Goal: Transaction & Acquisition: Purchase product/service

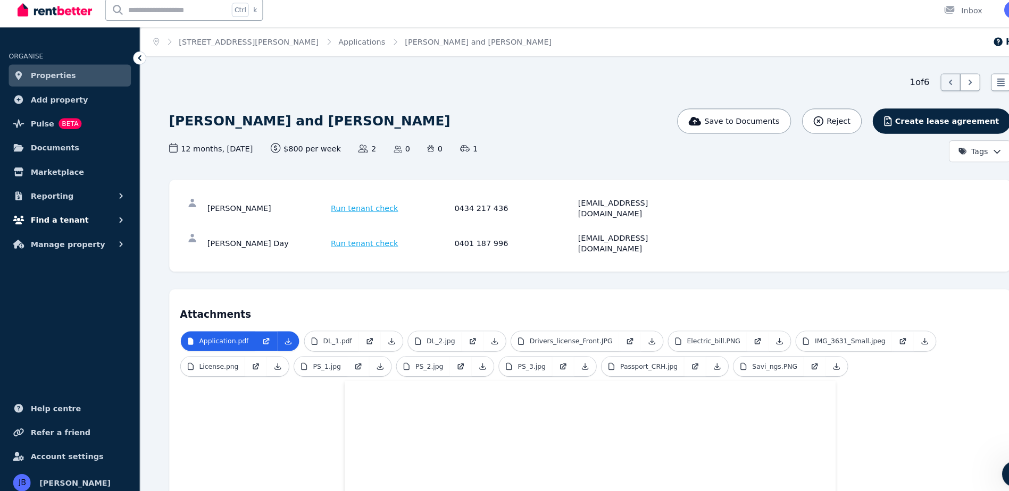
click at [59, 215] on span "Find a tenant" at bounding box center [58, 221] width 56 height 13
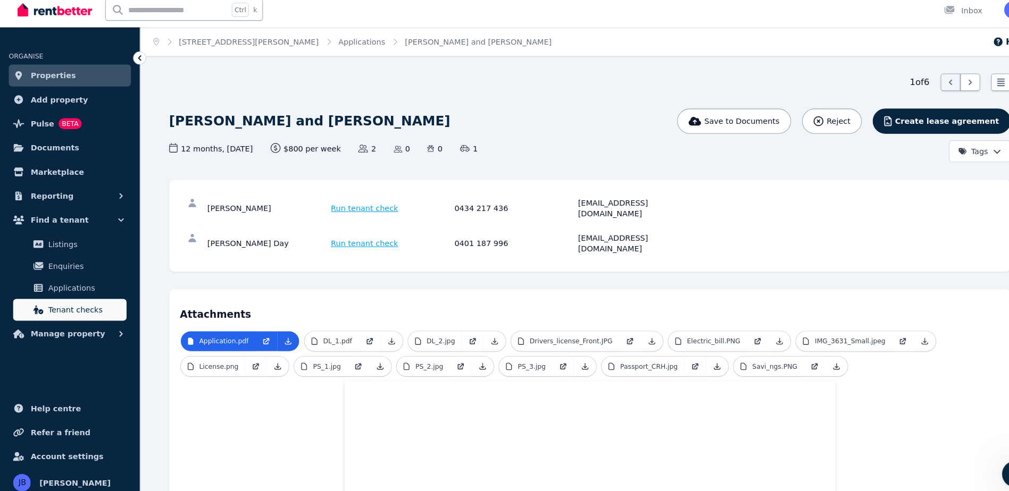
click at [59, 306] on span "Tenant checks" at bounding box center [83, 308] width 72 height 13
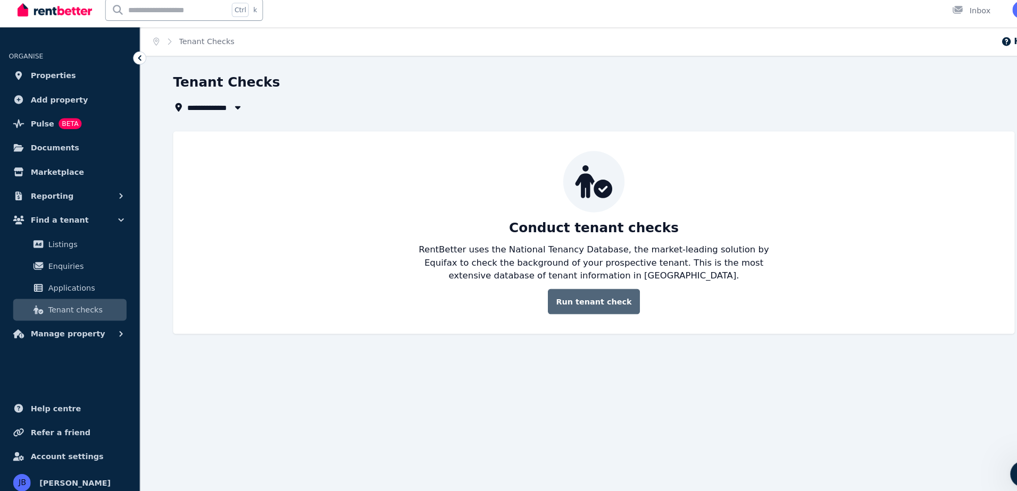
click at [585, 291] on link "Run tenant check" at bounding box center [576, 300] width 89 height 24
click at [556, 303] on link "Run tenant check" at bounding box center [576, 300] width 89 height 24
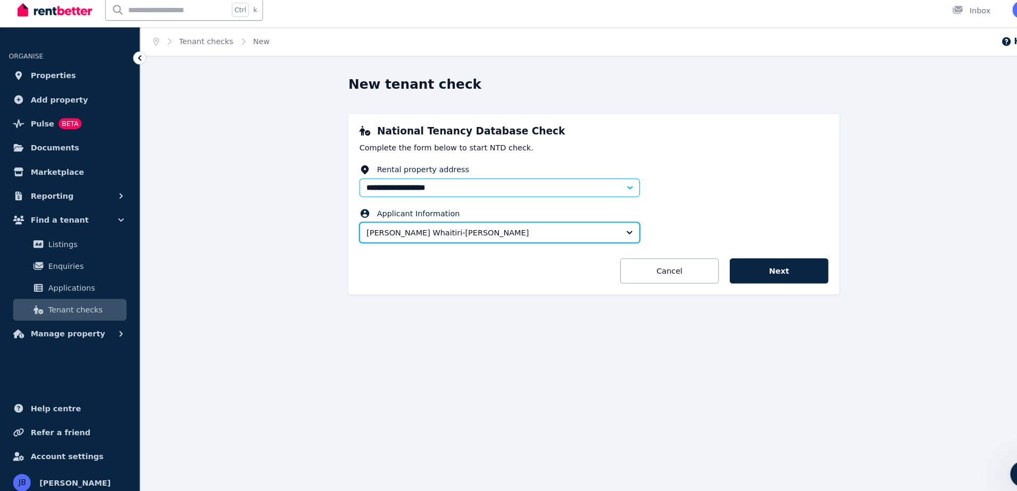
click at [608, 237] on button "Jana Whaitiri-Ryan" at bounding box center [485, 233] width 272 height 20
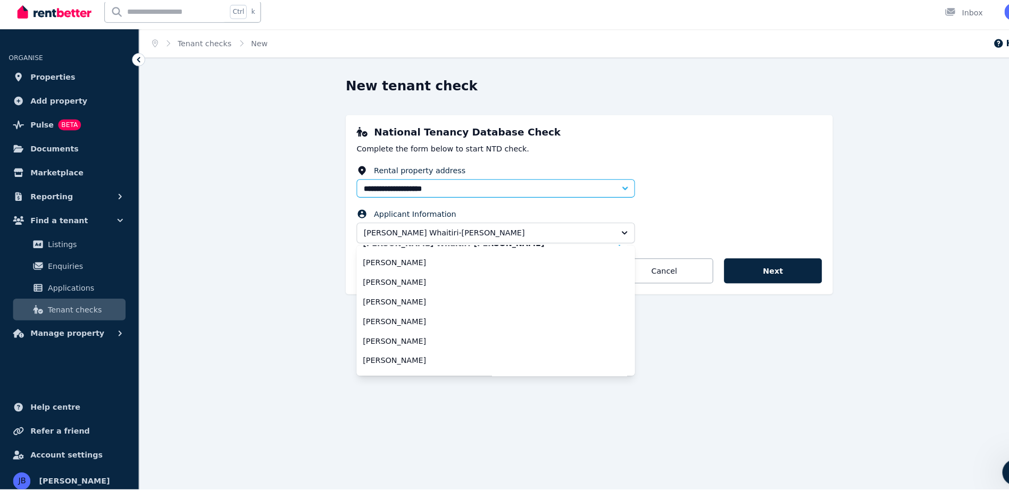
scroll to position [21, 0]
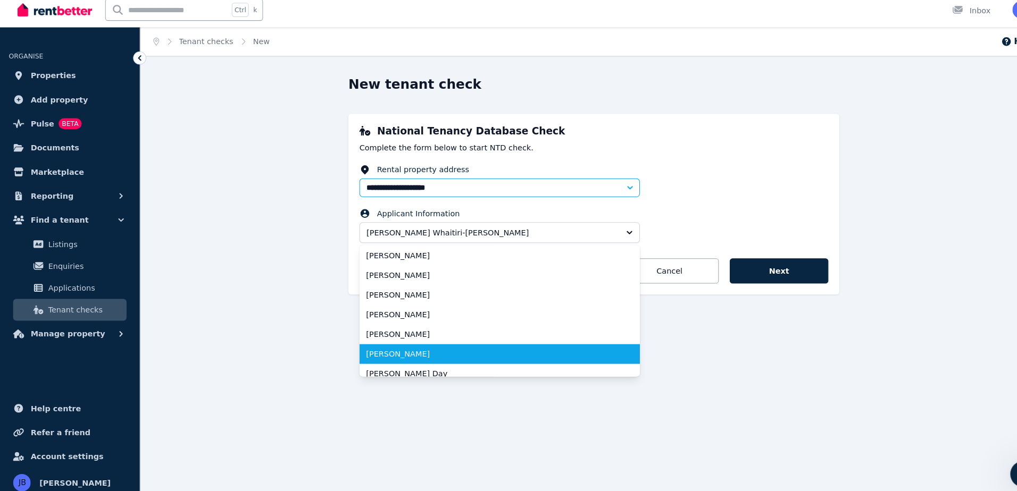
click at [529, 355] on span "Christie Horner" at bounding box center [478, 351] width 247 height 11
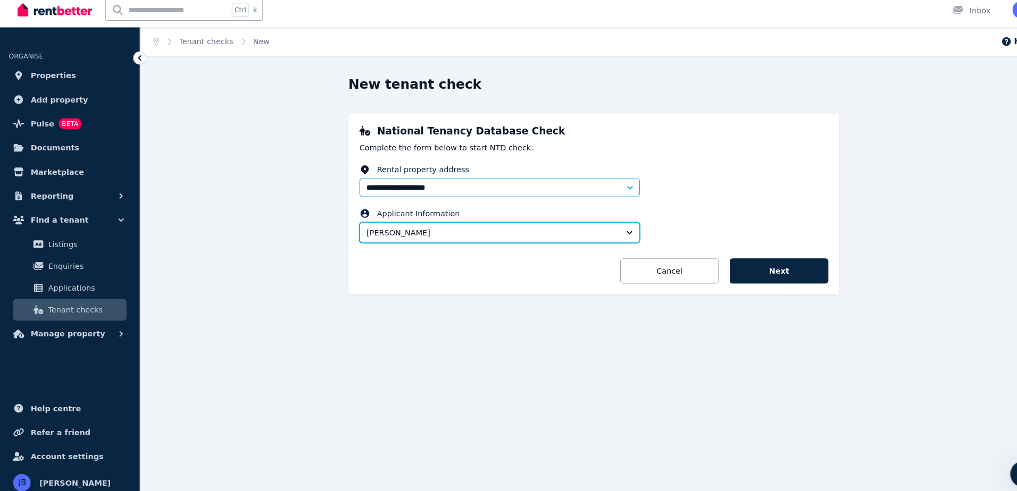
click at [378, 233] on span "Christie Horner" at bounding box center [478, 233] width 244 height 11
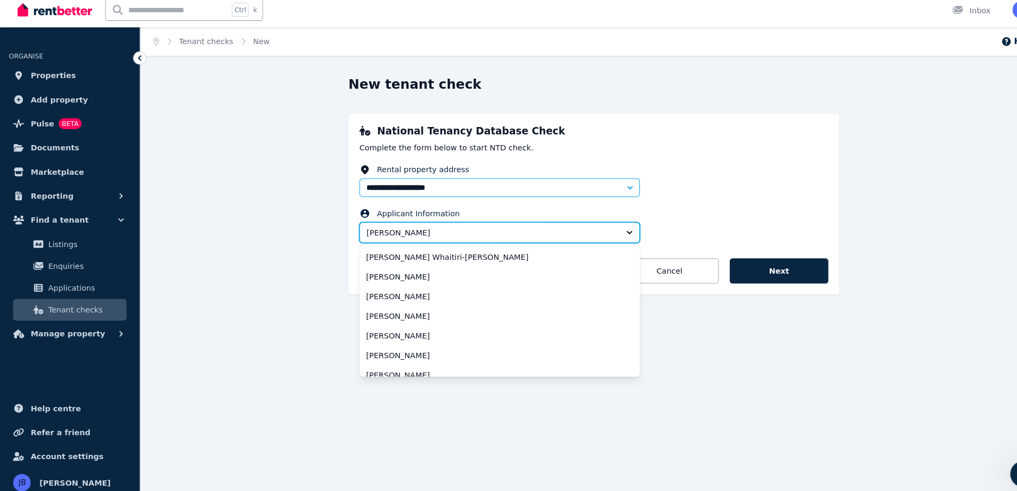
click at [375, 235] on span "Christie Horner" at bounding box center [478, 233] width 244 height 11
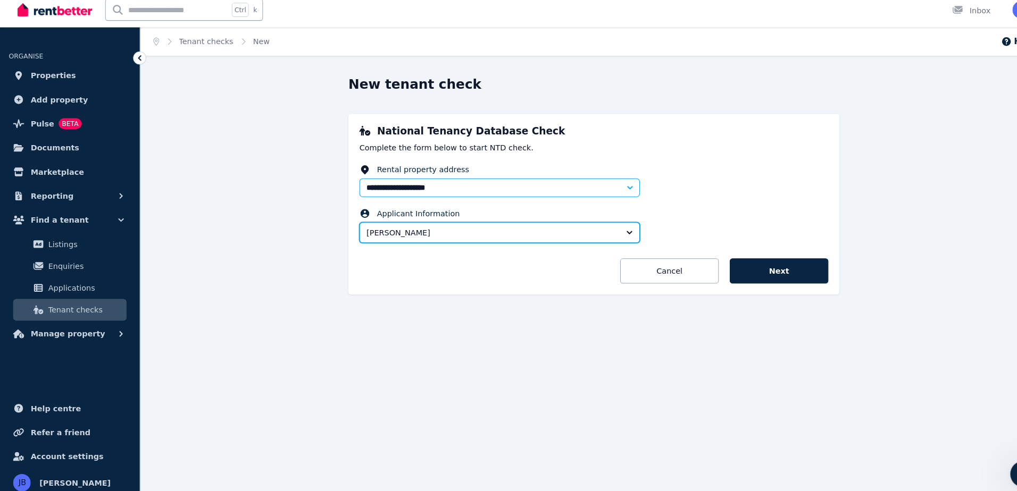
click at [420, 231] on span "Christie Horner" at bounding box center [478, 233] width 244 height 11
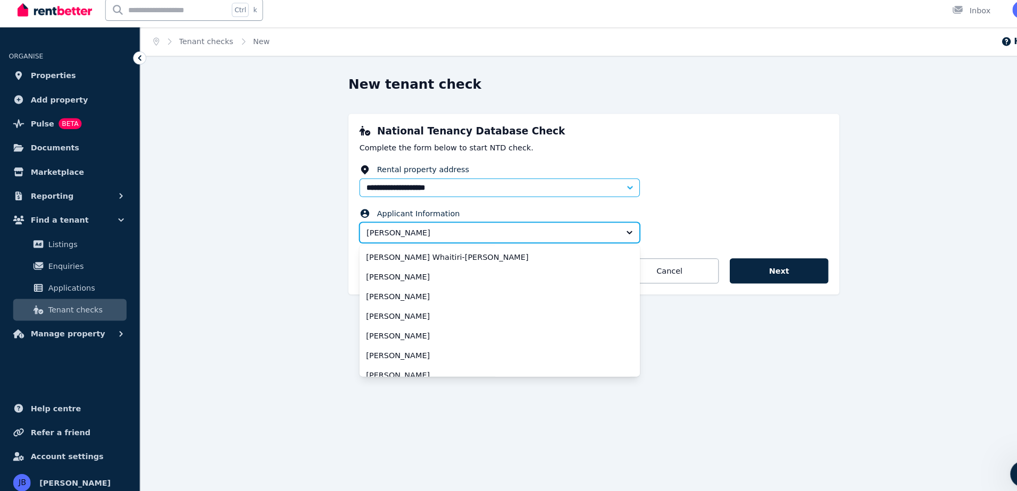
click at [420, 231] on span "Christie Horner" at bounding box center [478, 233] width 244 height 11
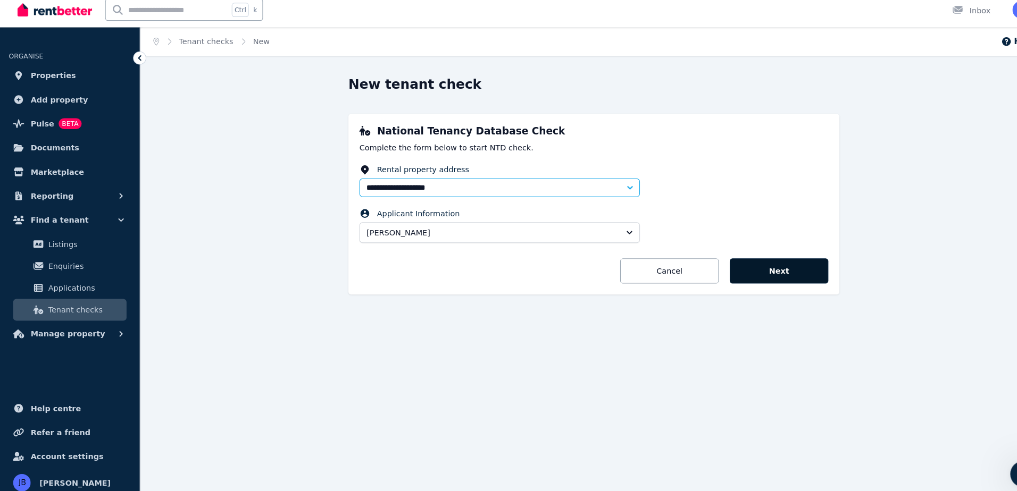
click at [730, 263] on button "Next" at bounding box center [756, 270] width 96 height 24
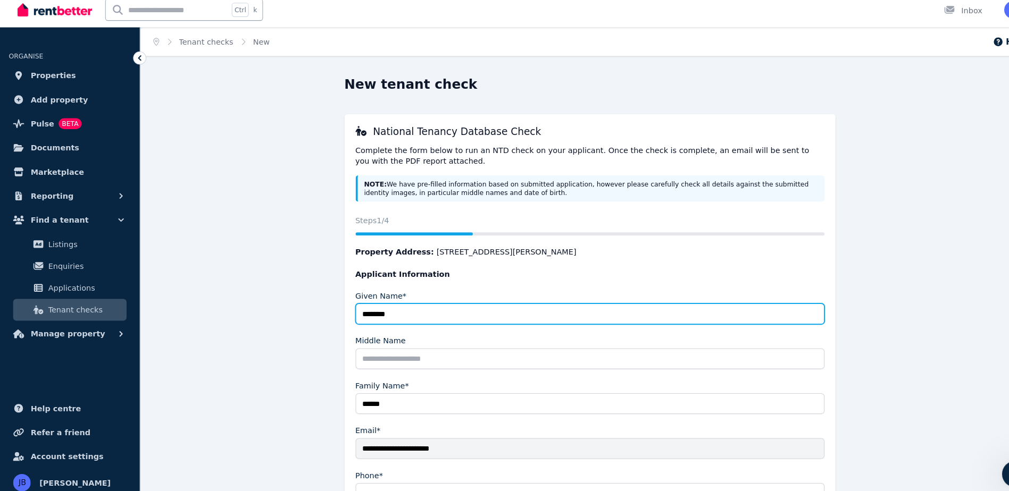
click at [404, 307] on input "********" at bounding box center [572, 312] width 455 height 20
type input "*********"
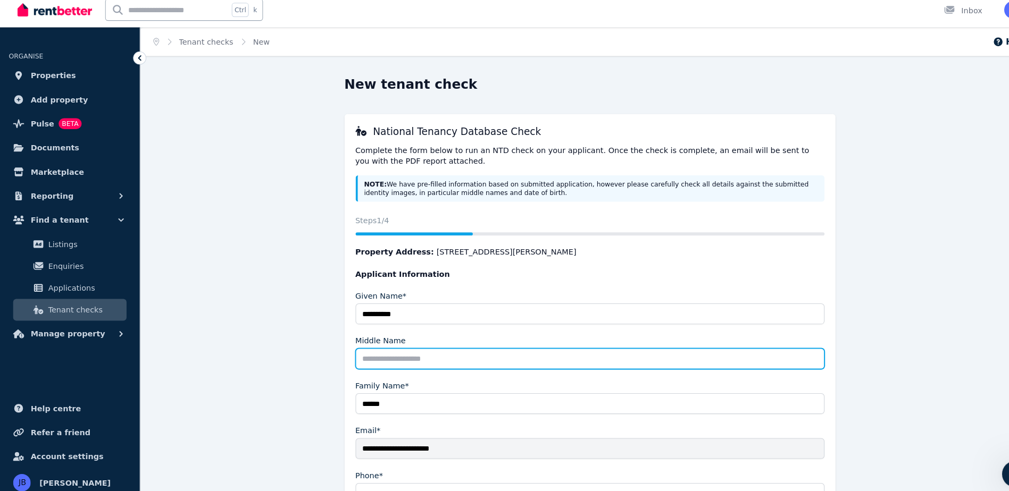
click at [367, 362] on input "Middle Name" at bounding box center [572, 356] width 455 height 20
type input "*****"
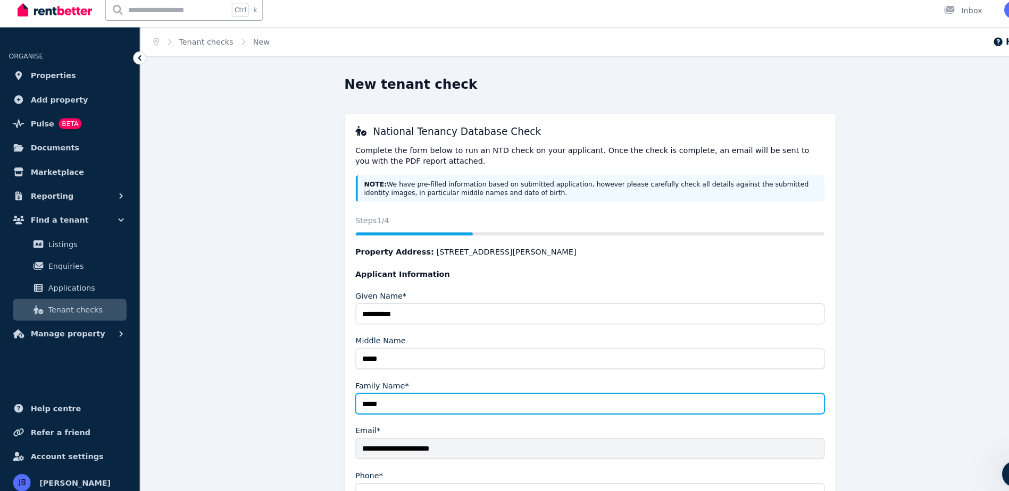
type input "******"
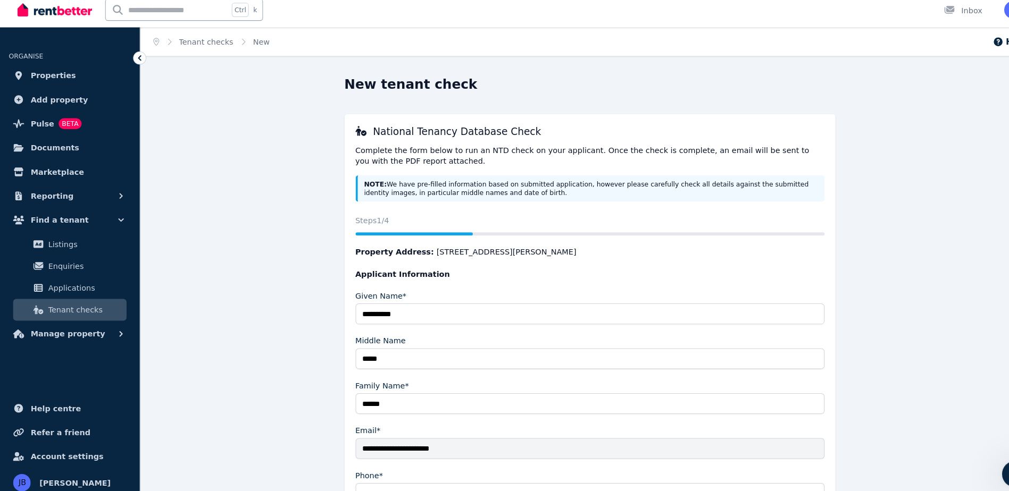
click at [311, 387] on div "**********" at bounding box center [572, 348] width 817 height 535
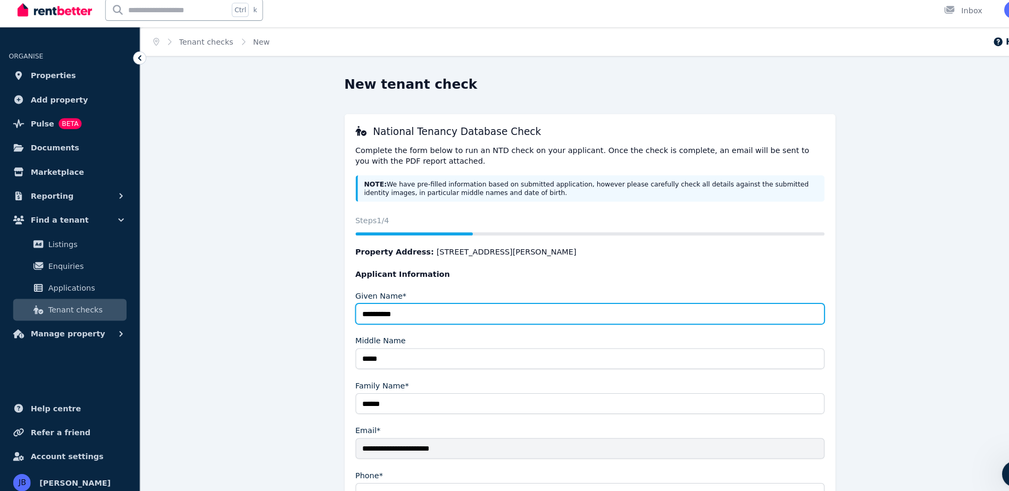
click at [399, 305] on input "*********" at bounding box center [572, 312] width 455 height 20
type input "********"
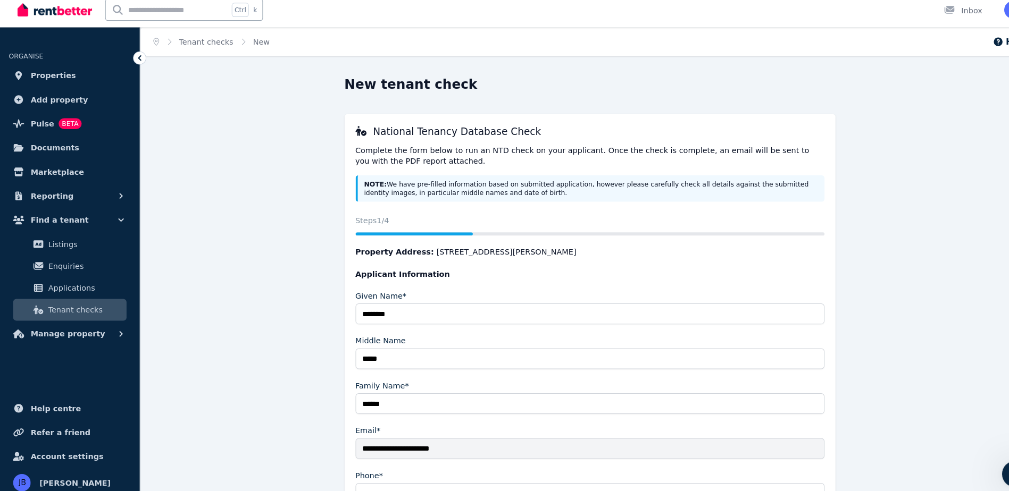
click at [755, 287] on form "**********" at bounding box center [572, 421] width 455 height 307
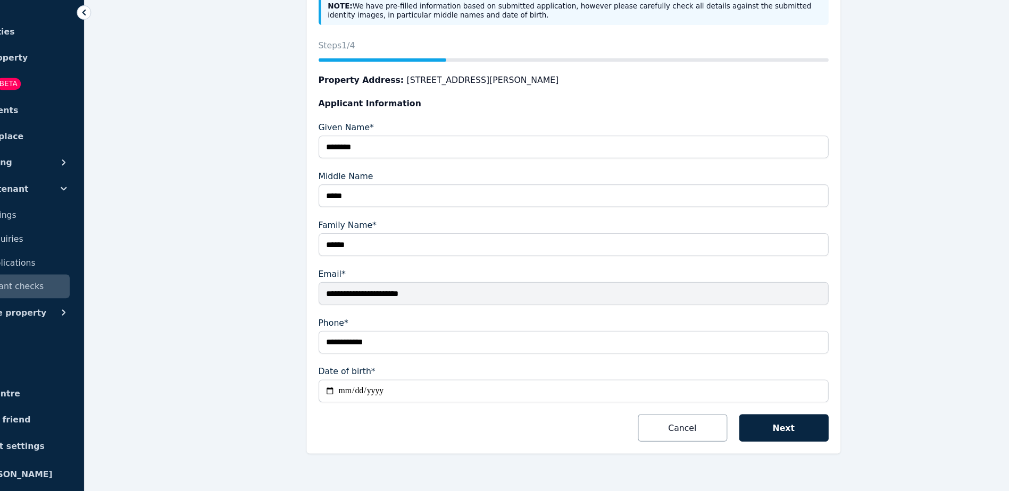
scroll to position [140, 0]
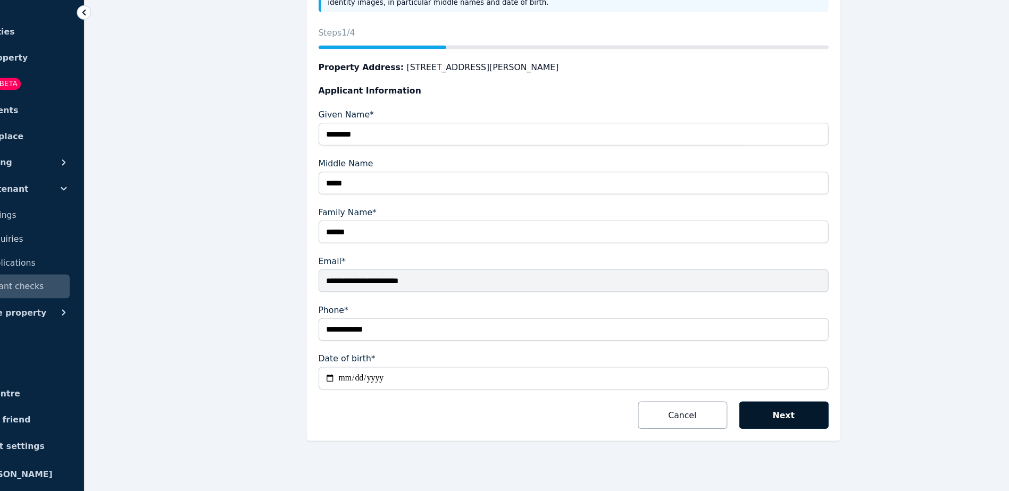
click at [791, 415] on button "Next" at bounding box center [761, 423] width 80 height 24
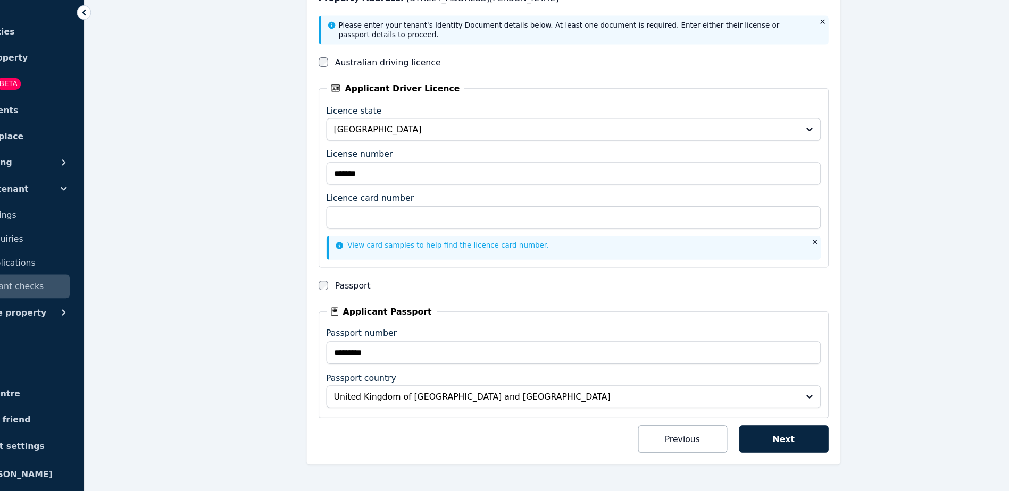
click at [365, 270] on icon at bounding box center [364, 272] width 6 height 6
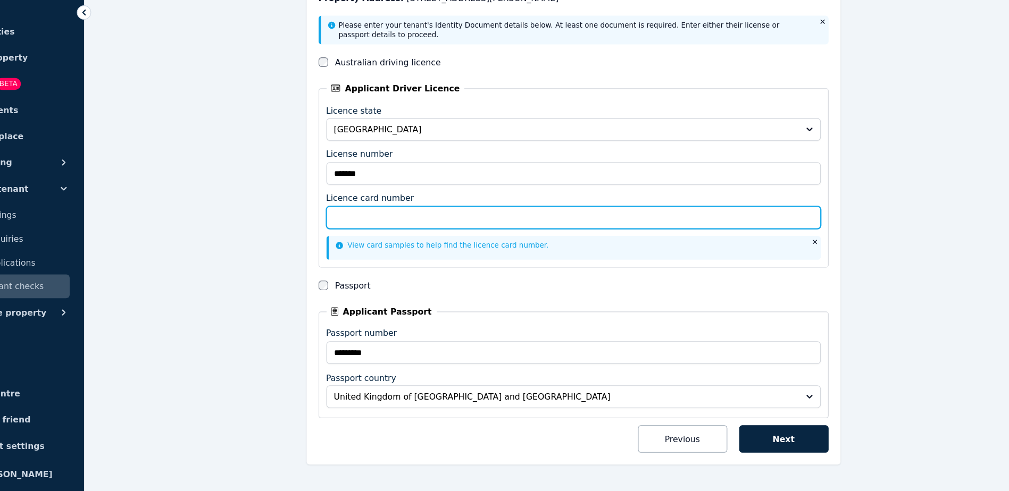
click at [741, 256] on input "Licence card number" at bounding box center [572, 247] width 441 height 20
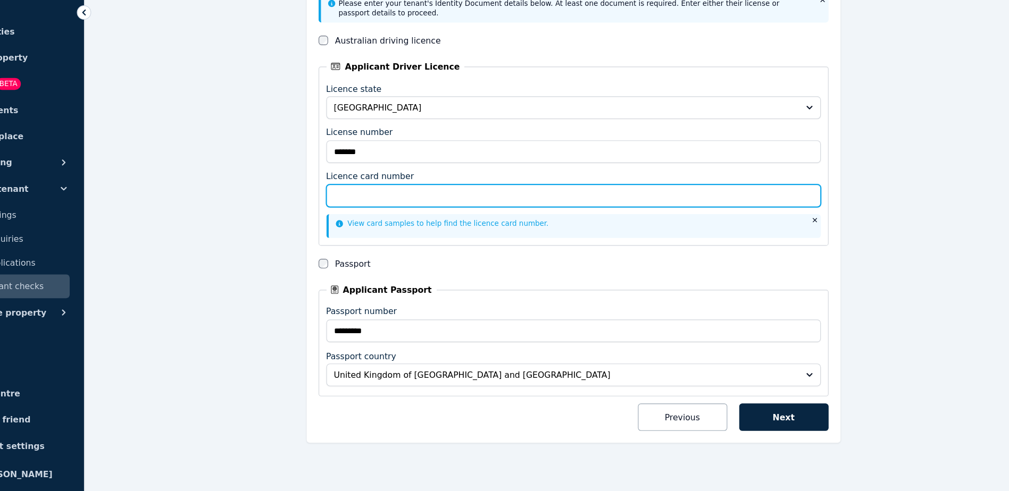
scroll to position [165, 0]
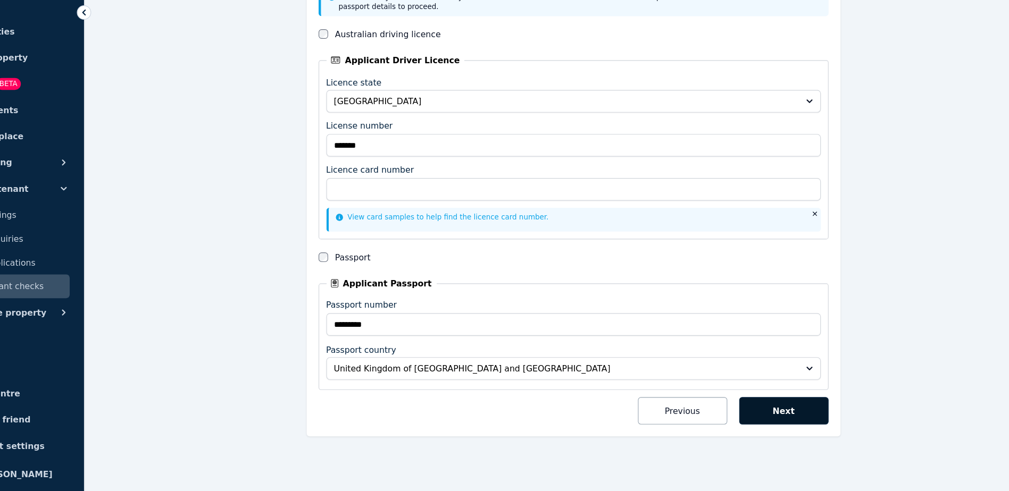
click at [760, 419] on button "Next" at bounding box center [761, 419] width 80 height 24
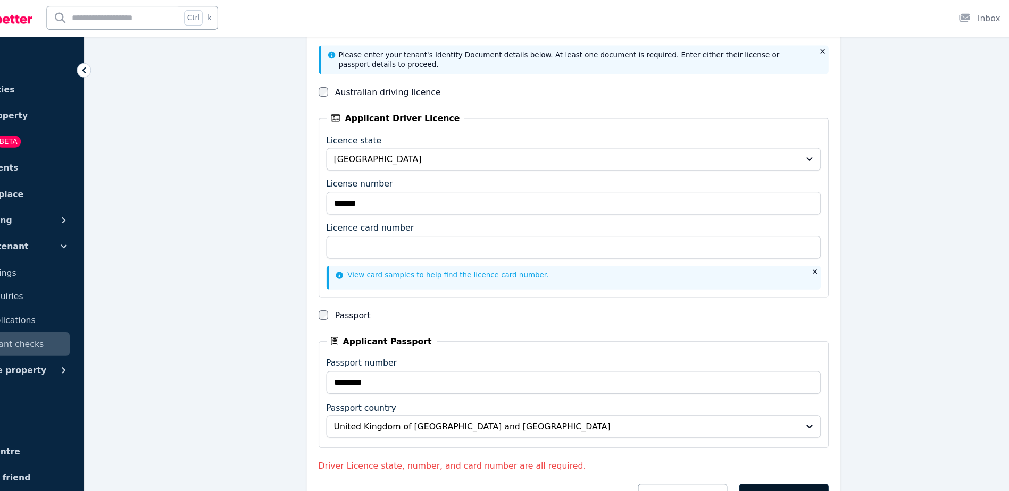
scroll to position [160, 0]
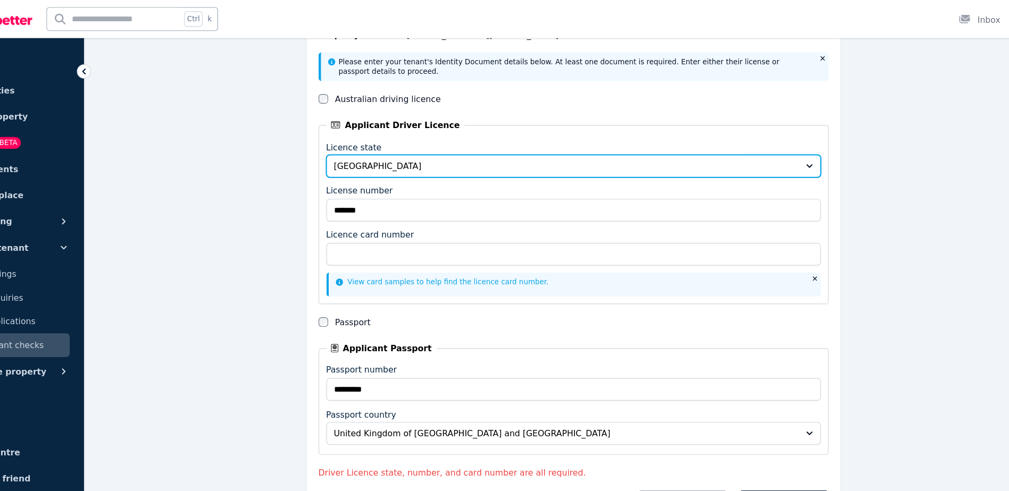
click at [781, 149] on button "Western Australia" at bounding box center [572, 148] width 441 height 20
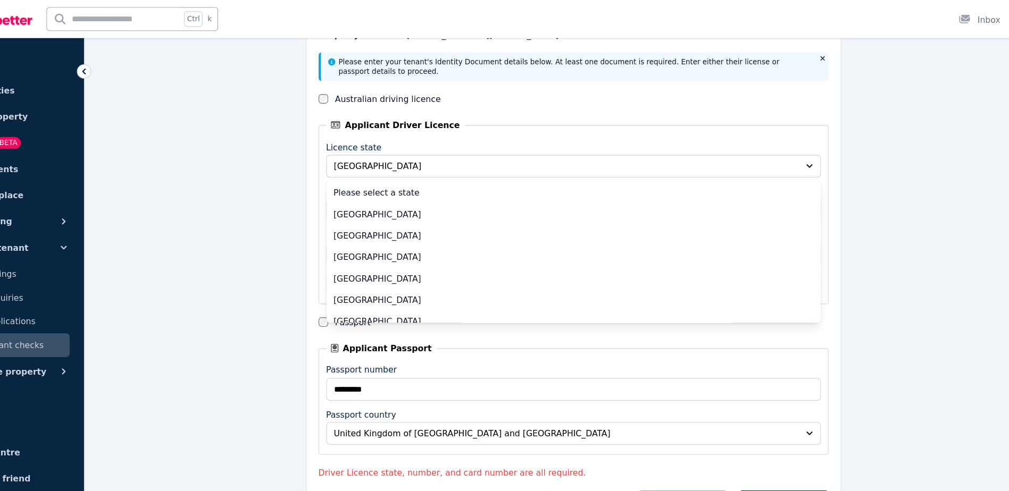
scroll to position [47, 0]
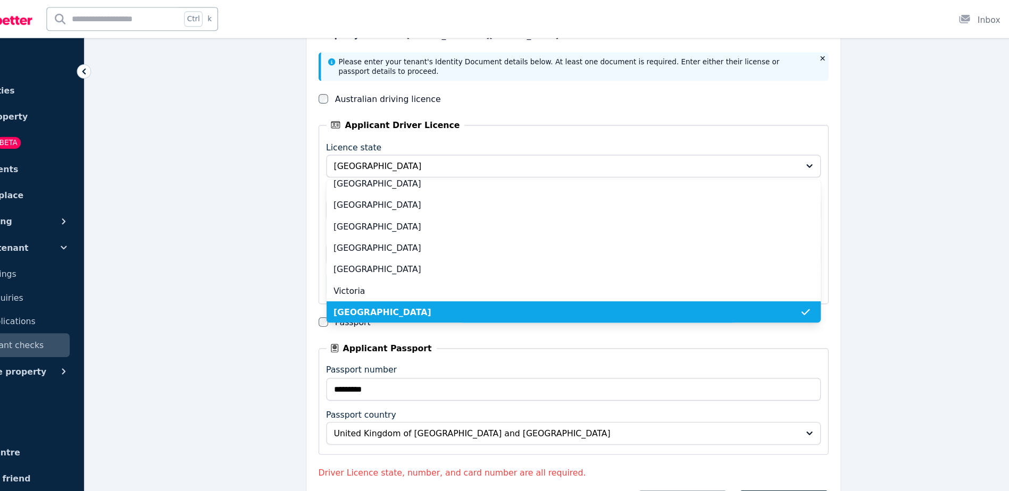
click at [655, 271] on li "Western Australia" at bounding box center [572, 278] width 441 height 19
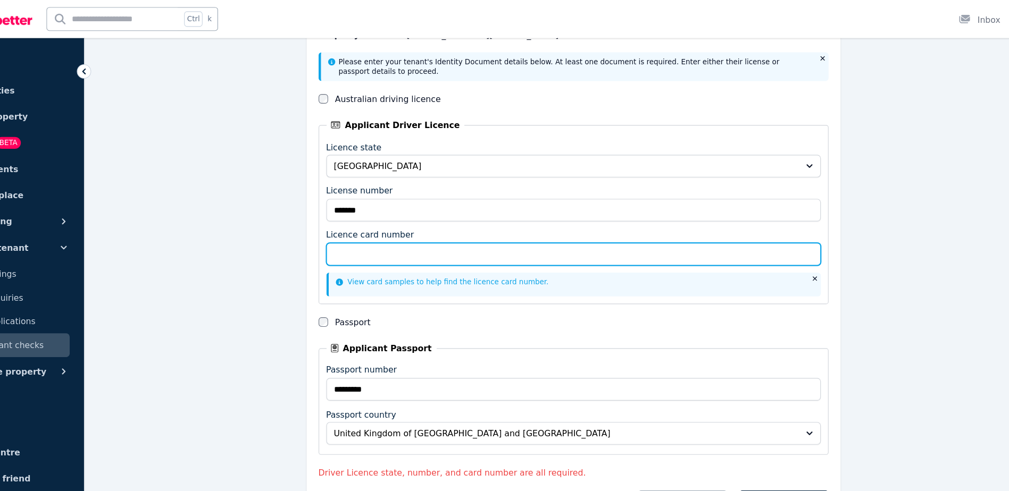
click at [564, 228] on input "Licence card number" at bounding box center [572, 227] width 441 height 20
click at [402, 229] on input "Licence card number" at bounding box center [572, 227] width 441 height 20
click at [426, 235] on input "**********" at bounding box center [572, 227] width 441 height 20
type input "**********"
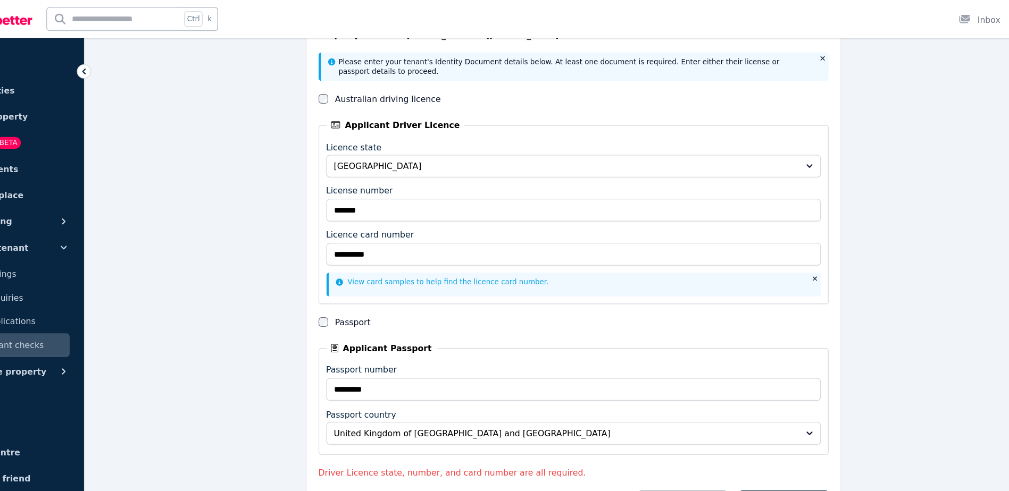
click at [826, 243] on div "**********" at bounding box center [572, 212] width 817 height 582
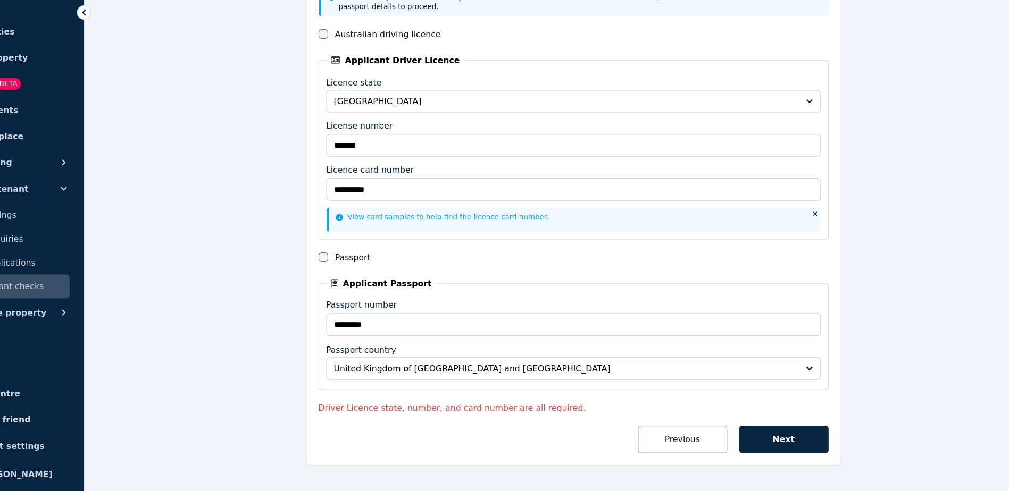
scroll to position [190, 0]
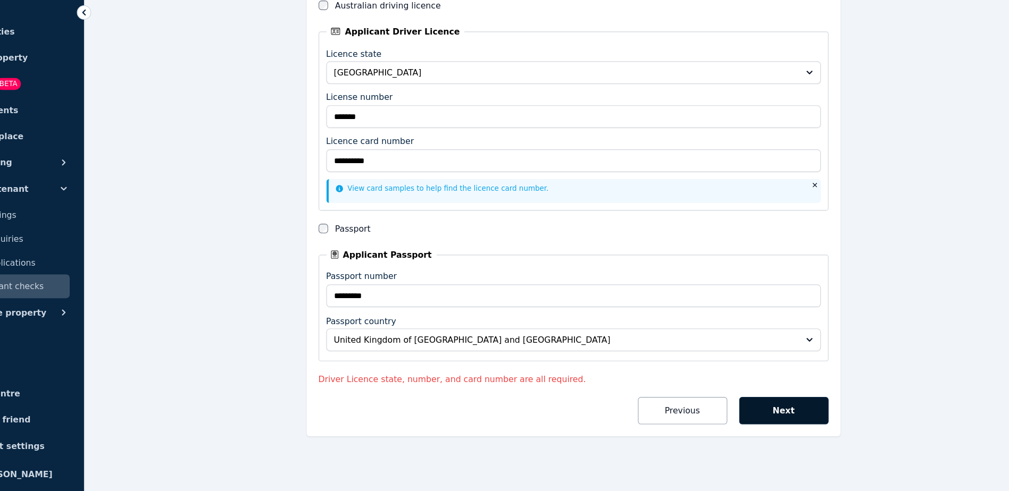
click at [764, 424] on button "Next" at bounding box center [761, 419] width 80 height 24
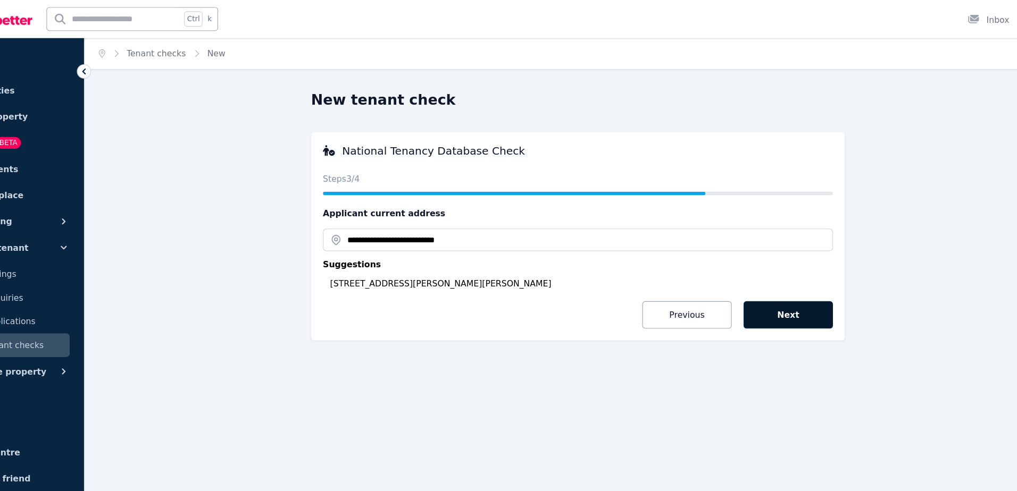
click at [768, 278] on button "Next" at bounding box center [764, 281] width 80 height 24
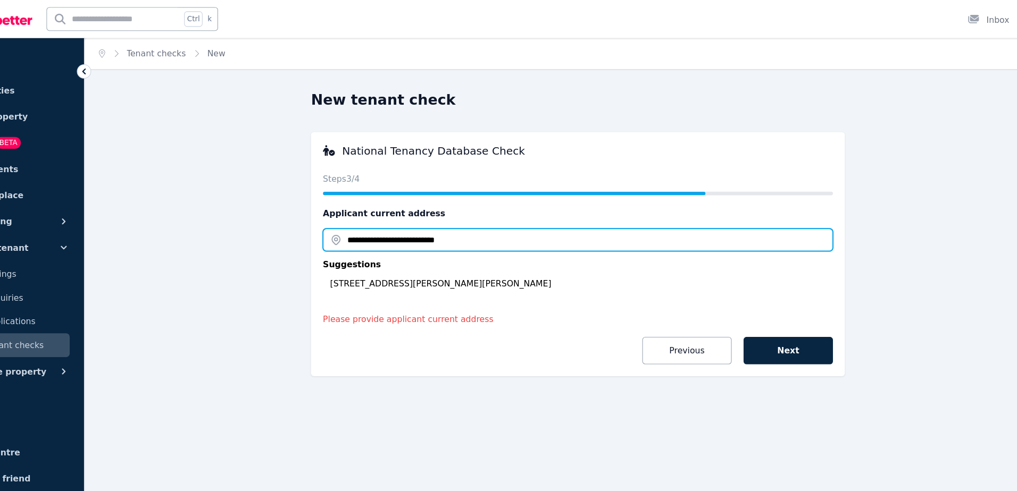
click at [515, 206] on input "**********" at bounding box center [576, 214] width 455 height 20
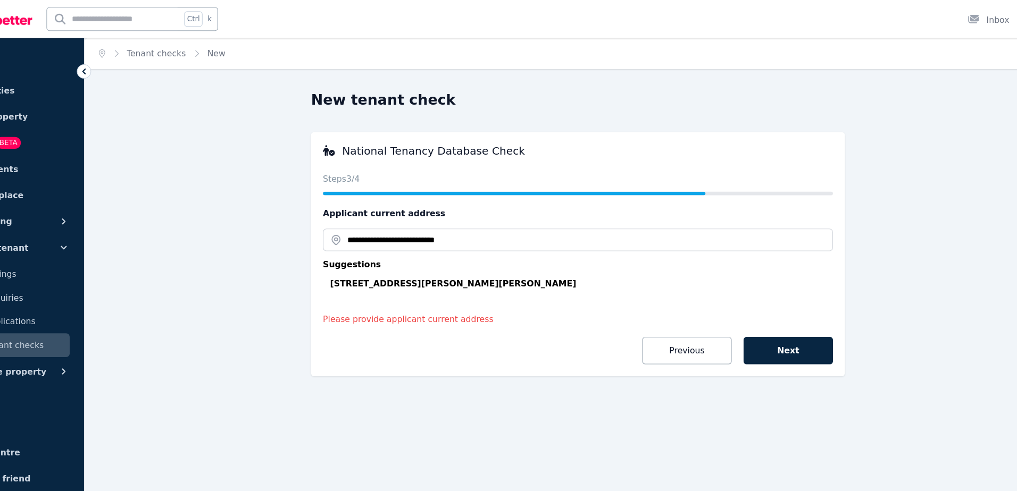
click at [463, 250] on div "12 Musa Way, Clarkson WA 6030, Australia" at bounding box center [579, 253] width 449 height 11
type input "**********"
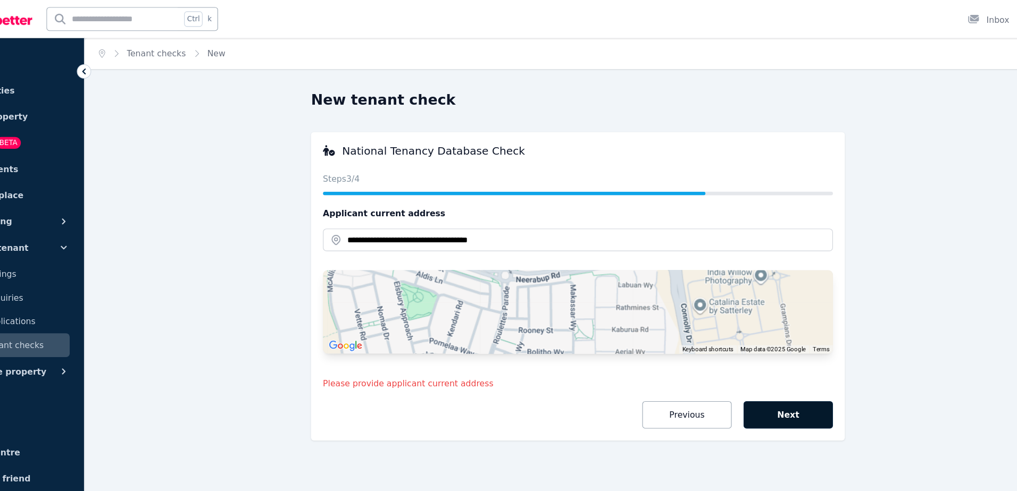
click at [773, 374] on button "Next" at bounding box center [764, 370] width 80 height 24
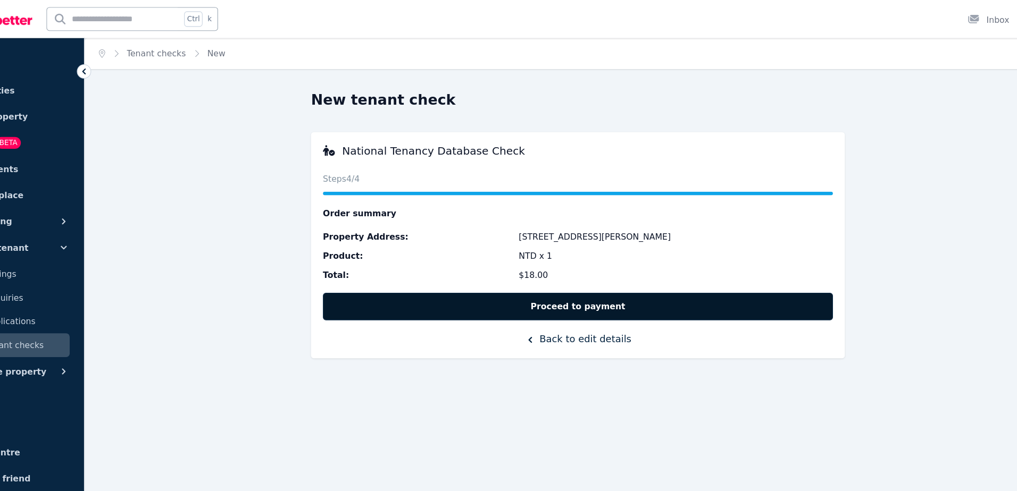
click at [519, 275] on button "Proceed to payment" at bounding box center [576, 274] width 455 height 24
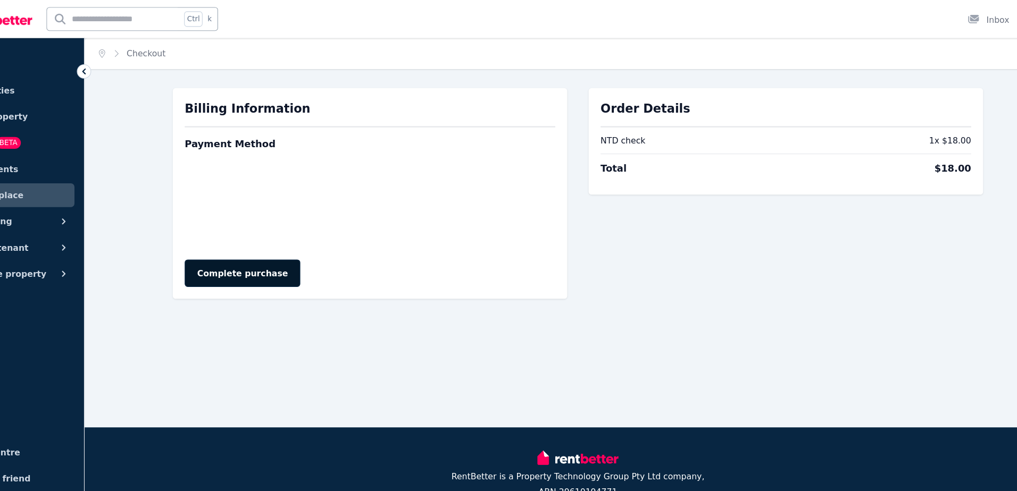
click at [268, 240] on button "Complete purchase" at bounding box center [276, 244] width 103 height 24
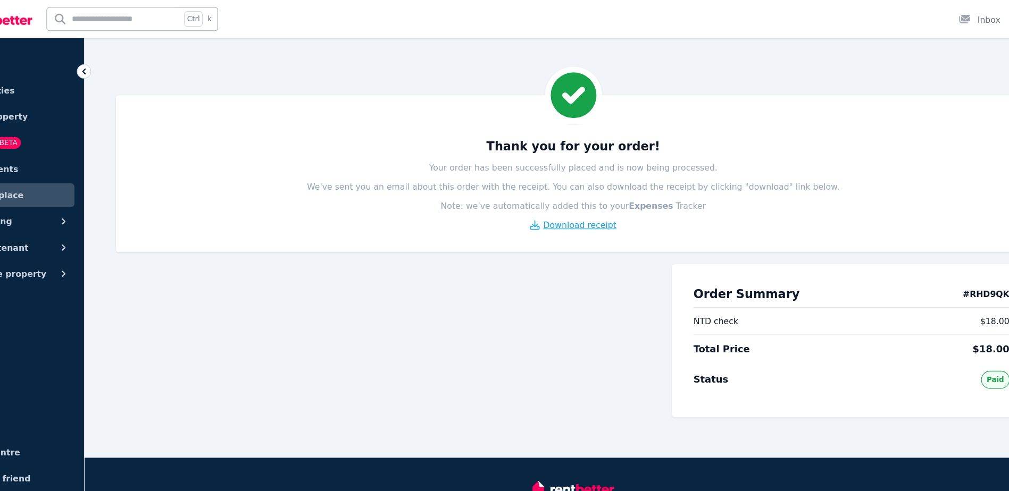
click at [566, 203] on span "Download receipt" at bounding box center [578, 201] width 65 height 11
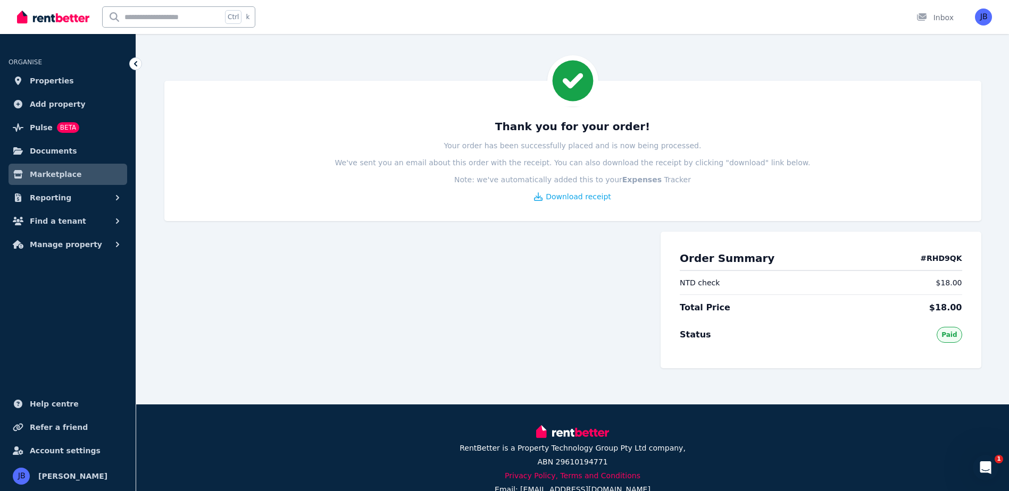
scroll to position [5, 0]
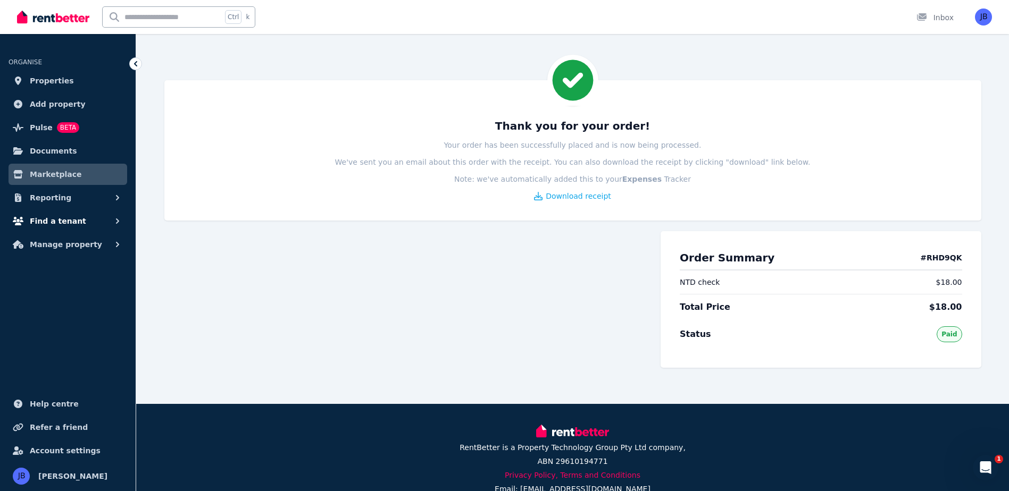
click at [47, 219] on span "Find a tenant" at bounding box center [58, 221] width 56 height 13
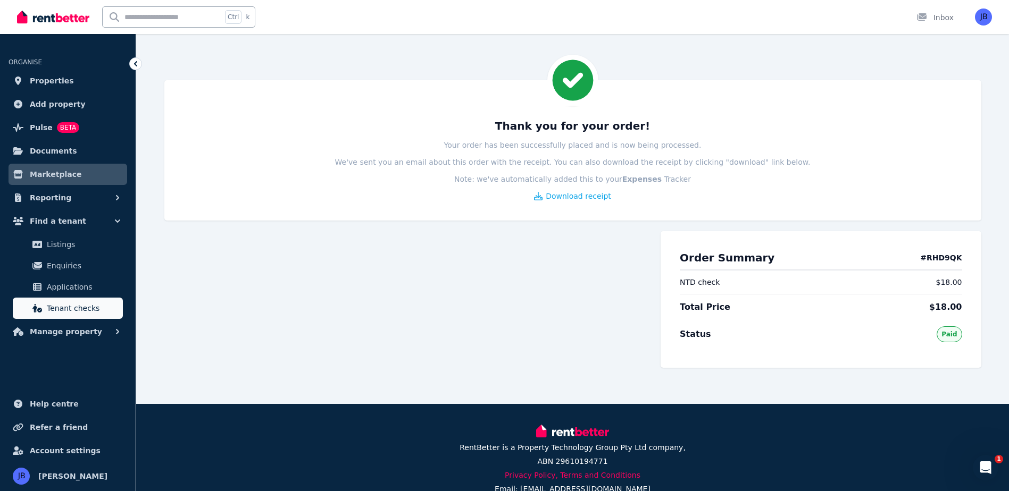
click at [48, 311] on span "Tenant checks" at bounding box center [83, 308] width 72 height 13
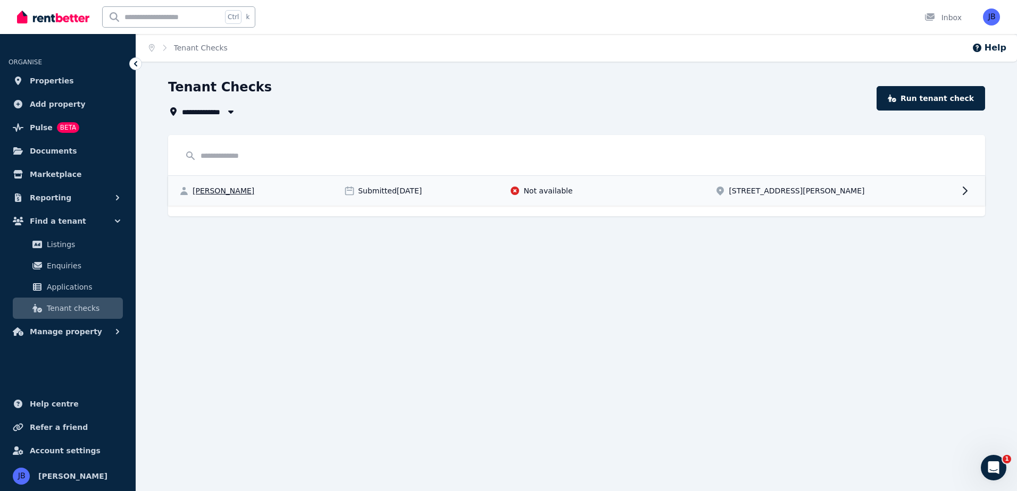
click at [965, 193] on icon at bounding box center [965, 190] width 4 height 7
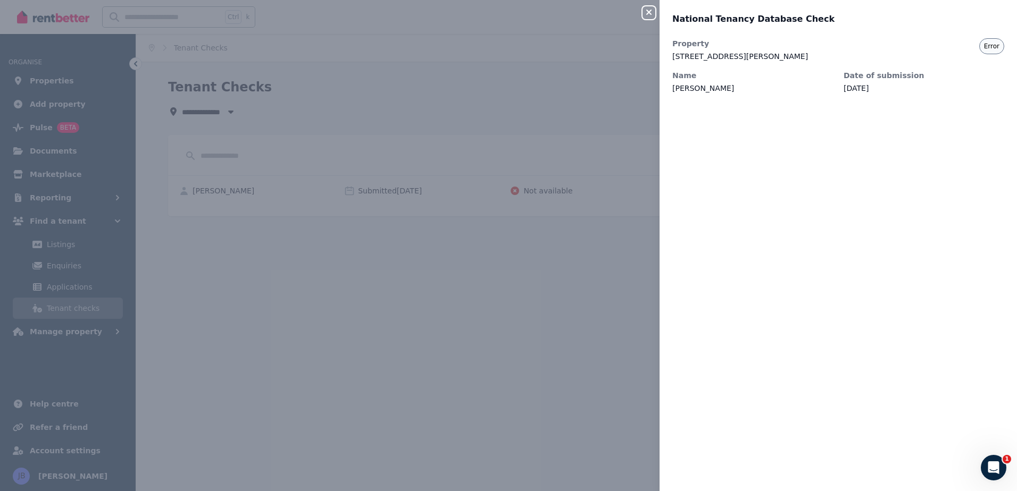
click at [983, 51] on span "Error" at bounding box center [991, 46] width 25 height 16
click at [1001, 468] on div "Open Intercom Messenger" at bounding box center [991, 466] width 35 height 35
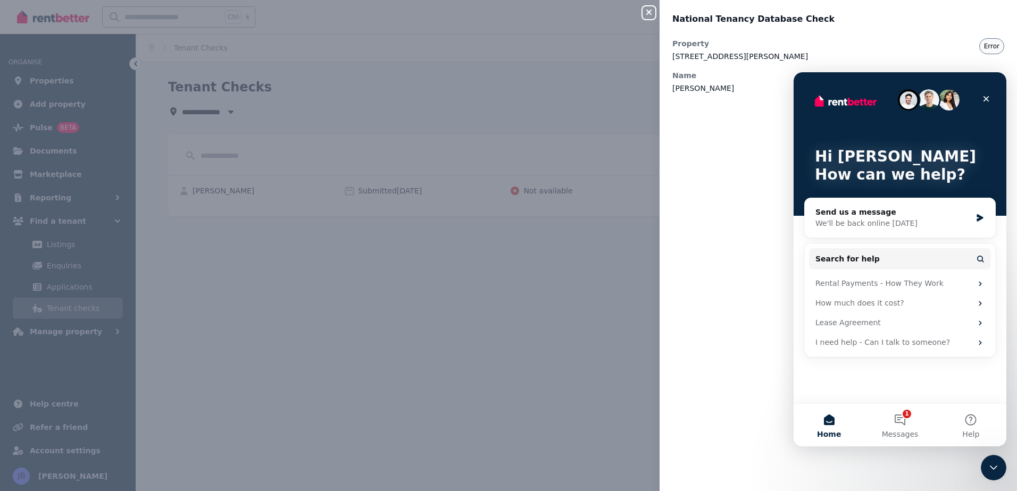
click at [710, 412] on div "Property 7 Laddon Rd, Clarkson Name Christie Horner Date of submission 7 Sept 2…" at bounding box center [837, 258] width 357 height 440
click at [984, 95] on icon "Close" at bounding box center [986, 99] width 9 height 9
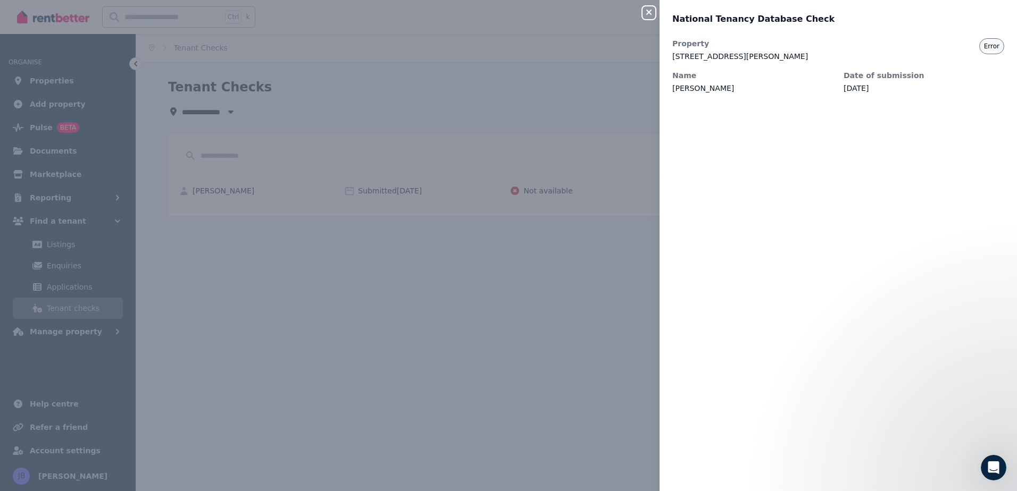
click at [704, 86] on dd "Christie Horner" at bounding box center [752, 88] width 161 height 11
click at [649, 9] on icon "button" at bounding box center [648, 12] width 13 height 9
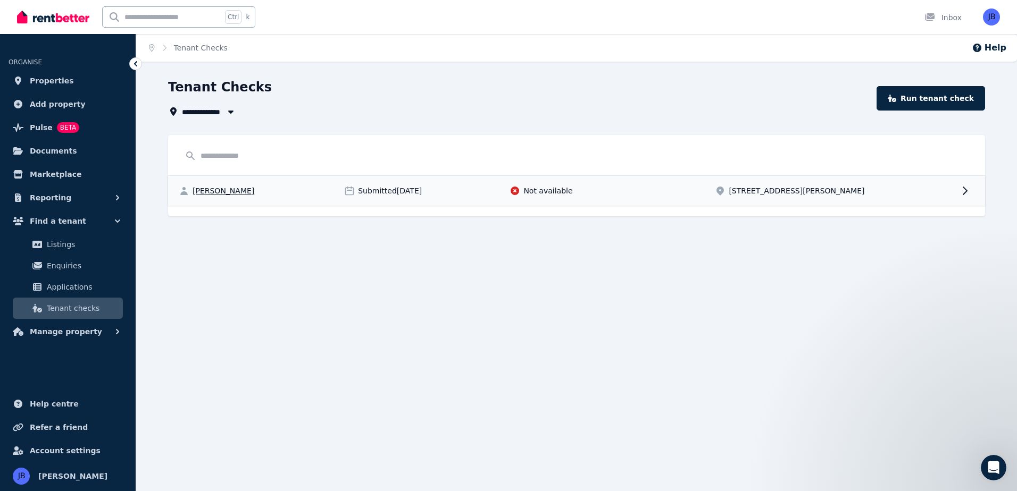
click at [533, 190] on span "Not available" at bounding box center [547, 191] width 49 height 11
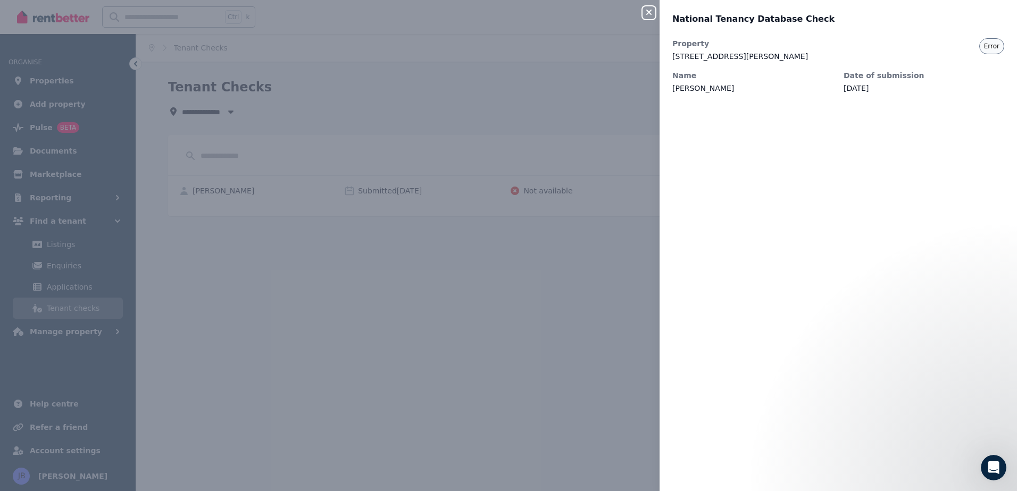
click at [774, 224] on div "Property 7 Laddon Rd, Clarkson Name Christie Horner Date of submission 7 Sept 2…" at bounding box center [837, 258] width 357 height 440
click at [834, 281] on div "Property 7 Laddon Rd, Clarkson Name Christie Horner Date of submission 7 Sept 2…" at bounding box center [837, 258] width 357 height 440
click at [649, 7] on button "Close panel" at bounding box center [648, 12] width 13 height 13
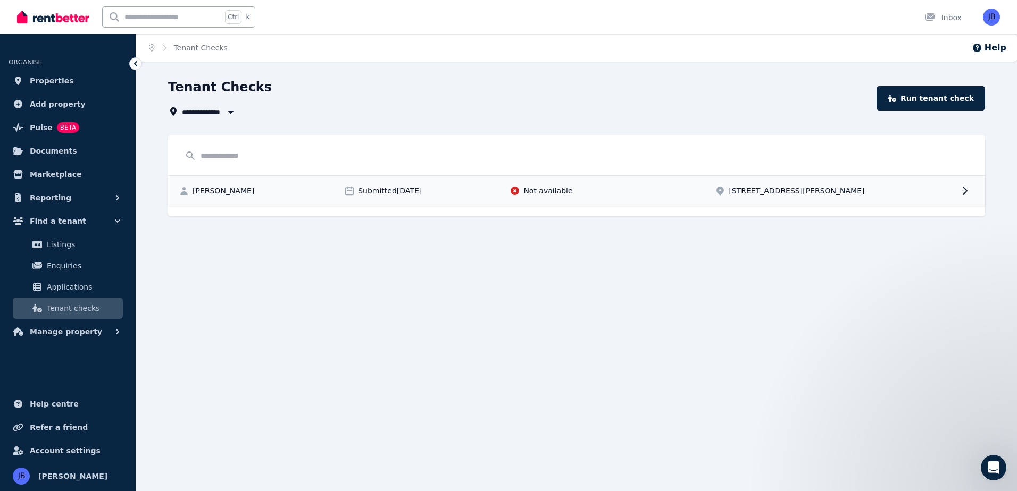
click at [520, 193] on icon at bounding box center [514, 191] width 11 height 11
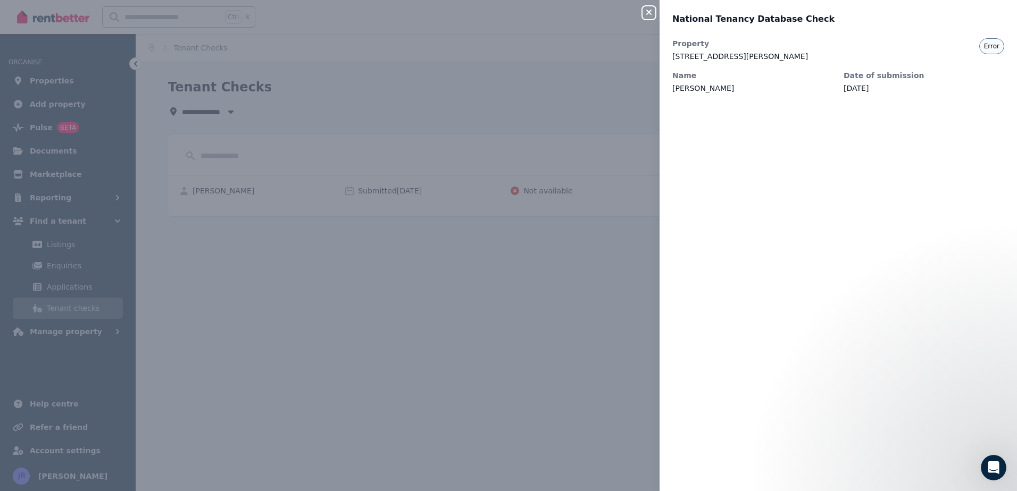
click at [981, 41] on span "Error" at bounding box center [991, 46] width 25 height 16
click at [653, 12] on icon "button" at bounding box center [648, 12] width 13 height 9
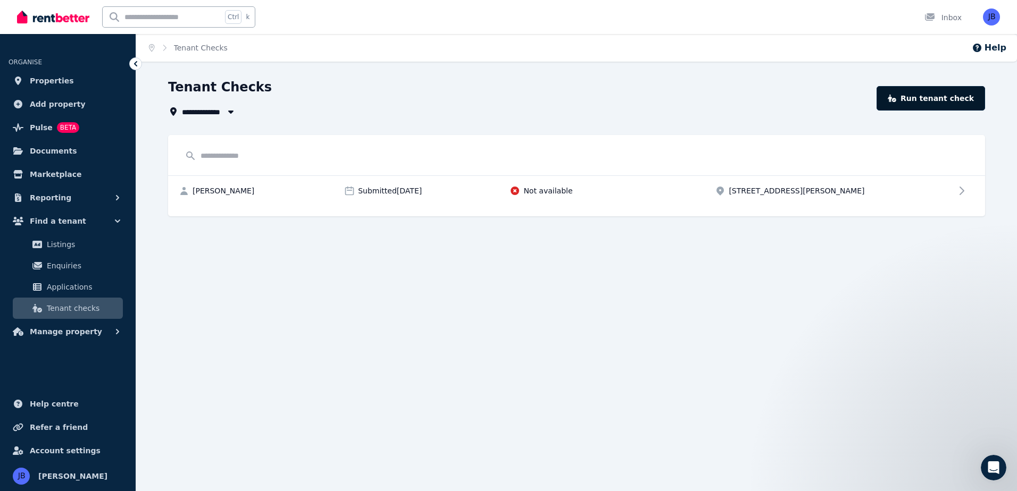
click at [939, 99] on link "Run tenant check" at bounding box center [930, 98] width 108 height 24
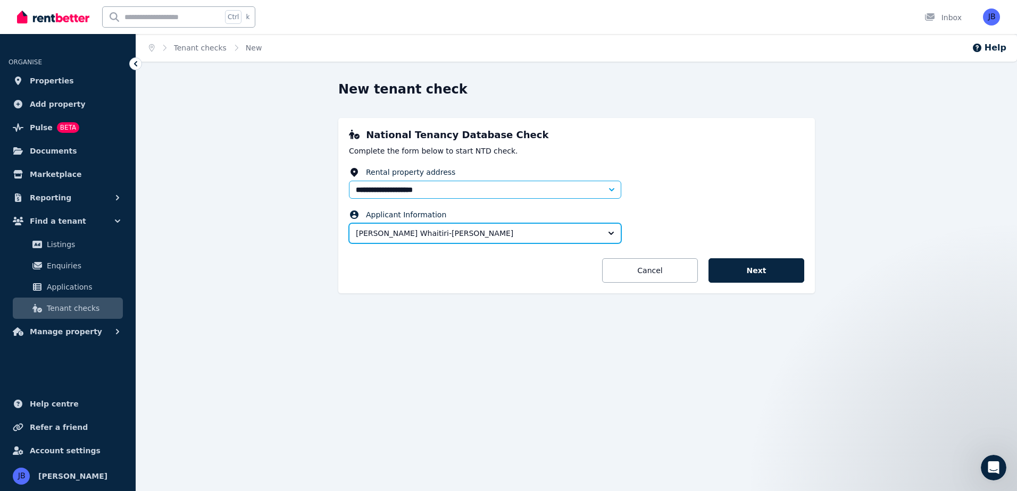
click at [608, 235] on button "Jana Whaitiri-Ryan" at bounding box center [485, 233] width 272 height 20
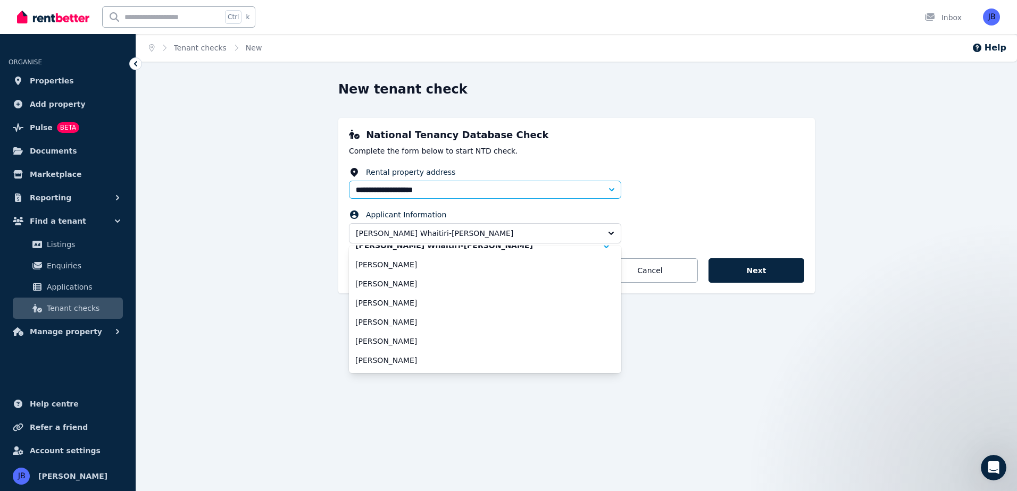
scroll to position [21, 0]
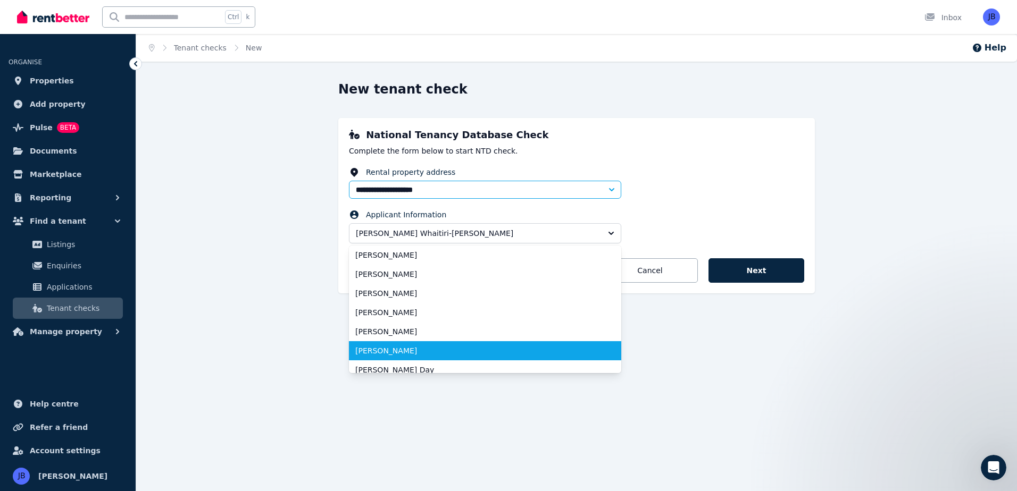
click at [561, 355] on span "Christie Horner" at bounding box center [478, 351] width 247 height 11
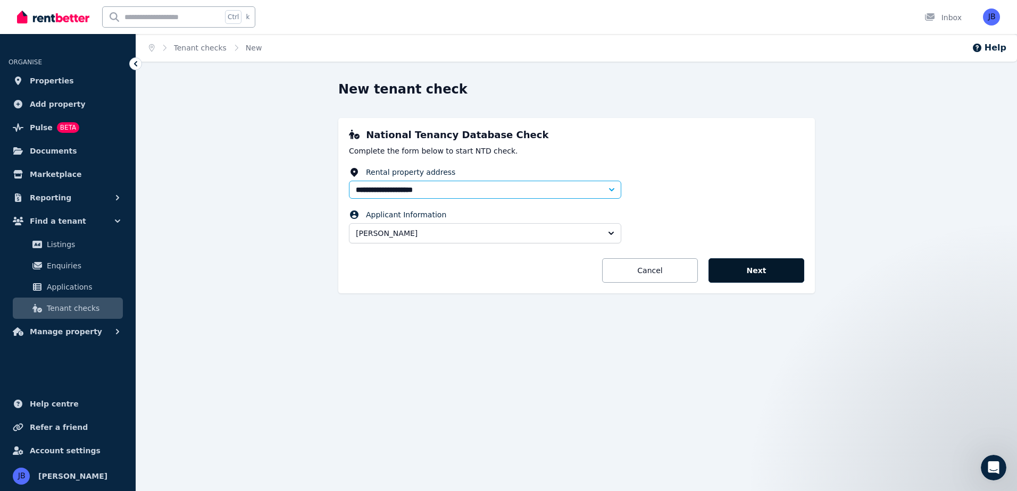
click at [762, 272] on button "Next" at bounding box center [756, 270] width 96 height 24
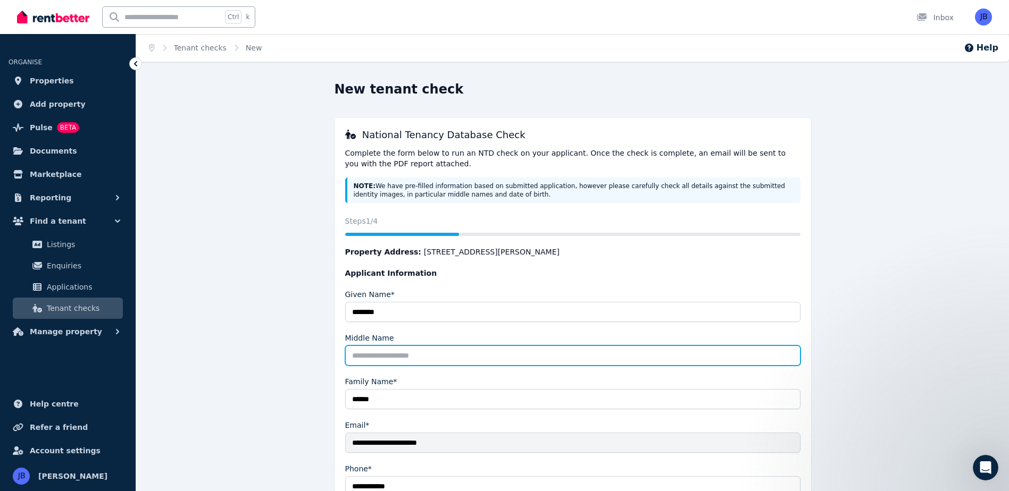
click at [357, 353] on input "Middle Name" at bounding box center [572, 356] width 455 height 20
type input "*****"
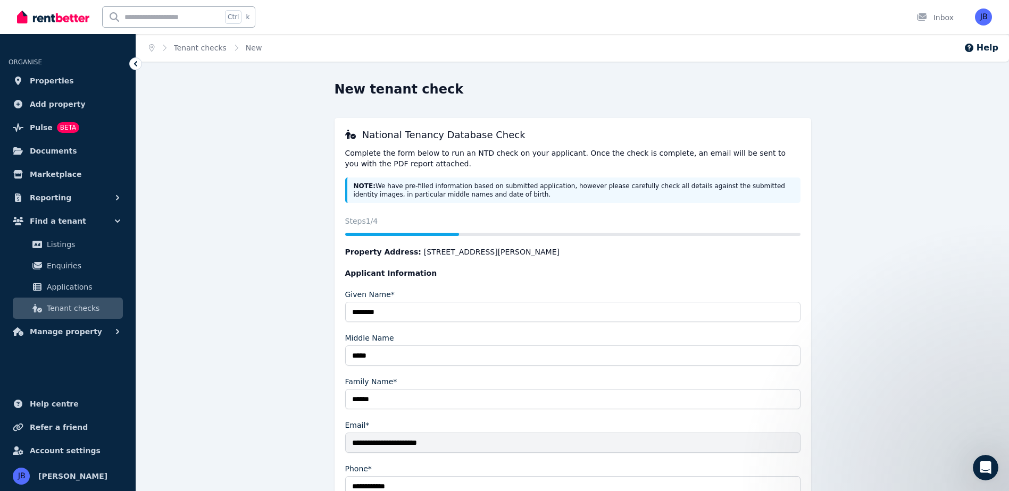
click at [313, 366] on div "**********" at bounding box center [572, 348] width 817 height 535
click at [130, 62] on icon at bounding box center [135, 63] width 11 height 11
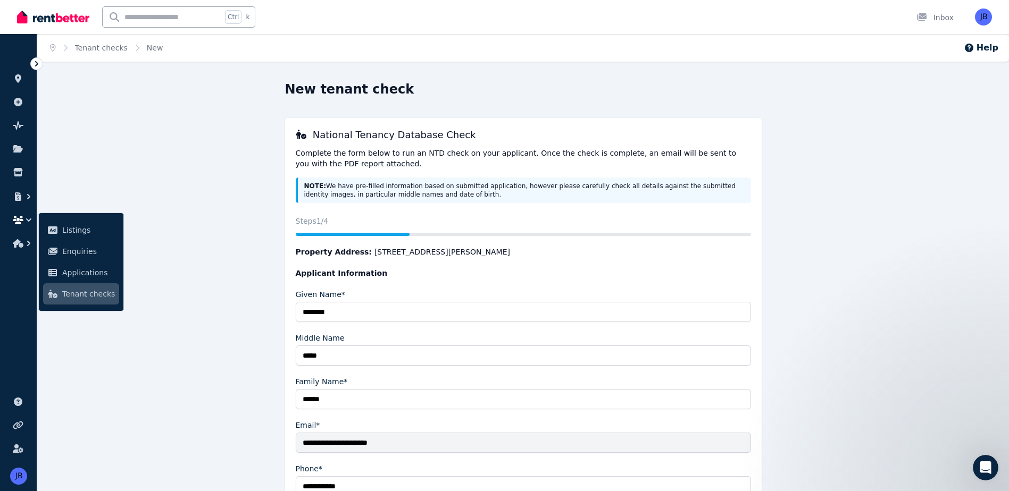
click at [39, 65] on icon at bounding box center [36, 63] width 11 height 11
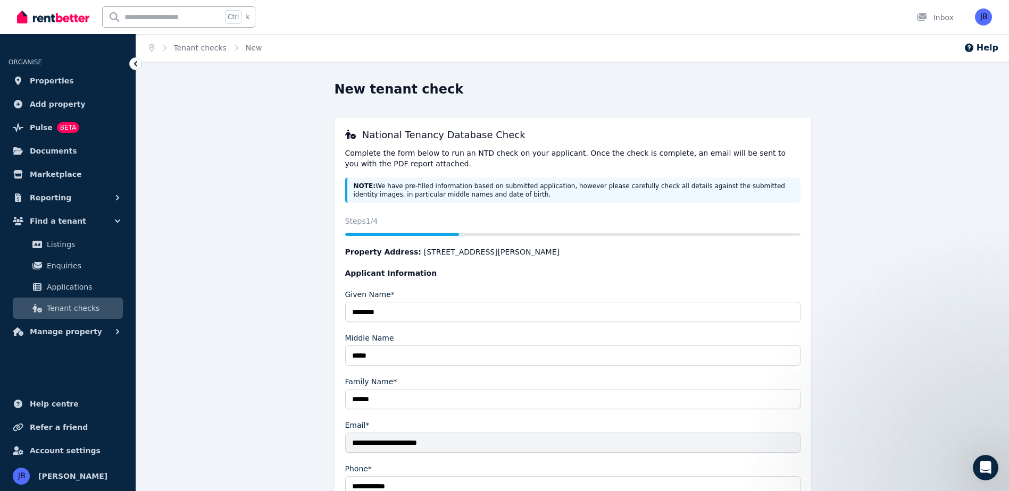
click at [71, 306] on span "Tenant checks" at bounding box center [83, 308] width 72 height 13
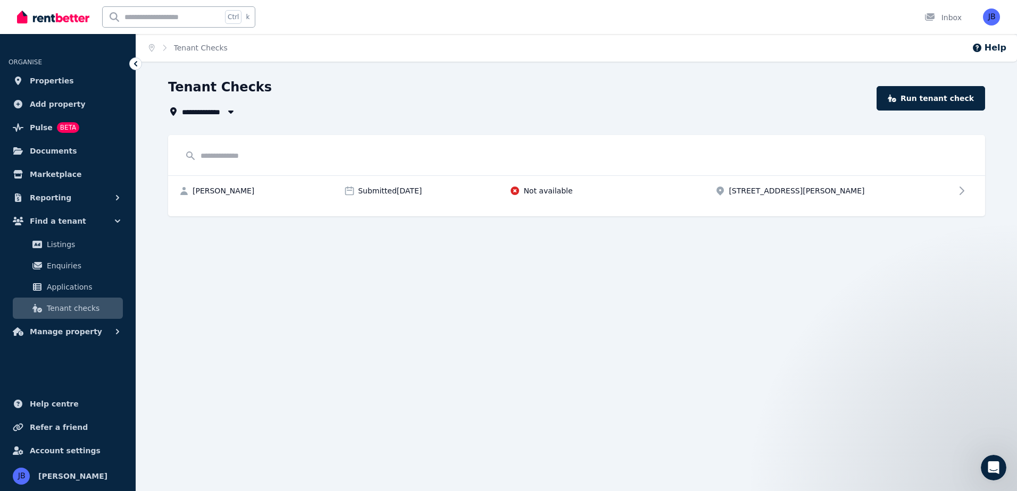
click at [65, 312] on span "Tenant checks" at bounding box center [83, 308] width 72 height 13
click at [934, 93] on link "Run tenant check" at bounding box center [930, 98] width 108 height 24
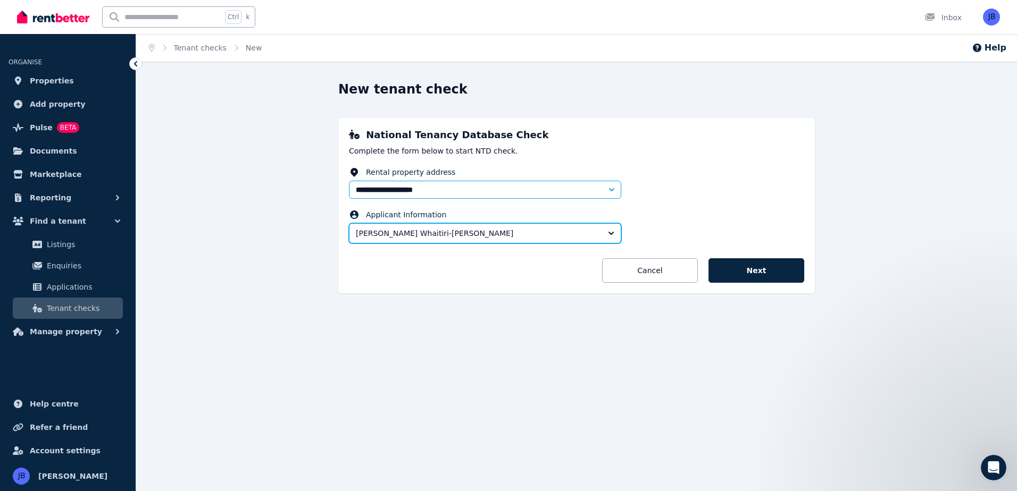
click at [611, 233] on button "Jana Whaitiri-Ryan" at bounding box center [485, 233] width 272 height 20
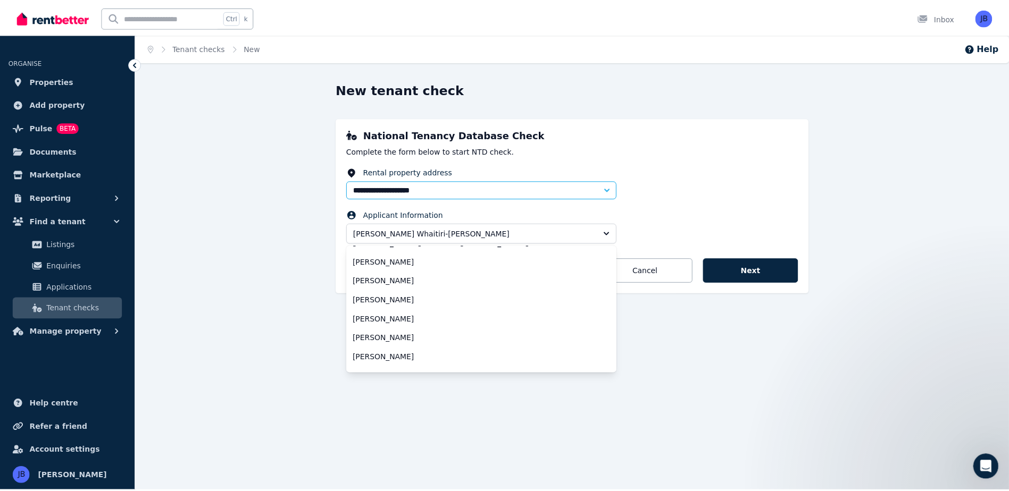
scroll to position [21, 0]
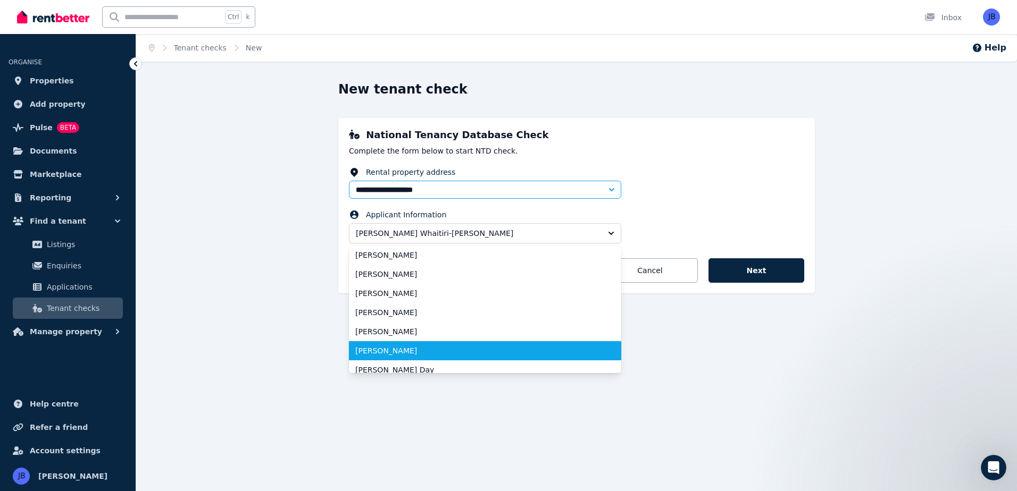
click at [540, 346] on span "Christie Horner" at bounding box center [478, 351] width 247 height 11
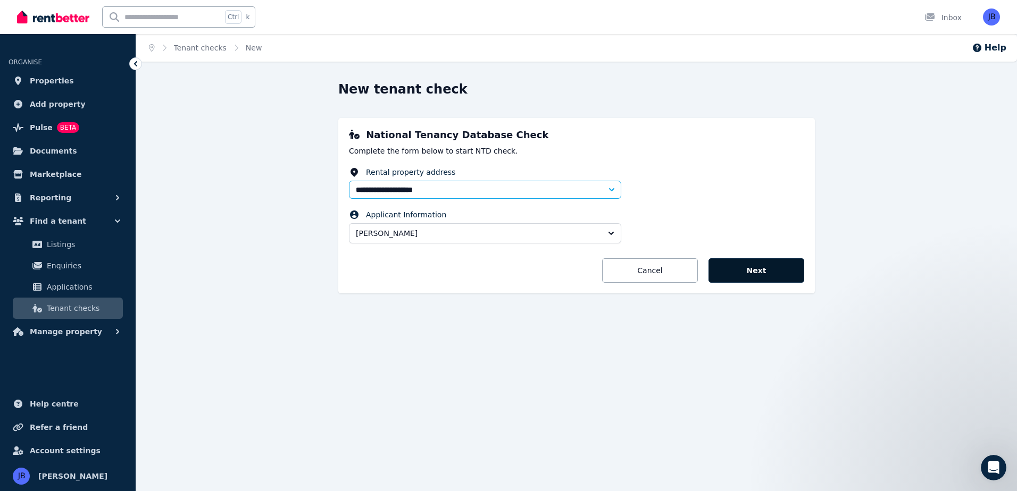
click at [772, 273] on button "Next" at bounding box center [756, 270] width 96 height 24
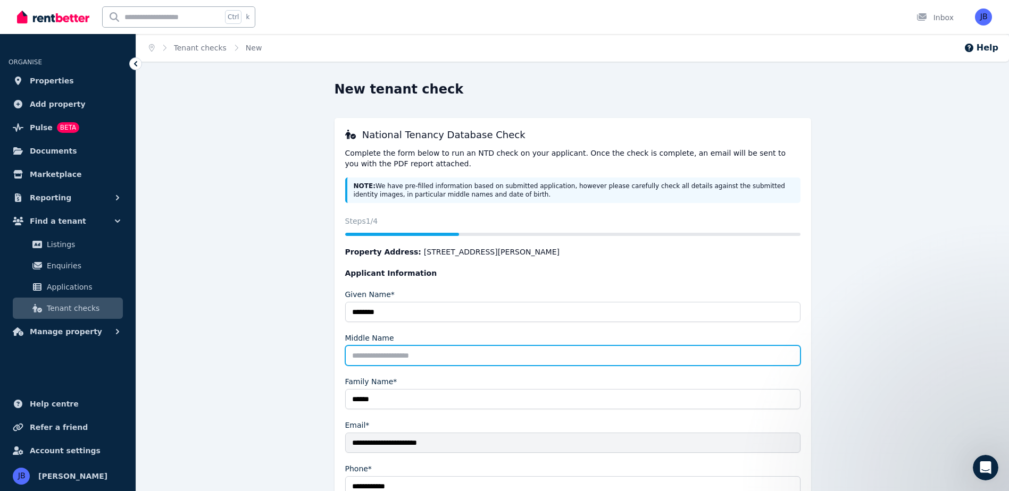
click at [363, 357] on input "Middle Name" at bounding box center [572, 356] width 455 height 20
type input "*****"
click at [678, 361] on input "*****" at bounding box center [572, 356] width 455 height 20
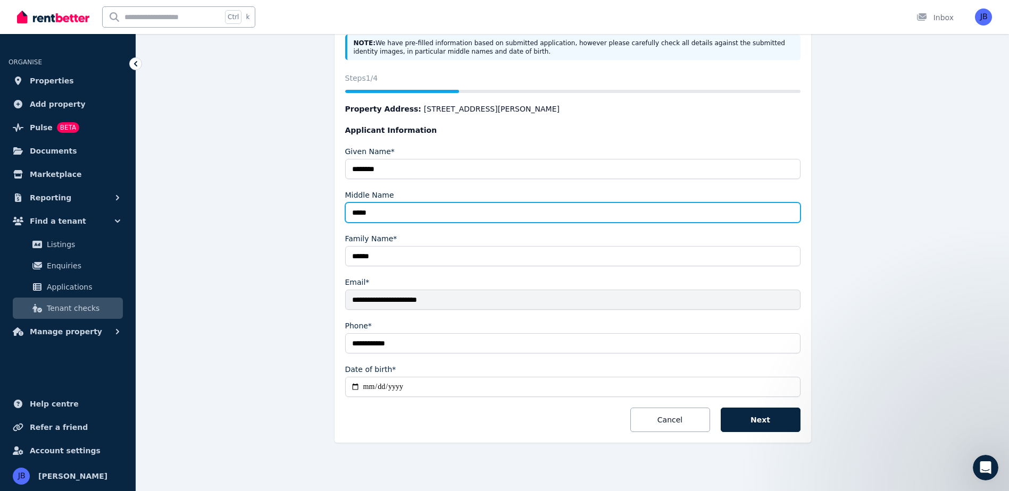
scroll to position [144, 0]
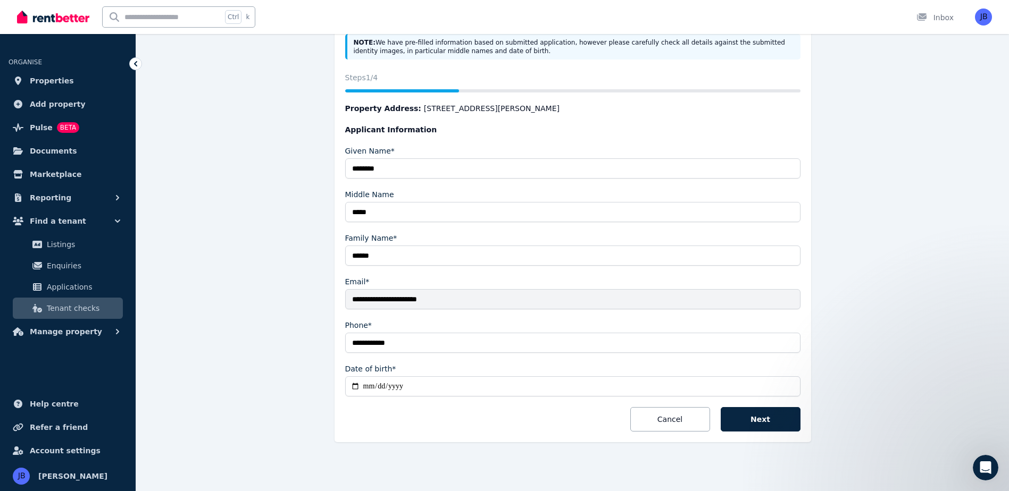
click at [273, 358] on div "**********" at bounding box center [572, 204] width 817 height 535
click at [759, 425] on button "Next" at bounding box center [761, 419] width 80 height 24
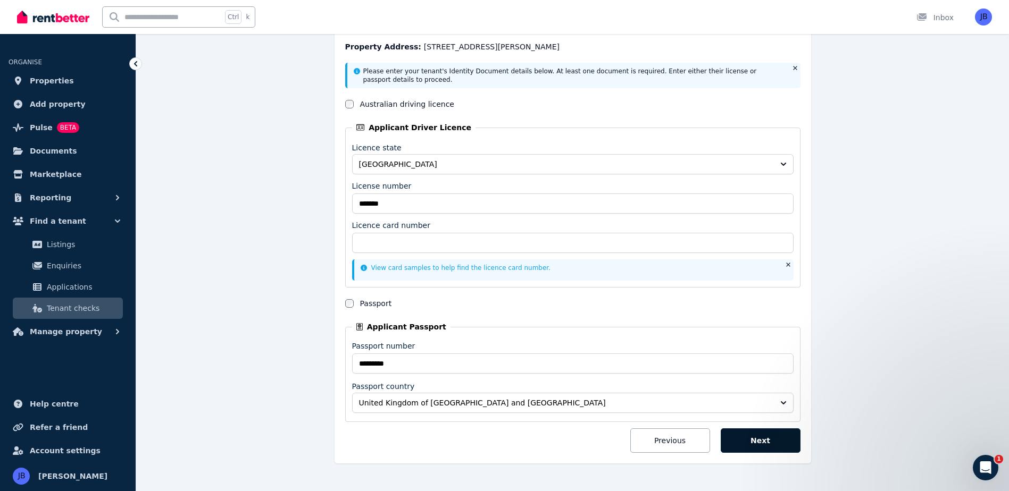
scroll to position [134, 0]
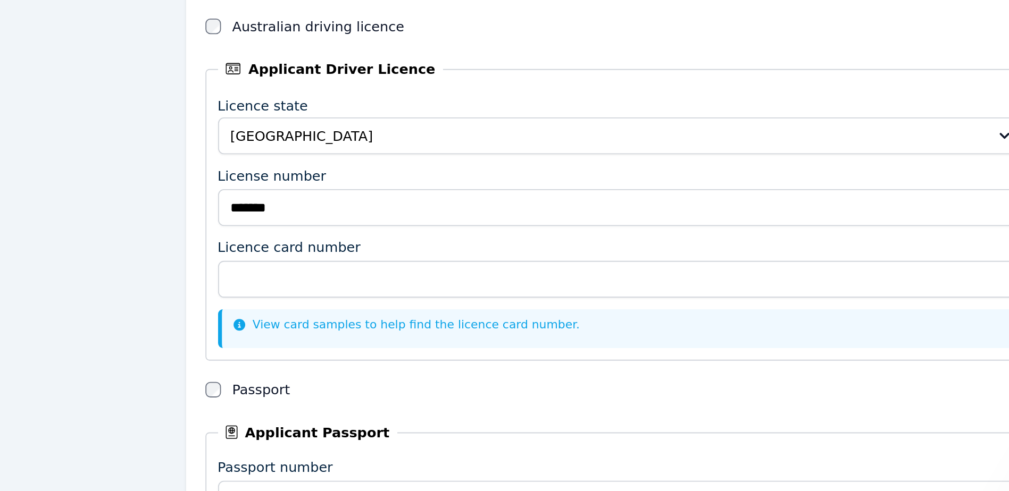
click at [369, 279] on link "View card samples to help find the licence card number." at bounding box center [456, 277] width 190 height 7
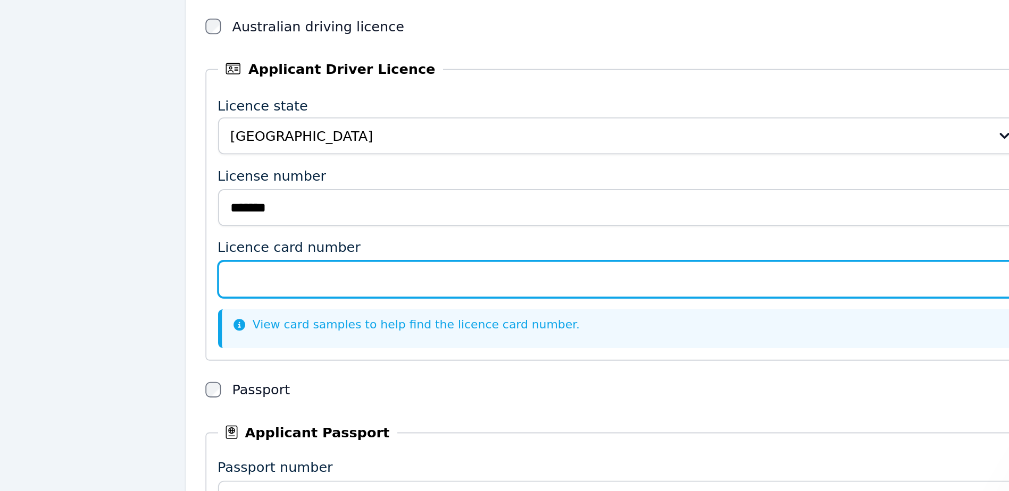
click at [370, 254] on input "Licence card number" at bounding box center [572, 252] width 441 height 20
click at [381, 250] on input "**********" at bounding box center [572, 252] width 441 height 20
click at [367, 252] on input "**********" at bounding box center [572, 252] width 441 height 20
type input "**********"
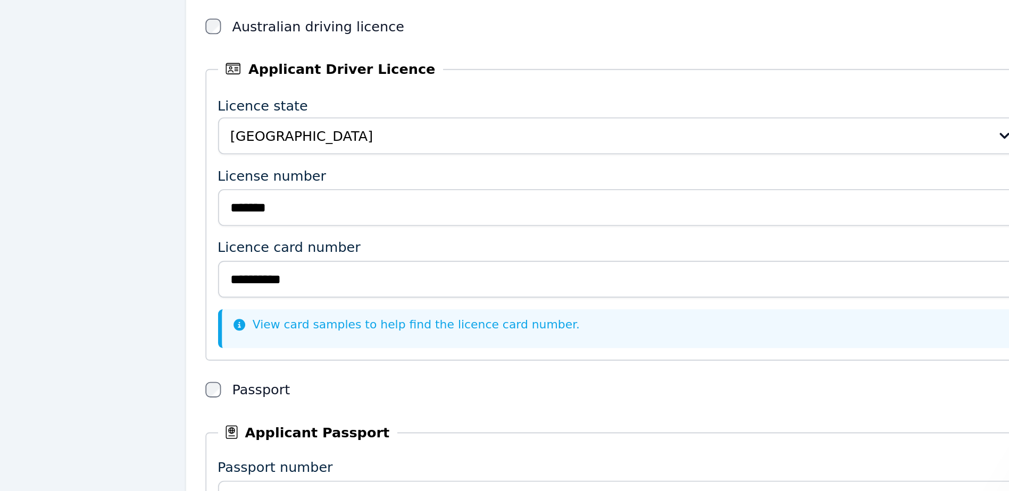
click at [658, 303] on form "**********" at bounding box center [572, 267] width 455 height 390
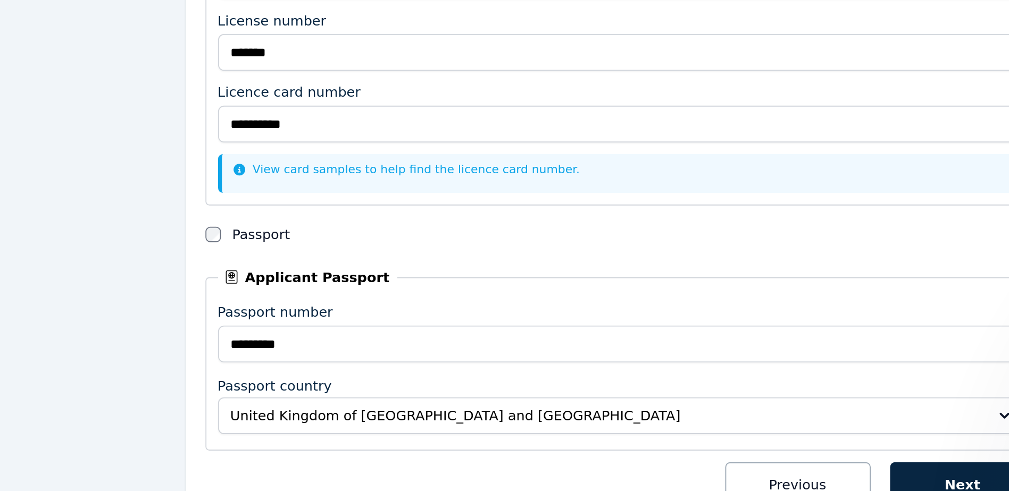
click at [683, 314] on div "Passport" at bounding box center [572, 313] width 455 height 11
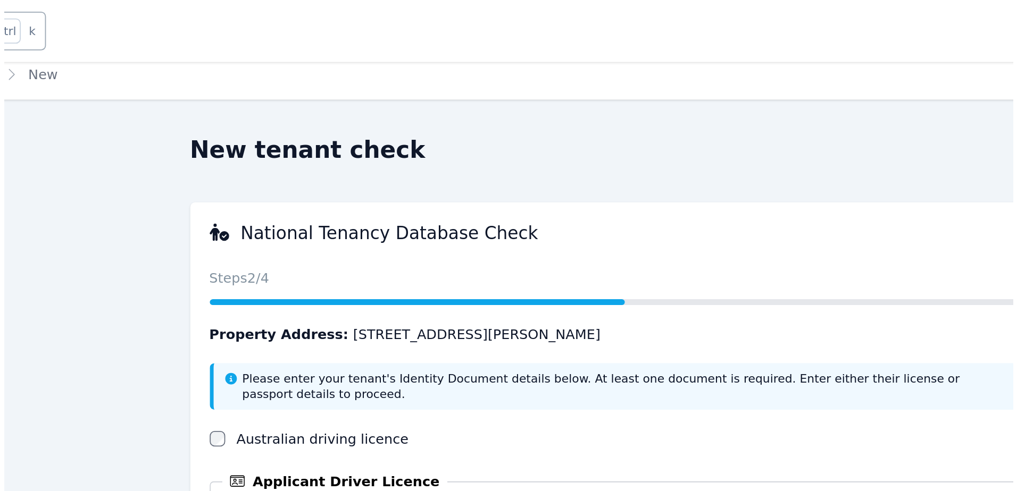
scroll to position [0, 0]
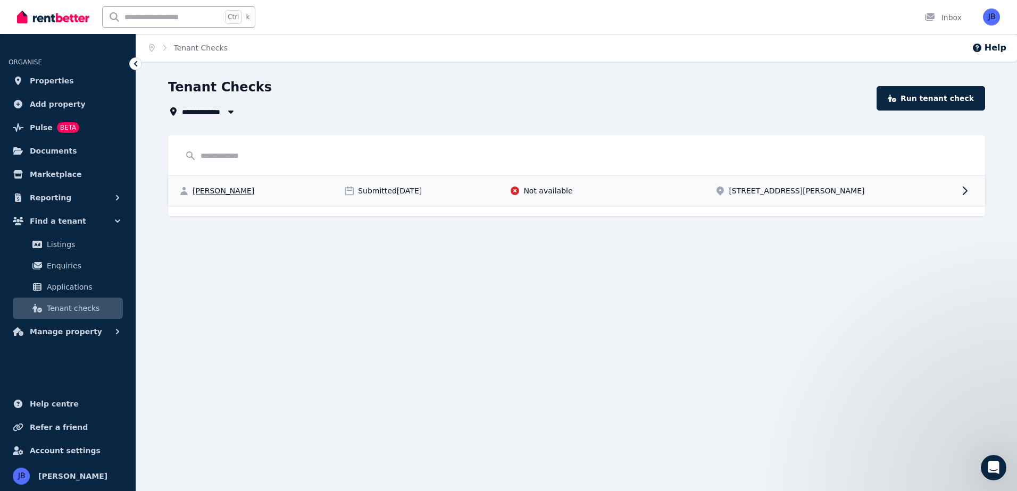
click at [206, 191] on span "Christie Horner" at bounding box center [224, 191] width 62 height 11
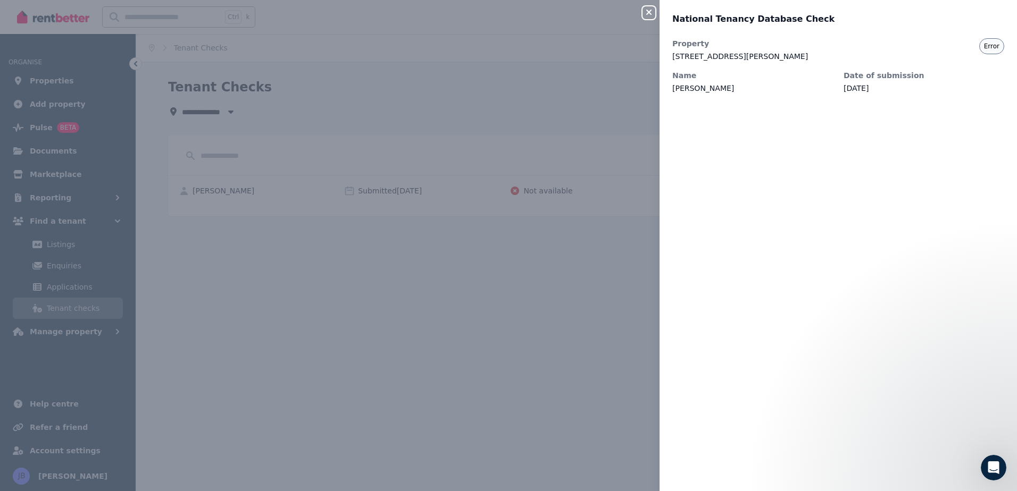
click at [645, 11] on icon "button" at bounding box center [648, 12] width 13 height 9
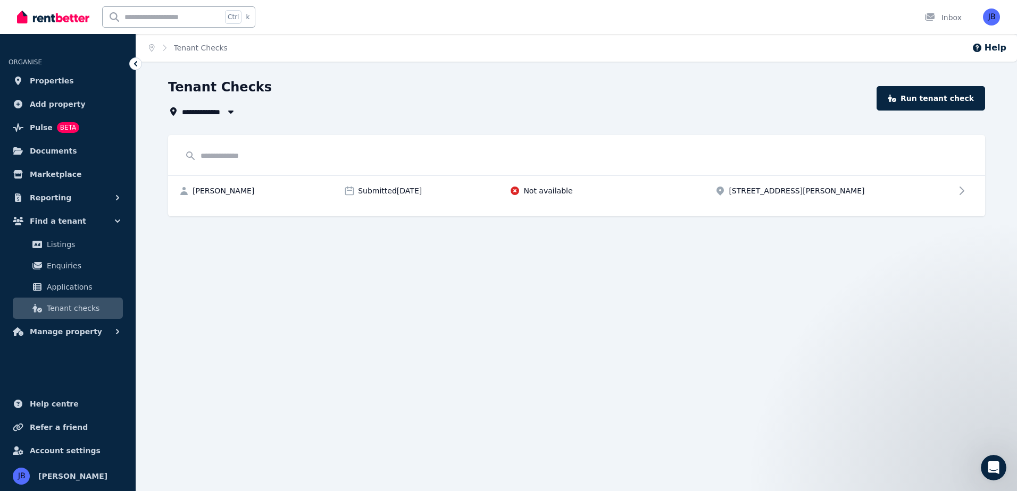
click at [50, 312] on span "Tenant checks" at bounding box center [83, 308] width 72 height 13
click at [941, 93] on link "Run tenant check" at bounding box center [930, 98] width 108 height 24
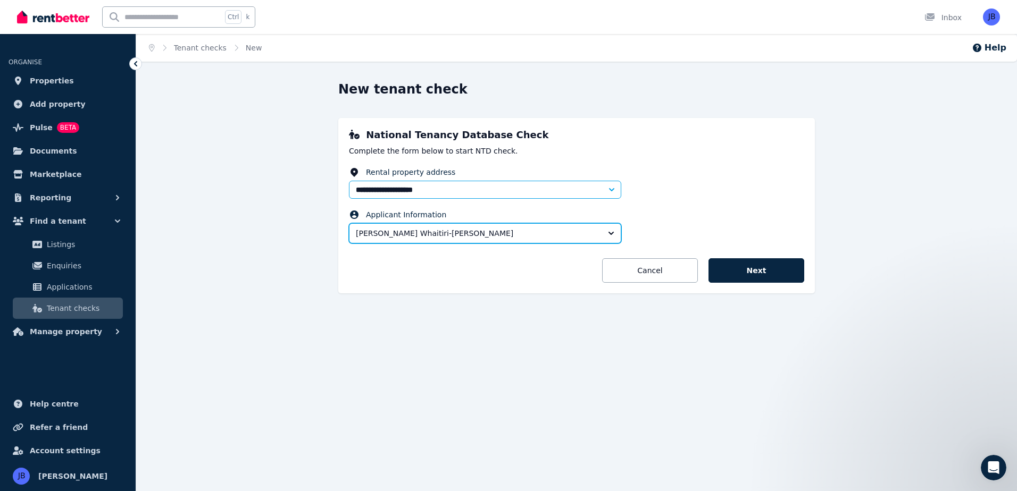
click at [613, 236] on button "Jana Whaitiri-Ryan" at bounding box center [485, 233] width 272 height 20
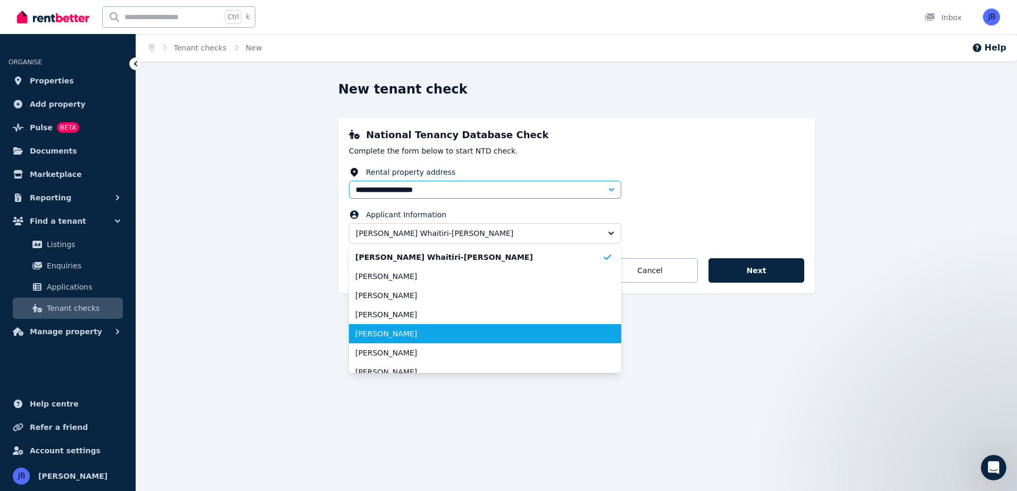
click at [513, 324] on li "Bethany Turner" at bounding box center [485, 333] width 272 height 19
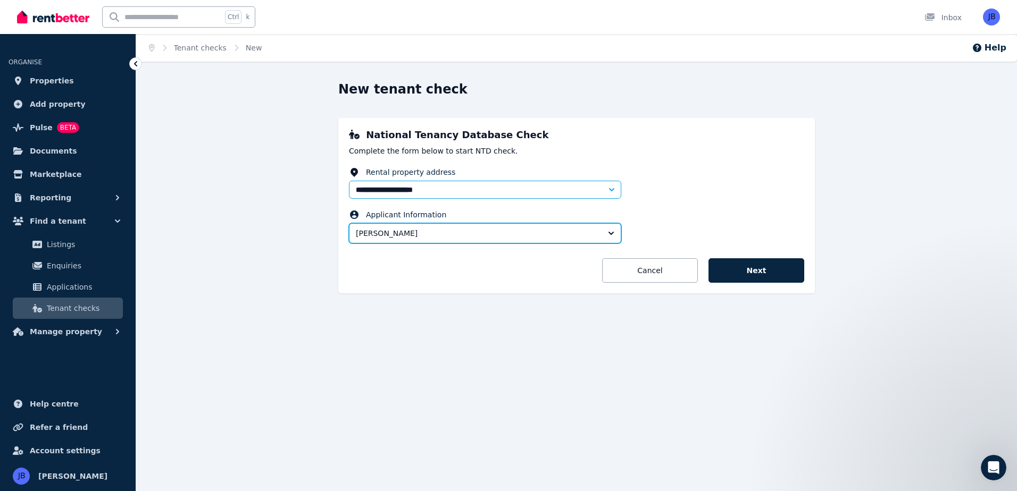
click at [612, 232] on button "Bethany Turner" at bounding box center [485, 233] width 272 height 20
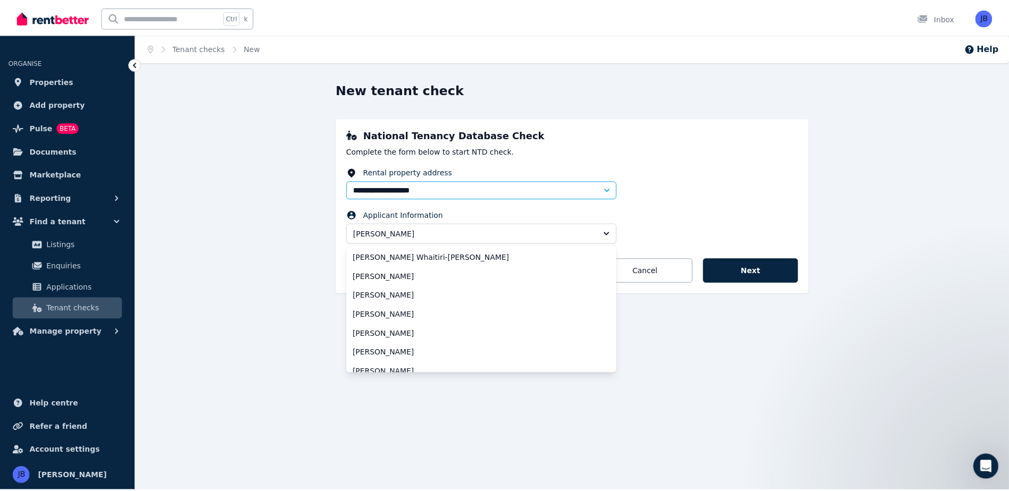
scroll to position [21, 0]
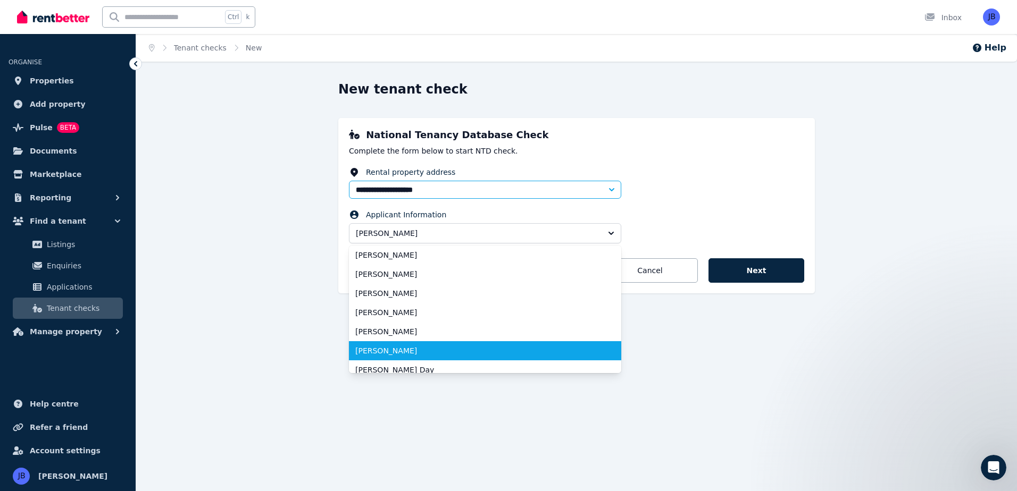
click at [536, 357] on li "Christie Horner" at bounding box center [485, 350] width 272 height 19
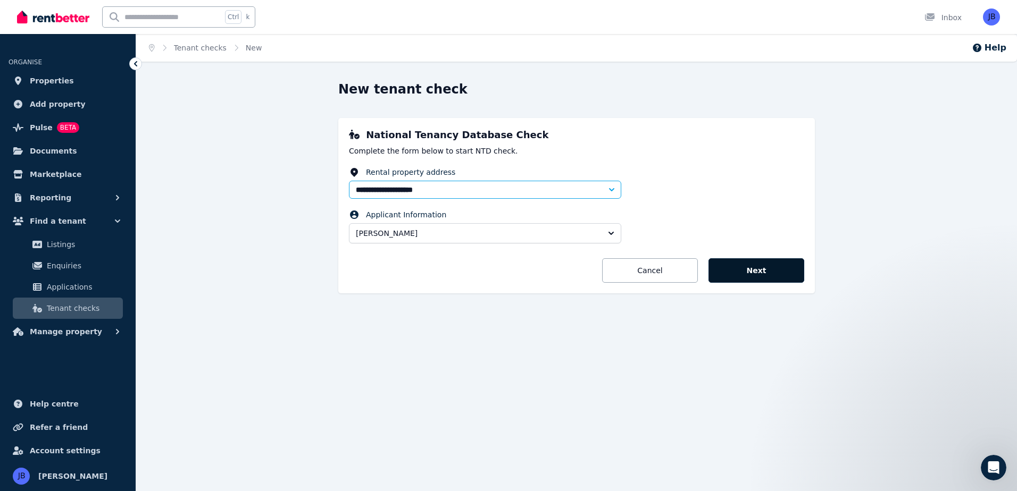
click at [738, 269] on button "Next" at bounding box center [756, 270] width 96 height 24
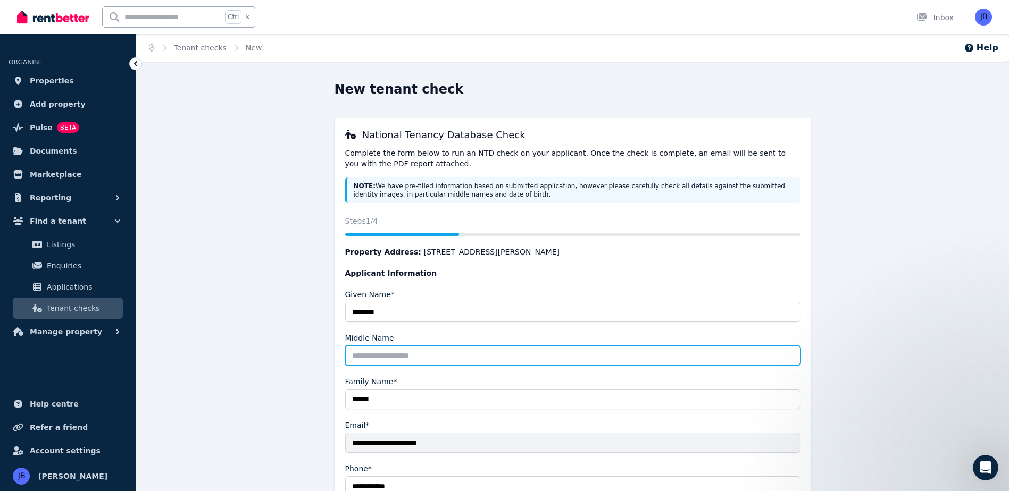
click at [361, 356] on input "Middle Name" at bounding box center [572, 356] width 455 height 20
type input "*****"
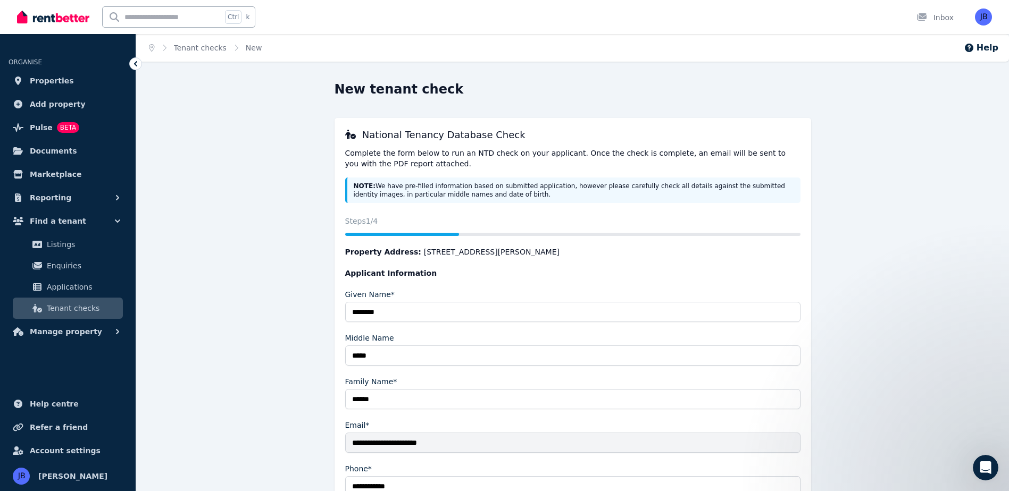
click at [879, 270] on div "**********" at bounding box center [572, 348] width 817 height 535
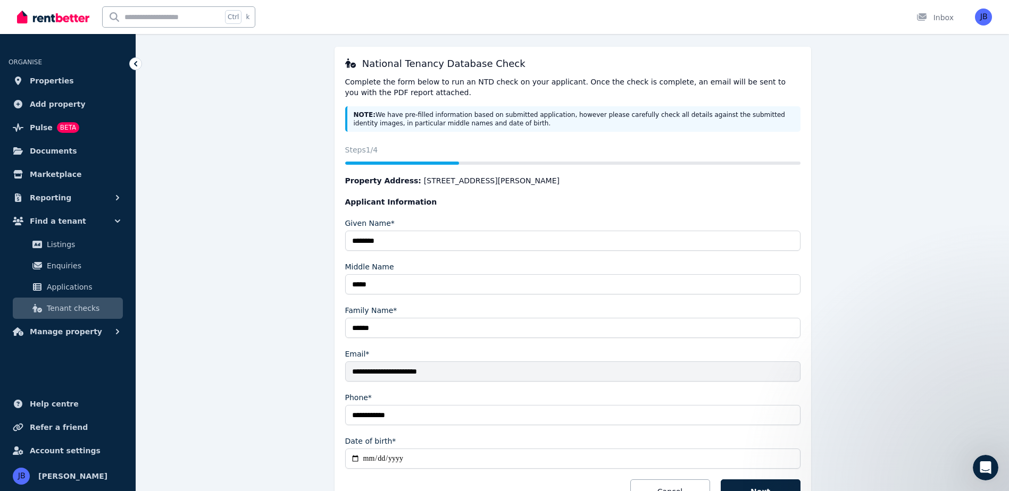
scroll to position [78, 0]
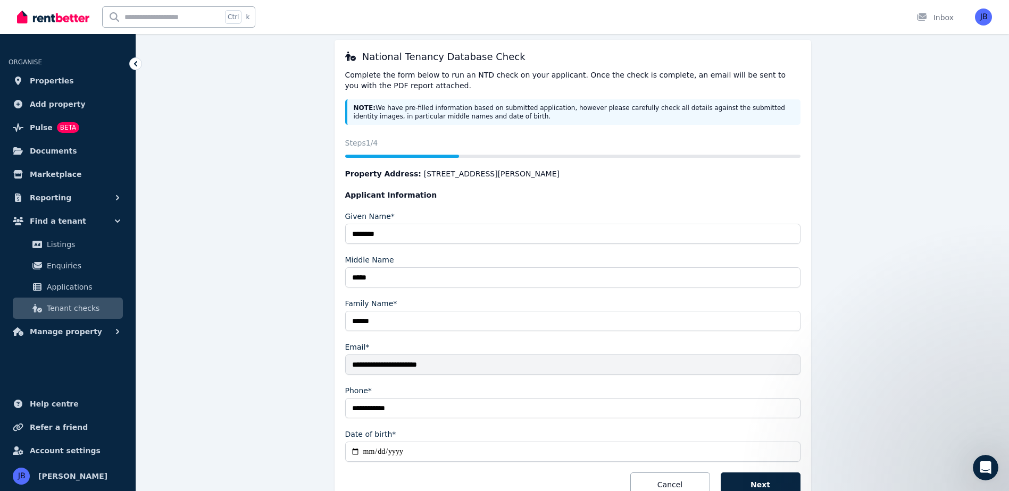
click at [777, 215] on div "Given Name*" at bounding box center [572, 216] width 455 height 11
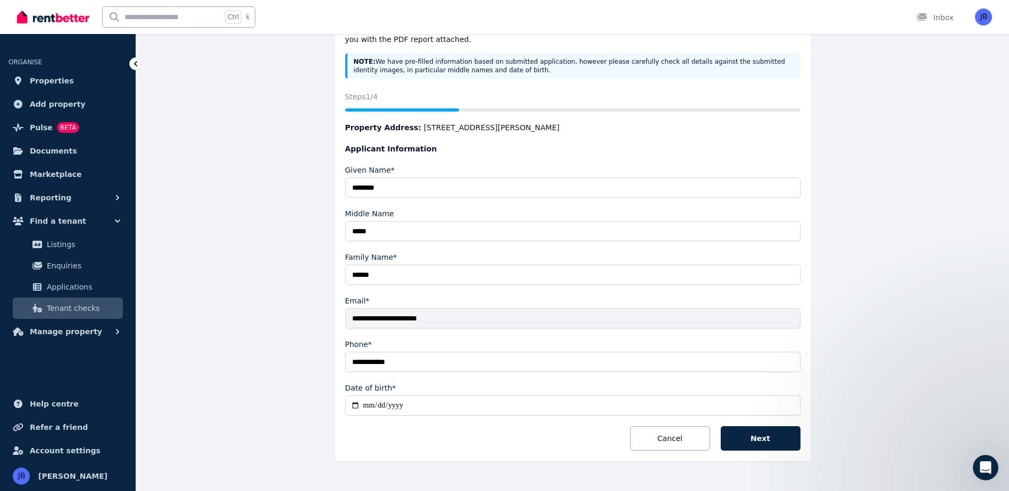
scroll to position [144, 0]
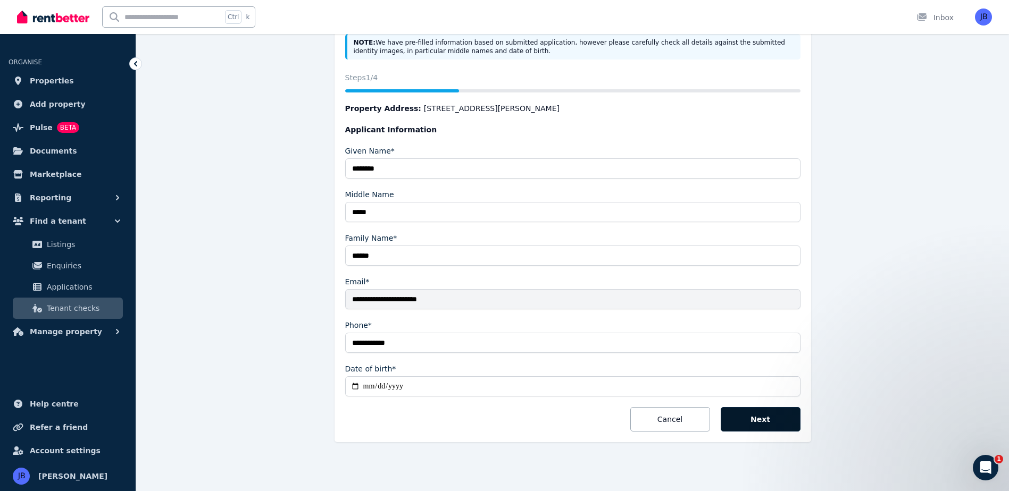
click at [755, 420] on button "Next" at bounding box center [761, 419] width 80 height 24
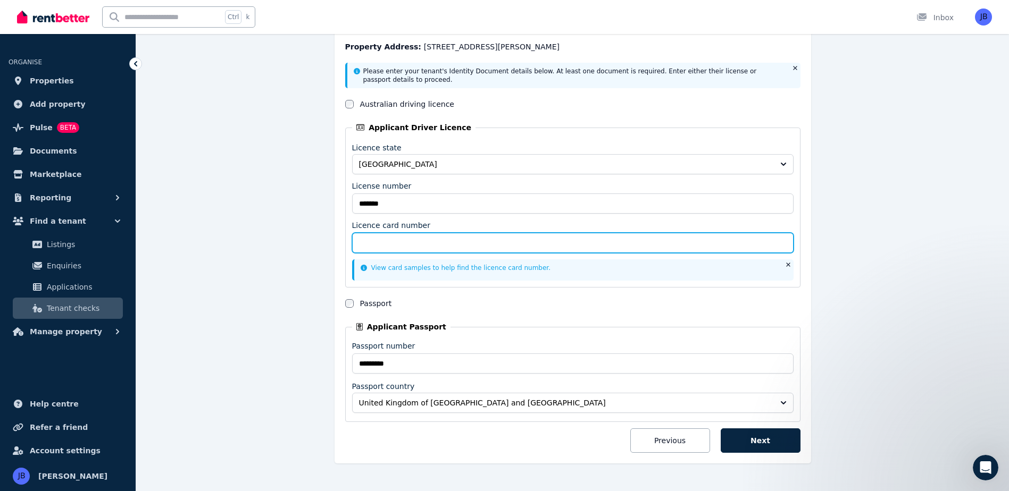
click at [466, 241] on input "Licence card number" at bounding box center [572, 243] width 441 height 20
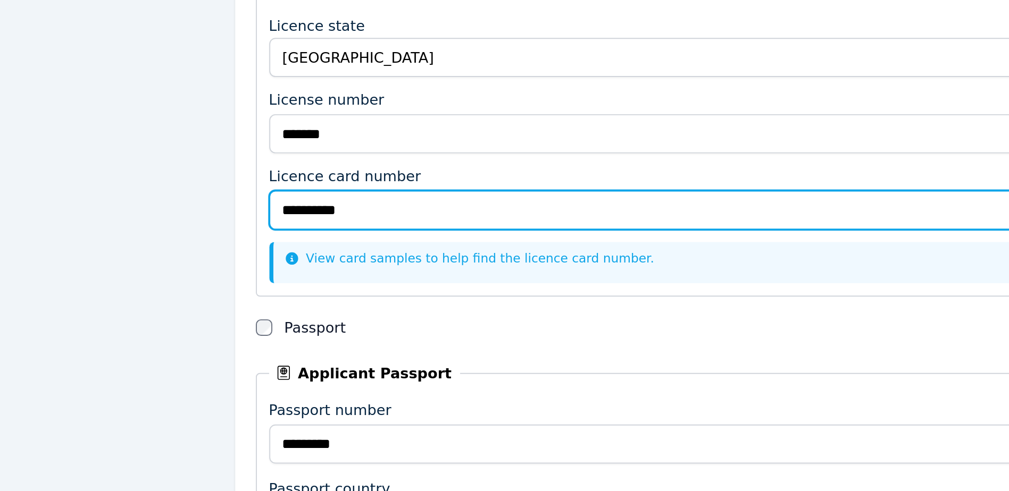
type input "**********"
click at [658, 249] on input "**********" at bounding box center [572, 245] width 441 height 20
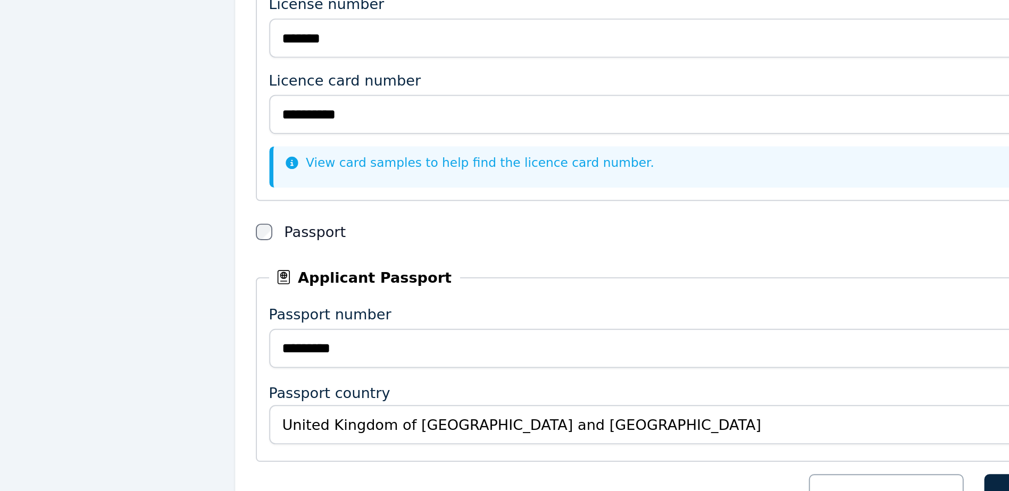
click at [646, 294] on form "**********" at bounding box center [572, 259] width 455 height 390
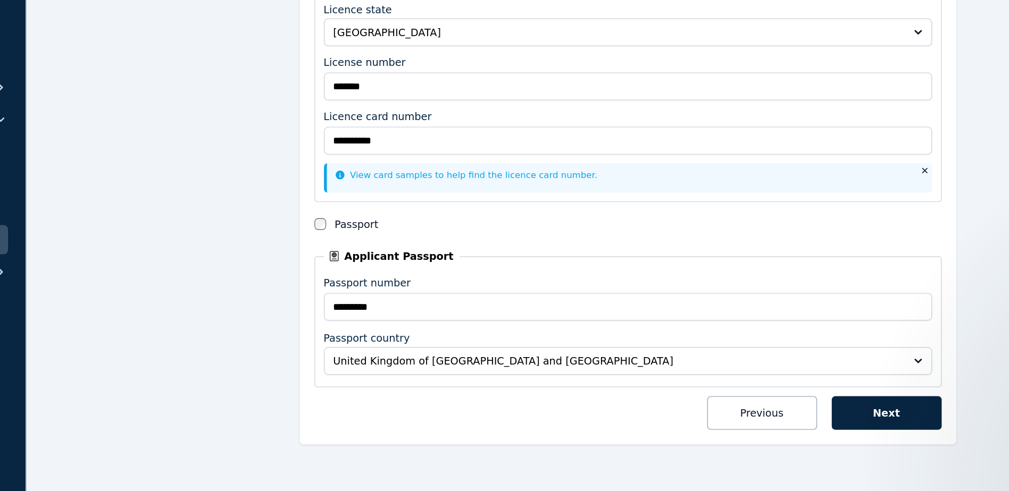
scroll to position [156, 0]
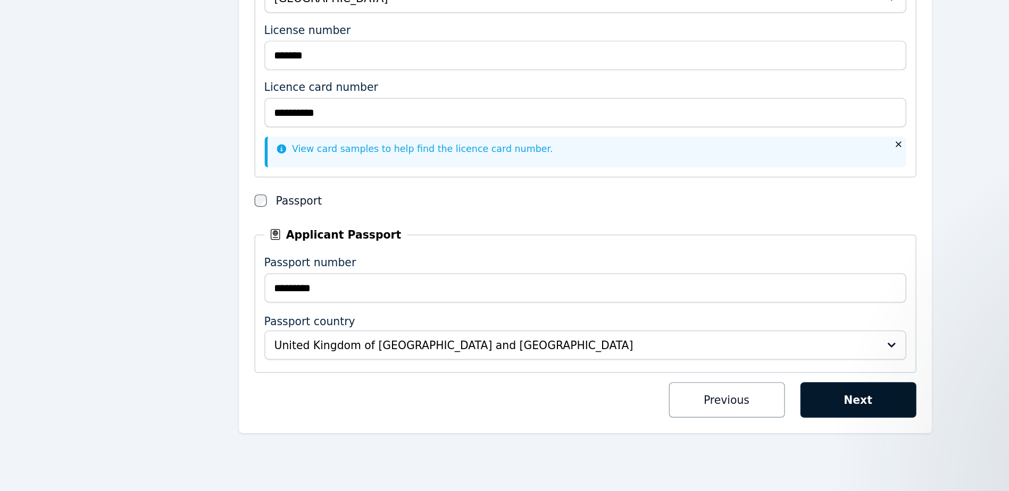
click at [750, 427] on button "Next" at bounding box center [761, 428] width 80 height 24
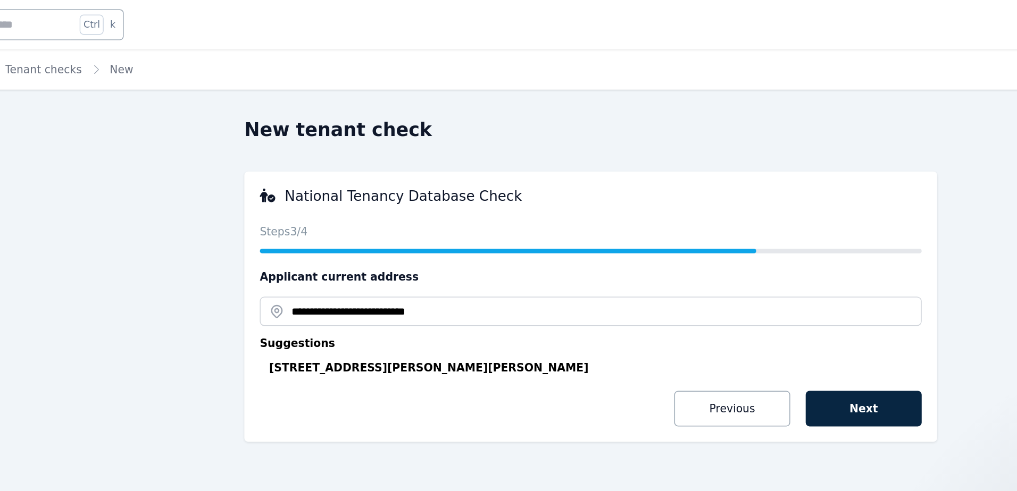
click at [426, 252] on div "12 Musa Way, Clarkson WA 6030, Australia" at bounding box center [579, 253] width 449 height 11
type input "**********"
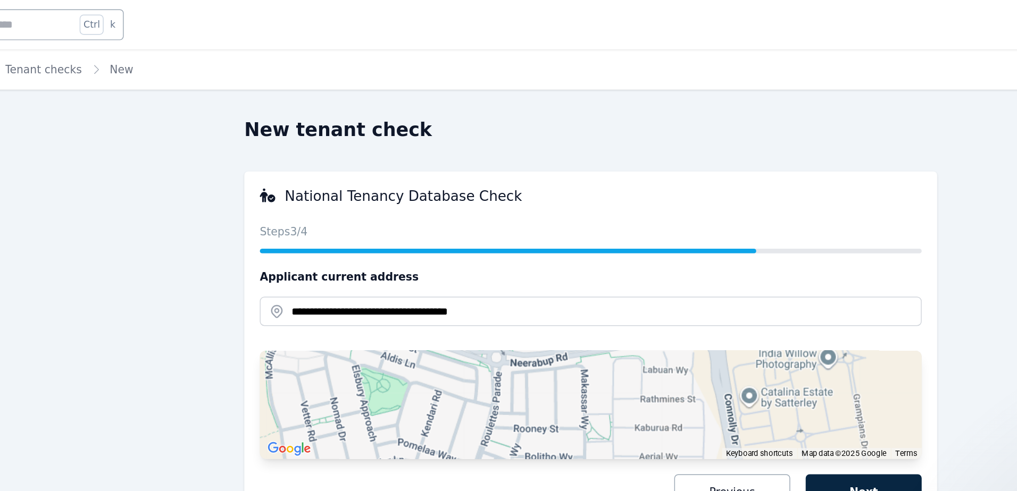
click at [805, 160] on div "**********" at bounding box center [576, 240] width 476 height 244
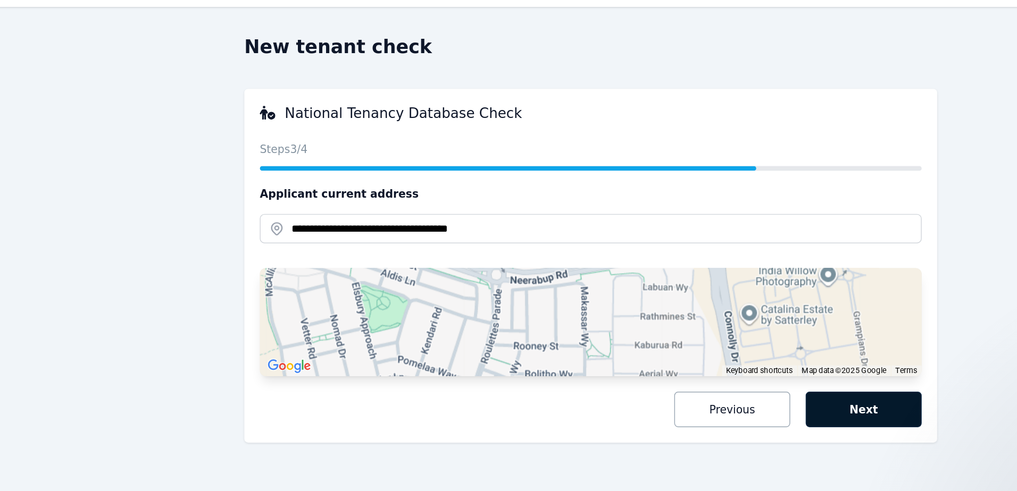
click at [769, 339] on button "Next" at bounding box center [764, 339] width 80 height 24
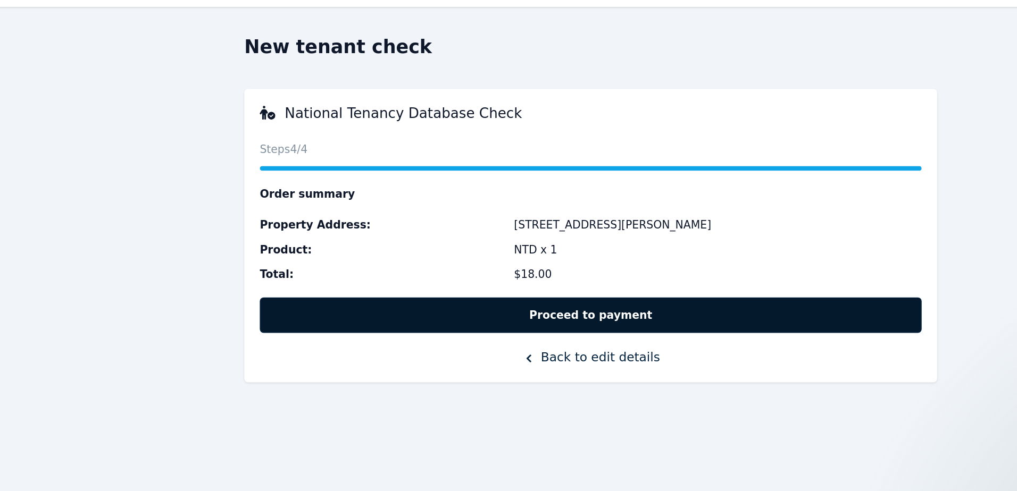
click at [495, 277] on button "Proceed to payment" at bounding box center [576, 274] width 455 height 24
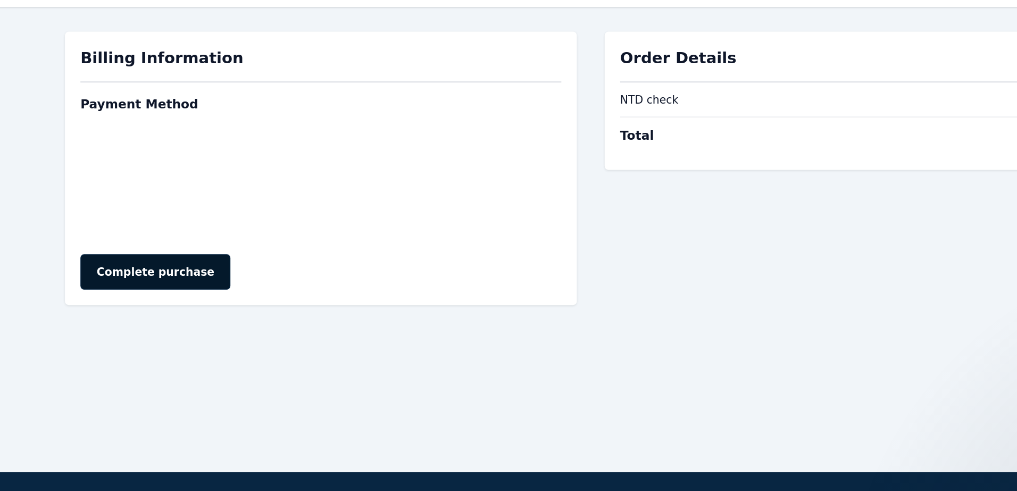
click at [261, 248] on button "Complete purchase" at bounding box center [276, 244] width 103 height 24
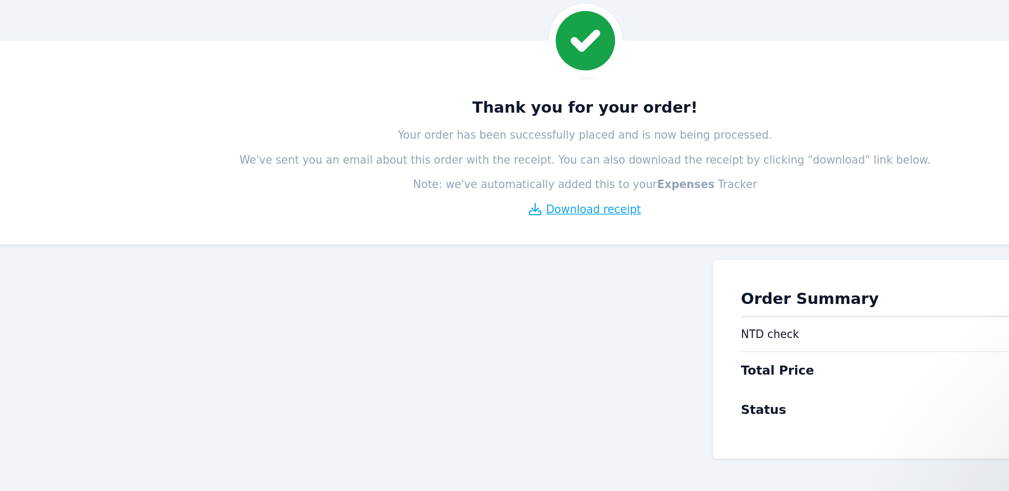
click at [592, 199] on span "Download receipt" at bounding box center [578, 201] width 65 height 11
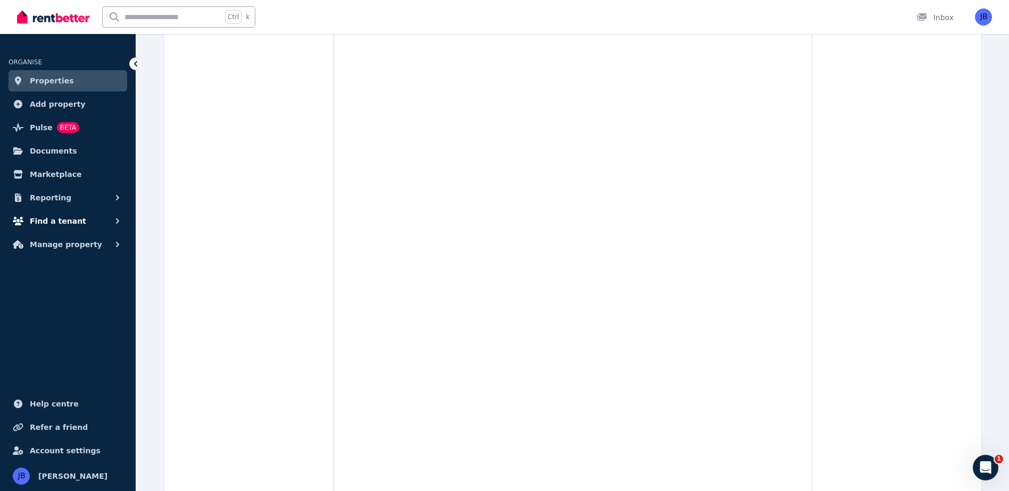
click at [58, 217] on span "Find a tenant" at bounding box center [58, 221] width 56 height 13
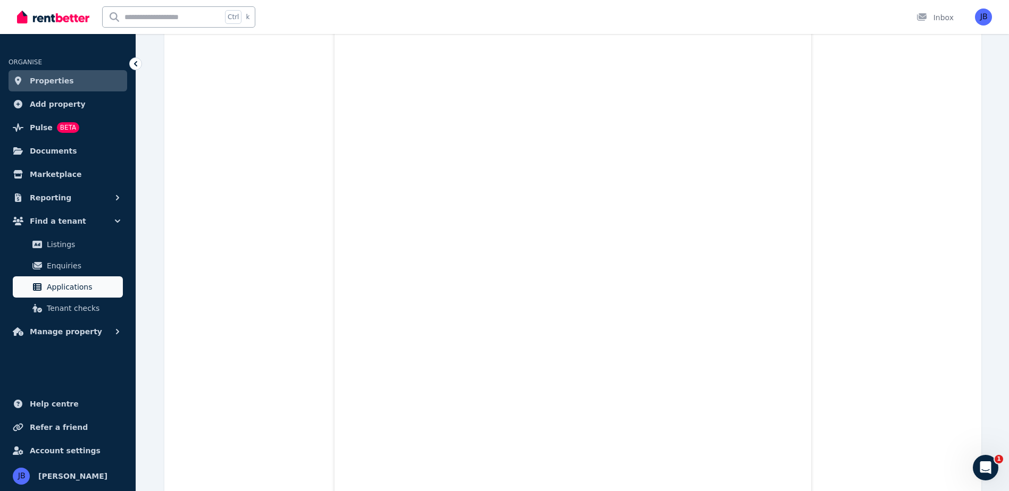
click at [71, 287] on span "Applications" at bounding box center [83, 287] width 72 height 13
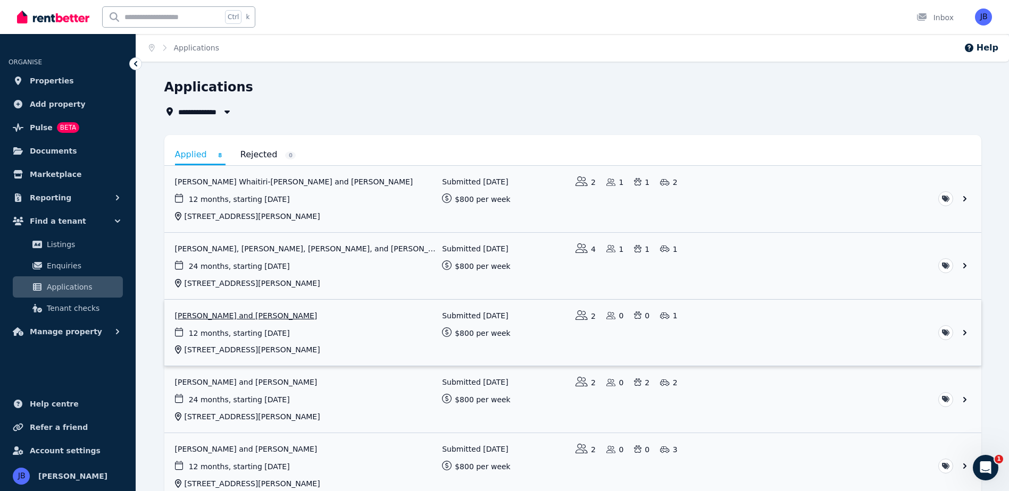
click at [190, 314] on link "View application: Christie Horner and Daryl Day" at bounding box center [572, 333] width 817 height 66
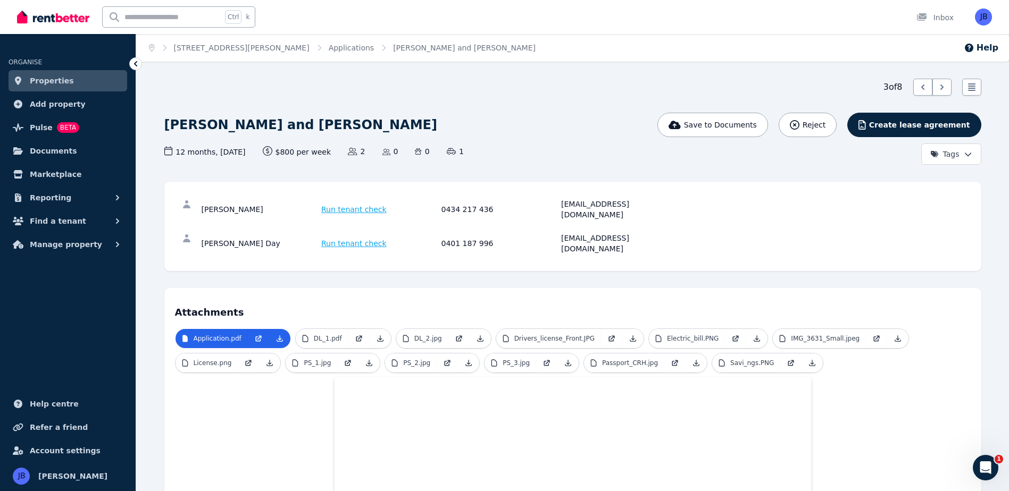
click at [847, 244] on div "Christie Horner Run tenant check 0434 217 436 christie20@hotmail.co.uk Daryl Da…" at bounding box center [572, 226] width 817 height 89
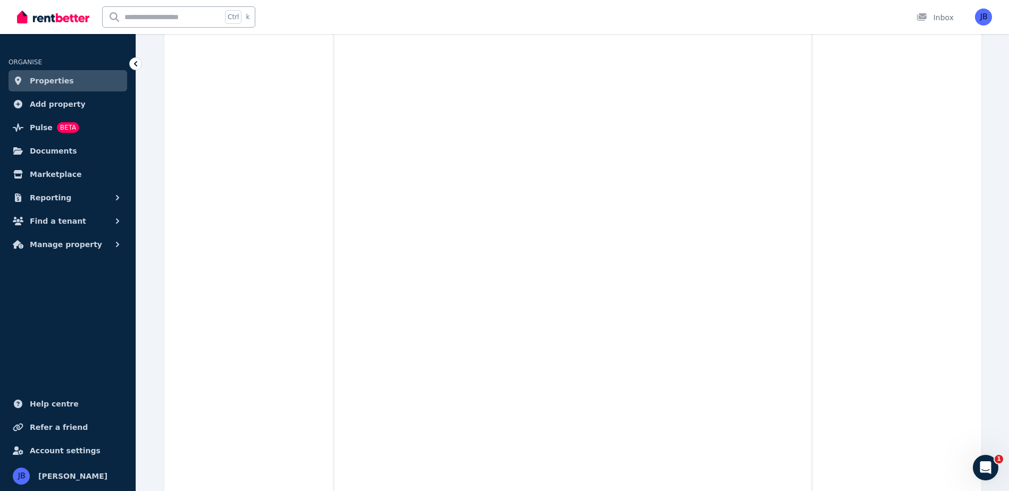
scroll to position [9908, 0]
click at [68, 224] on span "Find a tenant" at bounding box center [58, 221] width 56 height 13
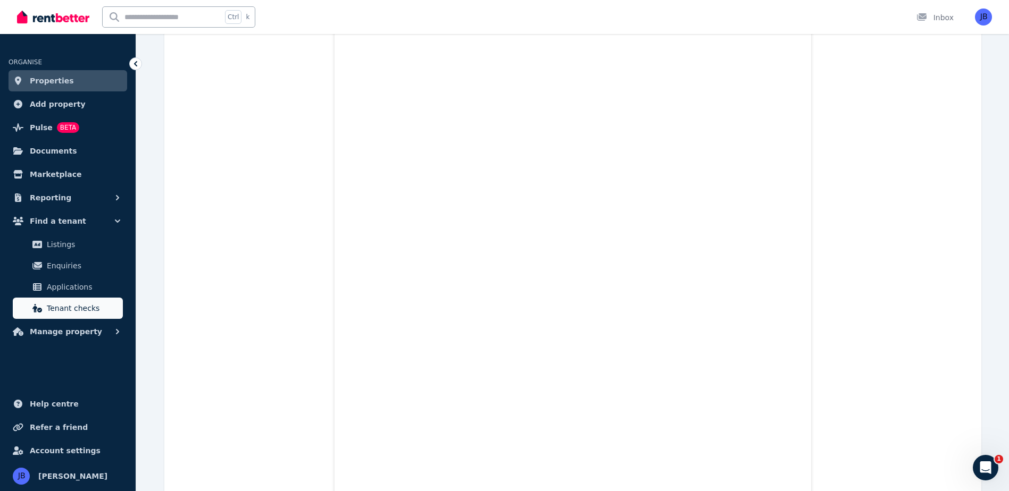
click at [65, 305] on span "Tenant checks" at bounding box center [83, 308] width 72 height 13
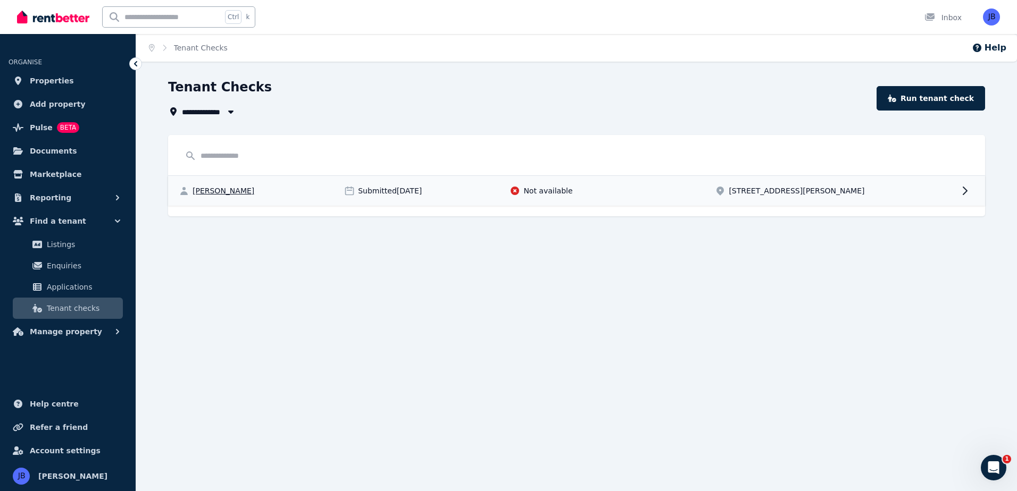
click at [519, 187] on icon at bounding box center [514, 191] width 11 height 11
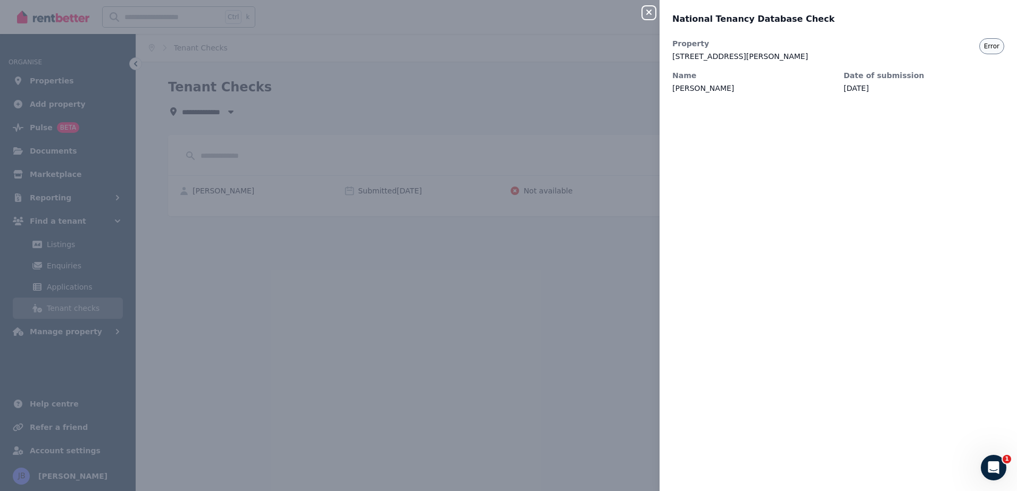
click at [985, 44] on span "Error" at bounding box center [991, 46] width 15 height 9
click at [646, 13] on icon "button" at bounding box center [648, 12] width 13 height 9
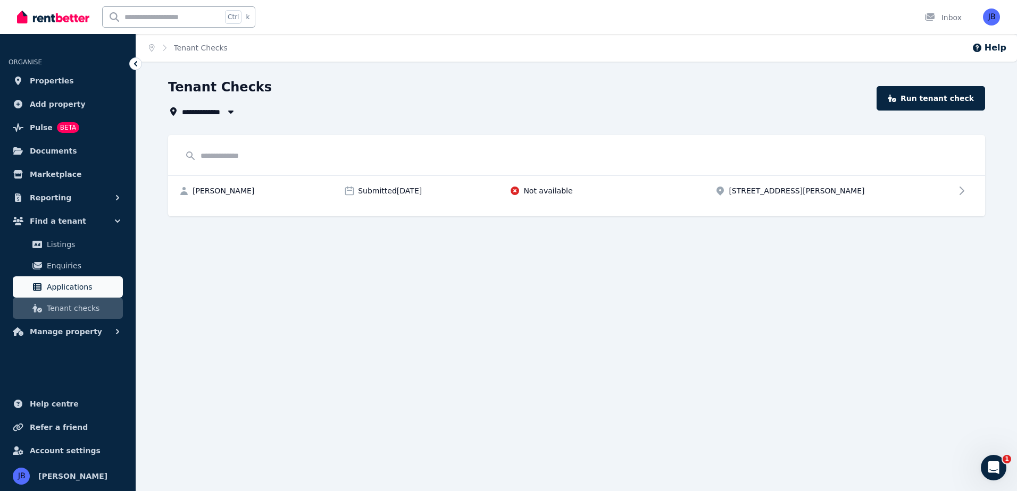
click at [58, 285] on span "Applications" at bounding box center [83, 287] width 72 height 13
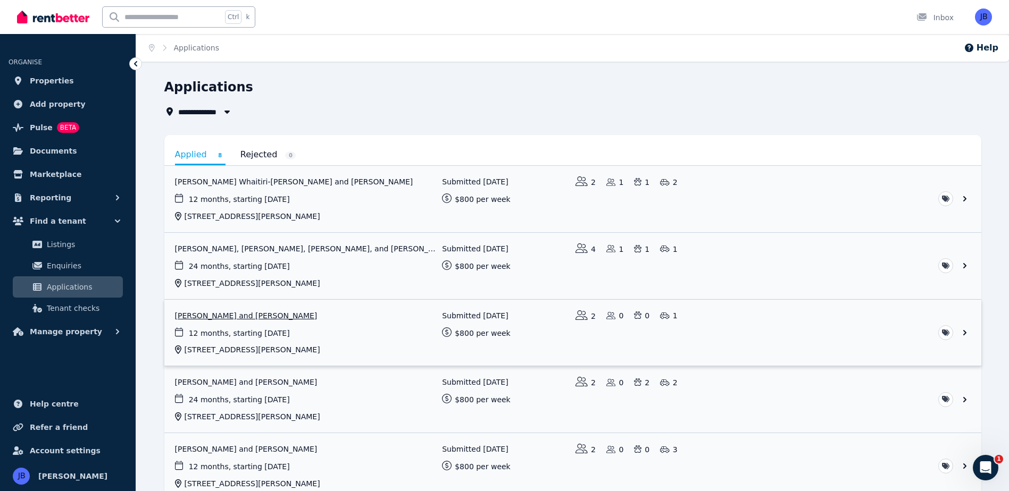
click at [191, 314] on link "View application: Christie Horner and Daryl Day" at bounding box center [572, 333] width 817 height 66
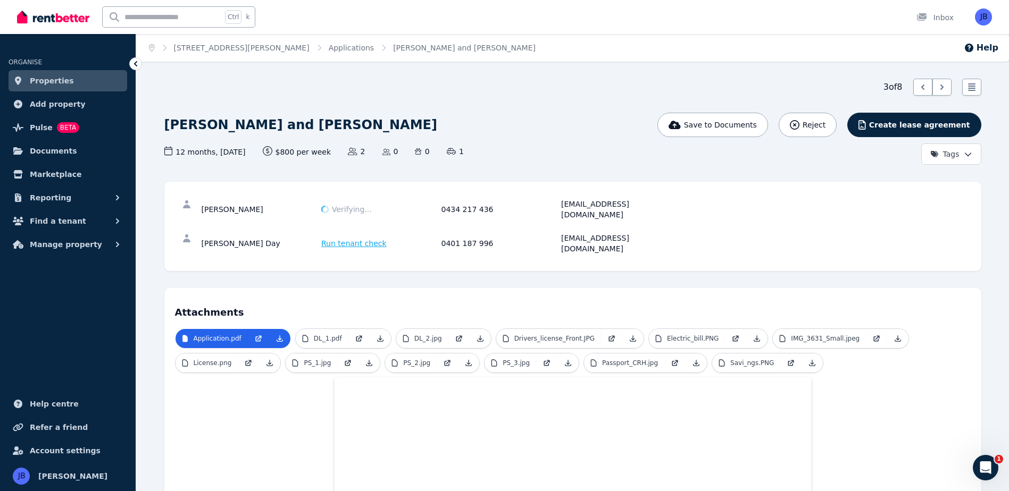
click at [760, 235] on div "Daryl Day Run tenant check 0401 187 996 darylday@hotmail.com" at bounding box center [573, 244] width 796 height 34
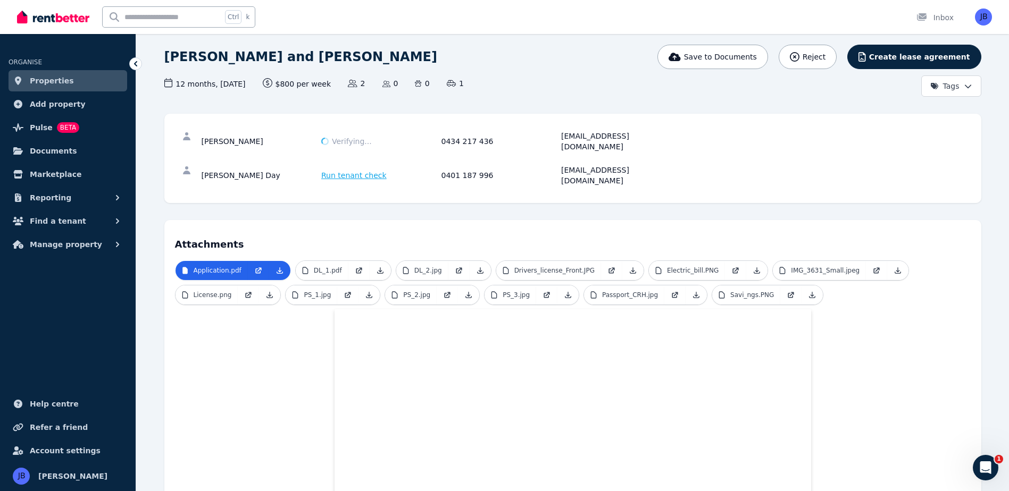
scroll to position [69, 0]
click at [212, 290] on p "License.png" at bounding box center [213, 294] width 38 height 9
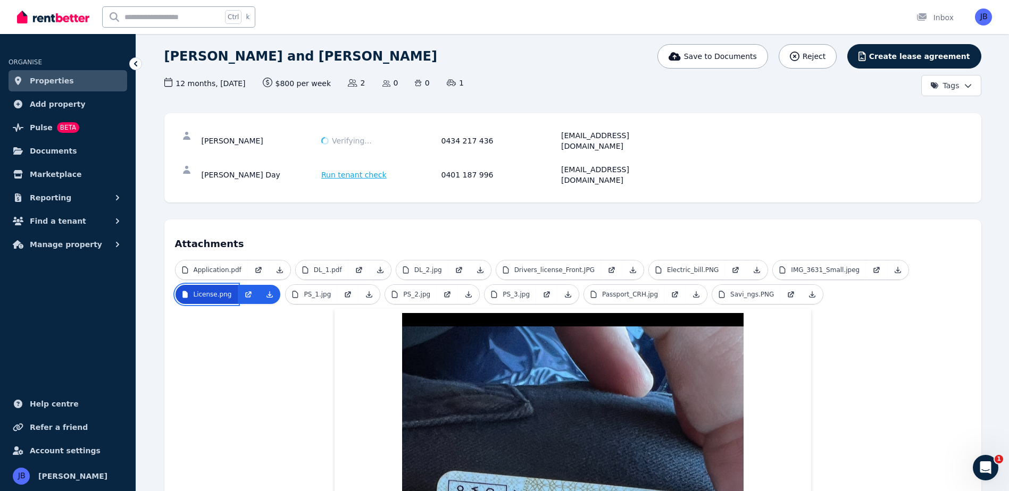
scroll to position [0, 0]
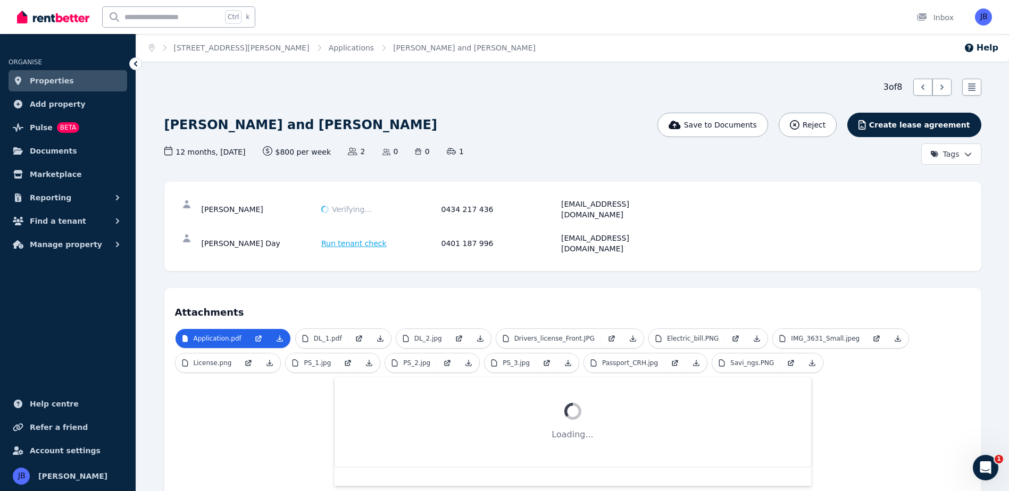
click at [839, 288] on div "Attachments Application.pdf DL_1.pdf DL_2.jpg Drivers_license_Front.JPG Electri…" at bounding box center [572, 392] width 817 height 208
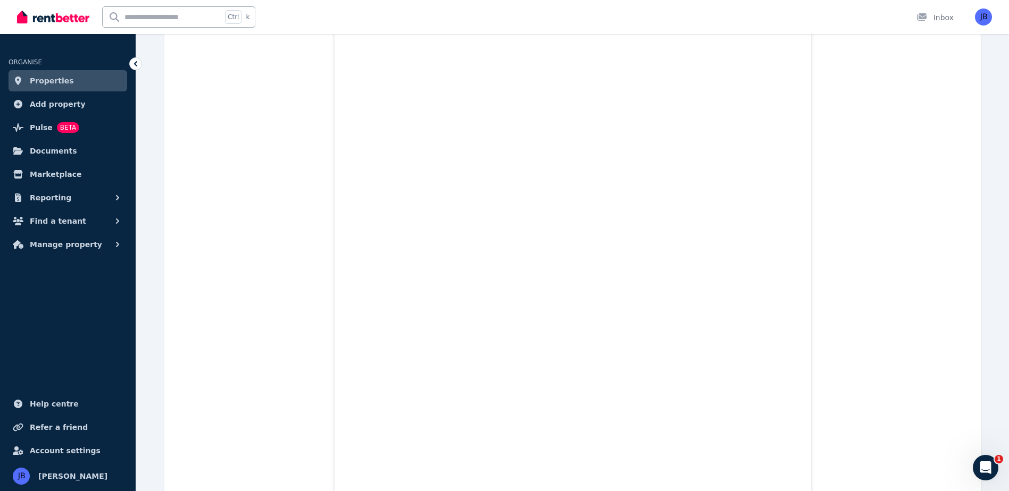
scroll to position [9596, 0]
click at [47, 217] on span "Find a tenant" at bounding box center [58, 221] width 56 height 13
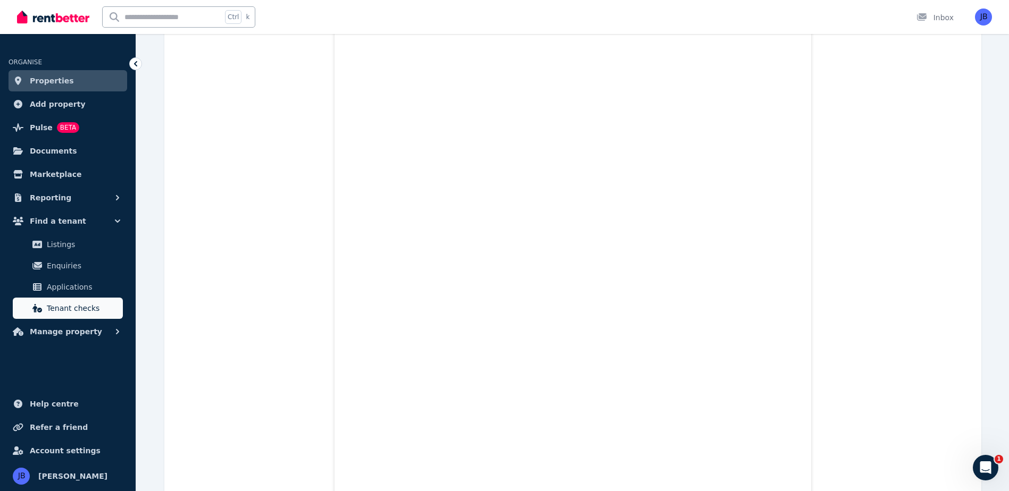
click at [73, 303] on span "Tenant checks" at bounding box center [83, 308] width 72 height 13
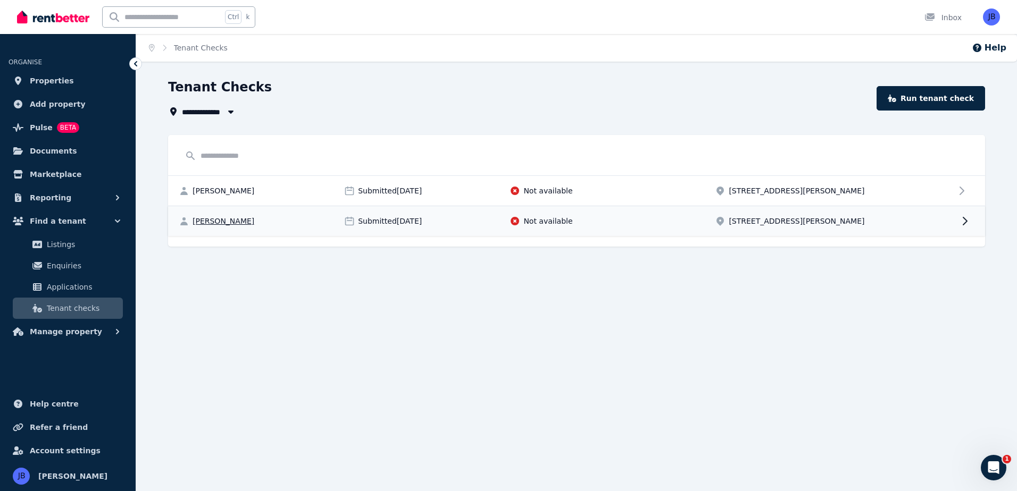
click at [851, 227] on div "Christie Horner Submitted 07/09/2025 Not available 7 Laddon Rd, Clarkson" at bounding box center [576, 221] width 817 height 30
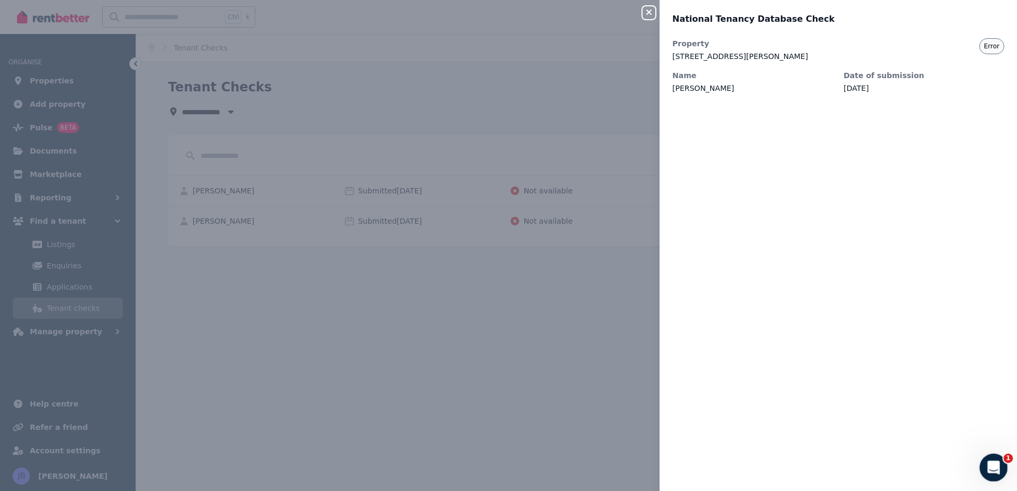
click at [993, 464] on icon "Open Intercom Messenger" at bounding box center [992, 467] width 18 height 18
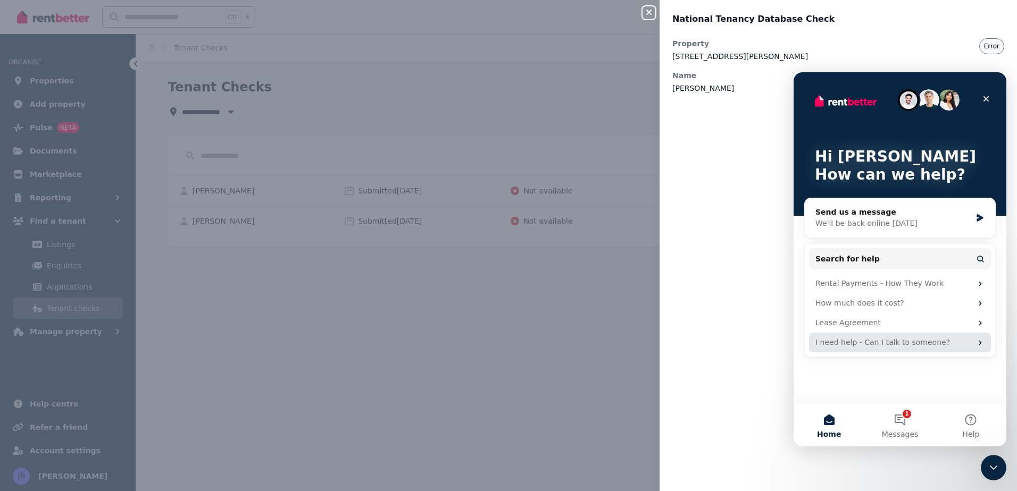
click at [898, 340] on div "I need help - Can I talk to someone?" at bounding box center [893, 342] width 156 height 11
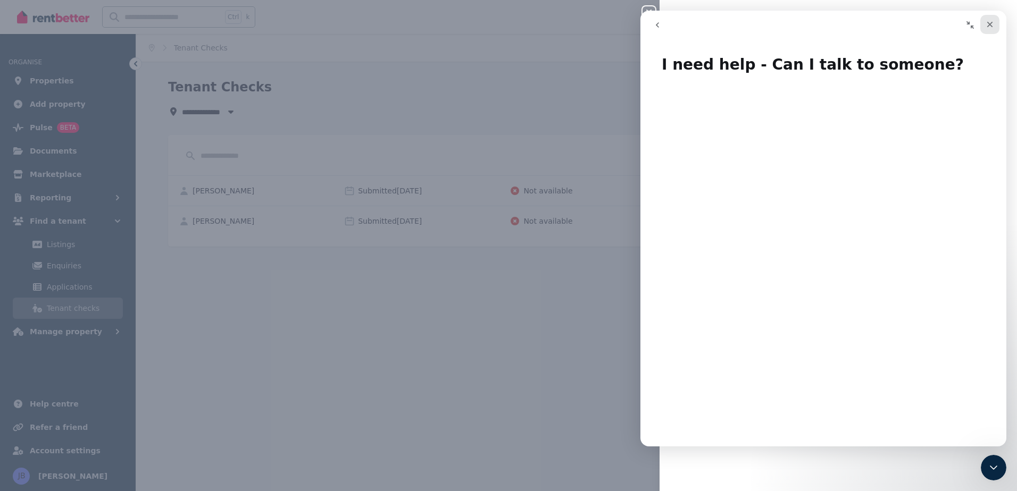
click at [986, 23] on icon "Close" at bounding box center [989, 24] width 9 height 9
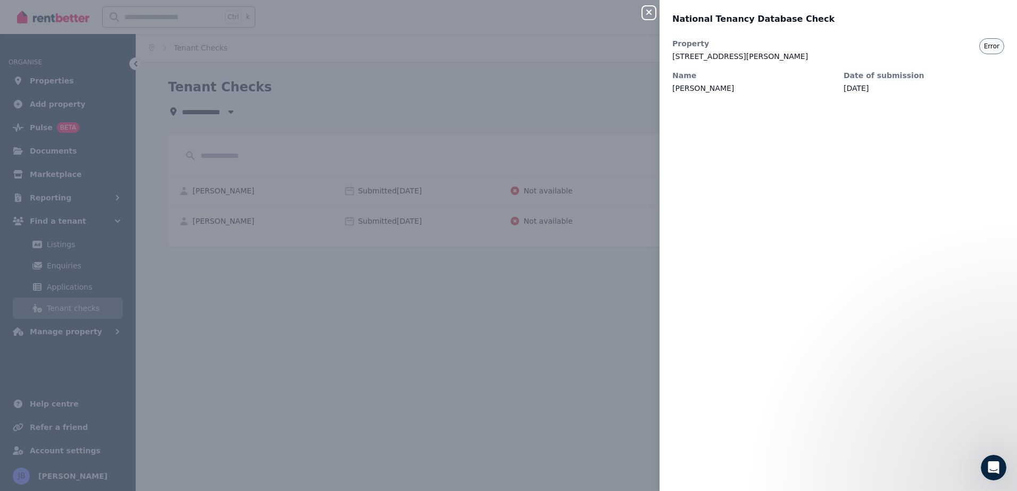
click at [766, 423] on div "Property 7 Laddon Rd, Clarkson Name Christie Horner Date of submission 7 Sept 2…" at bounding box center [837, 258] width 357 height 440
click at [431, 439] on div "Close panel National Tenancy Database Check Property 7 Laddon Rd, Clarkson Name…" at bounding box center [508, 245] width 1017 height 491
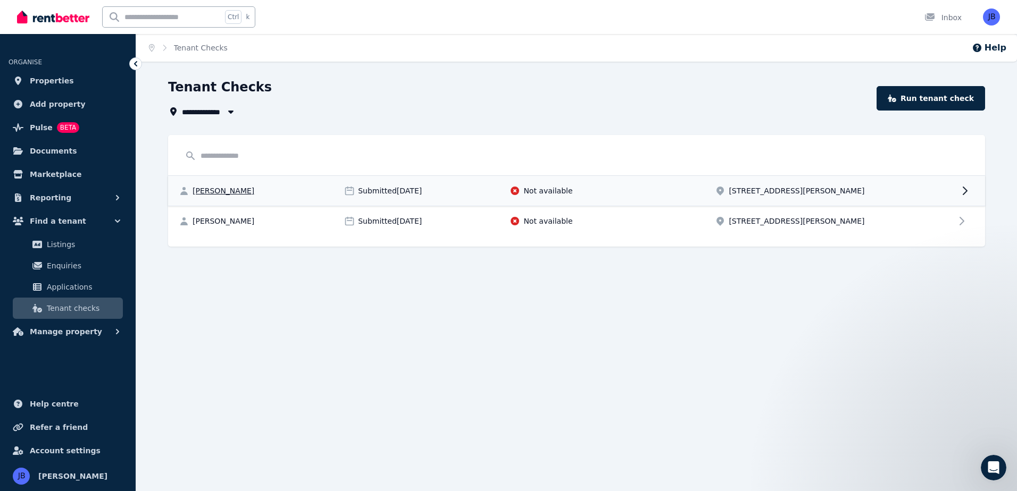
click at [949, 185] on div "Christie Horner Submitted 07/09/2025 Not available 7 Laddon Rd, Clarkson" at bounding box center [576, 191] width 817 height 30
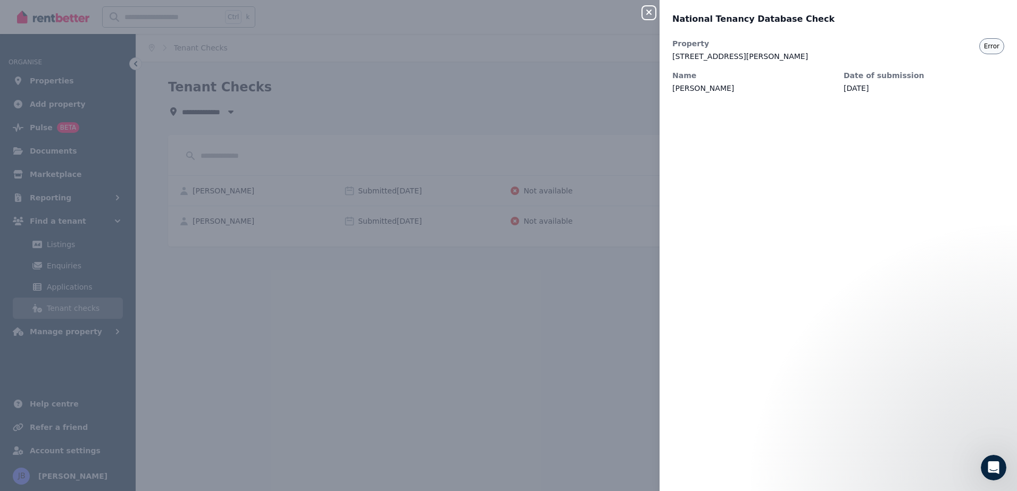
click at [864, 80] on dt "Date of submission" at bounding box center [923, 75] width 161 height 11
click at [708, 58] on dd "7 Laddon Rd, Clarkson" at bounding box center [838, 56] width 332 height 11
click at [596, 338] on div "Close panel National Tenancy Database Check Property 7 Laddon Rd, Clarkson Name…" at bounding box center [508, 245] width 1017 height 491
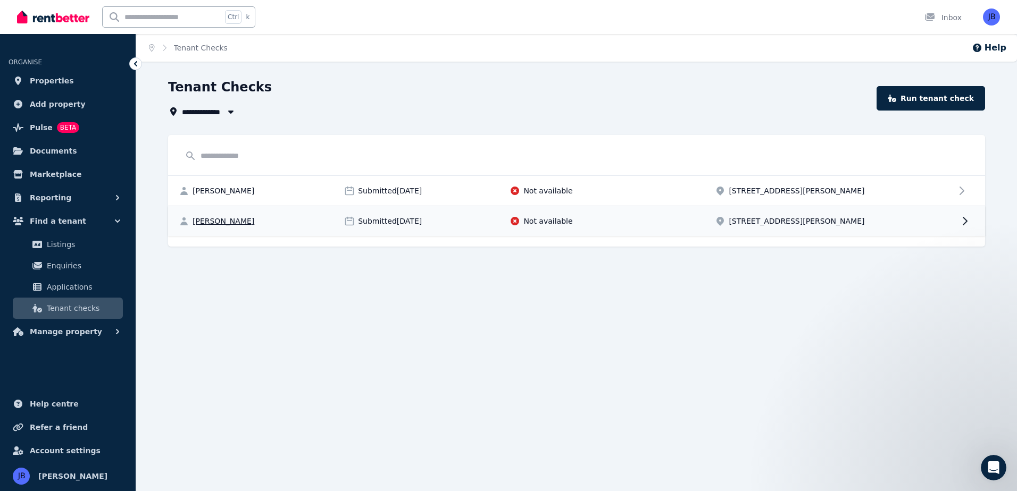
click at [220, 221] on span "Christie Horner" at bounding box center [224, 221] width 62 height 11
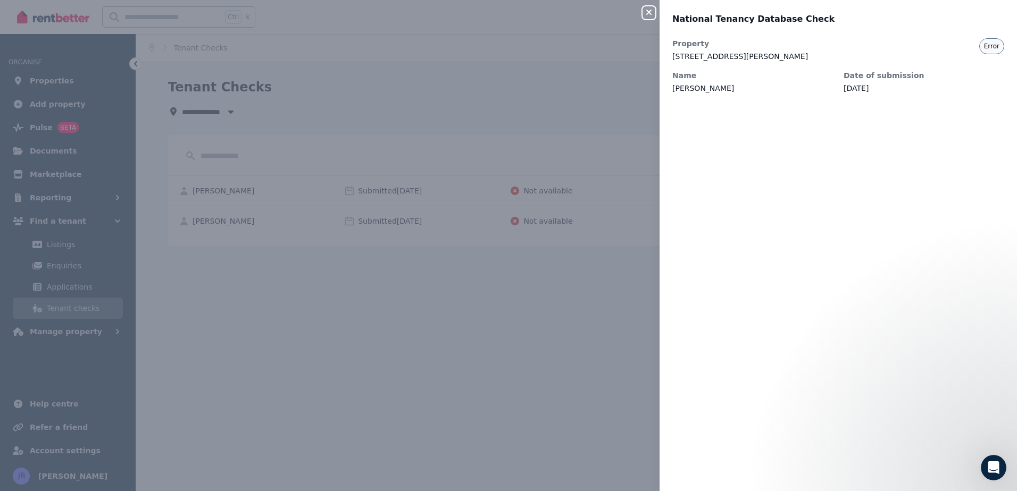
click at [380, 352] on div "Close panel National Tenancy Database Check Property 7 Laddon Rd, Clarkson Name…" at bounding box center [508, 245] width 1017 height 491
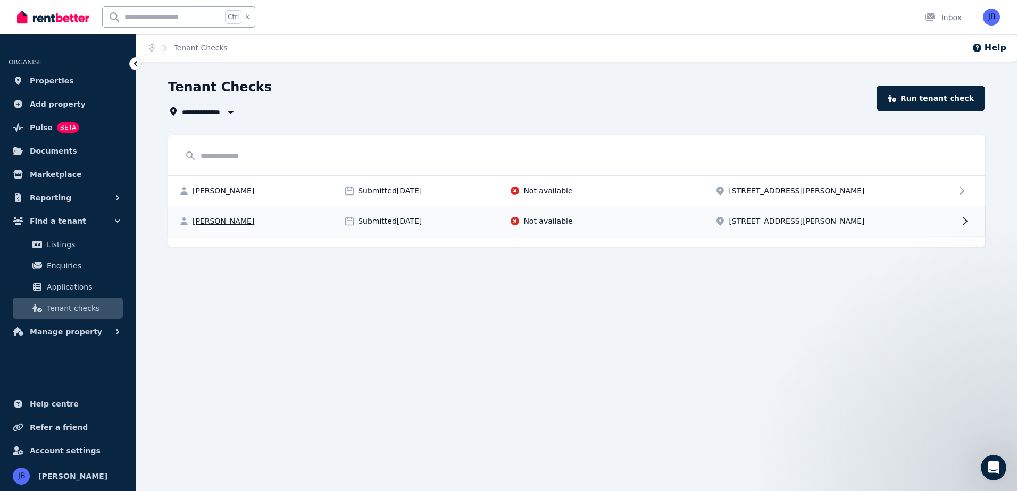
click at [226, 223] on span "Christie Horner" at bounding box center [224, 221] width 62 height 11
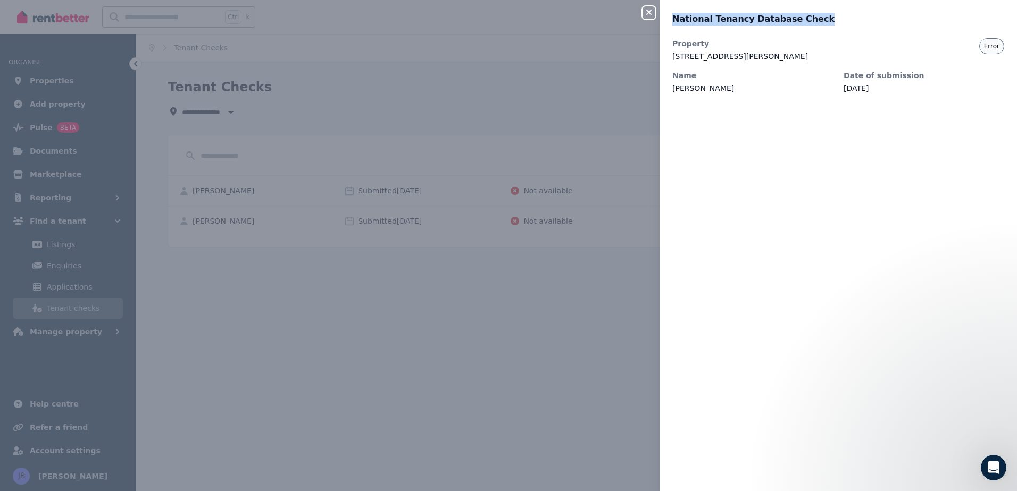
drag, startPoint x: 673, startPoint y: 20, endPoint x: 808, endPoint y: 24, distance: 135.7
click at [808, 24] on div "National Tenancy Database Check" at bounding box center [834, 19] width 325 height 13
copy span "National Tenancy Database Check"
click at [561, 320] on div "Close panel National Tenancy Database Check Property 7 Laddon Rd, Clarkson Name…" at bounding box center [508, 245] width 1017 height 491
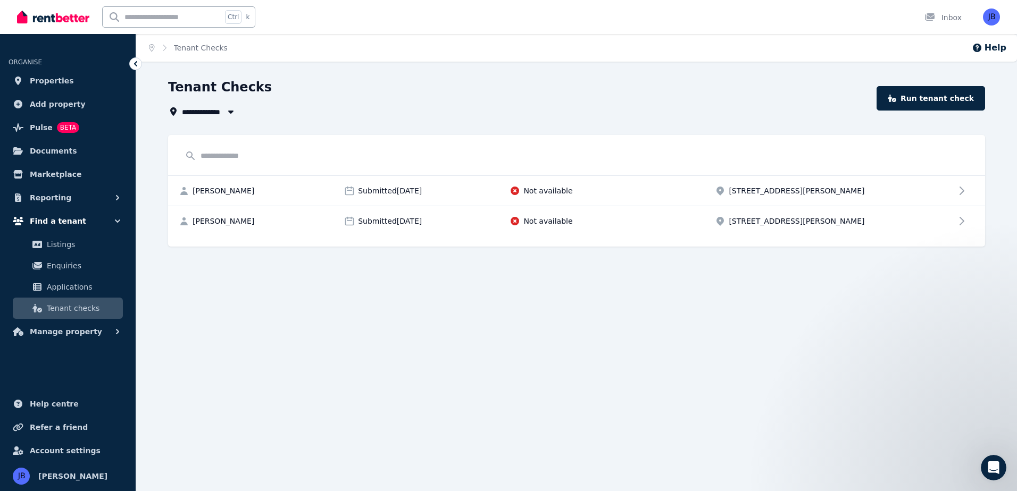
drag, startPoint x: 318, startPoint y: 319, endPoint x: 102, endPoint y: 220, distance: 237.5
click at [102, 220] on div "**********" at bounding box center [508, 245] width 1017 height 491
click at [228, 346] on div "**********" at bounding box center [508, 245] width 1017 height 491
click at [48, 287] on span "Applications" at bounding box center [83, 287] width 72 height 13
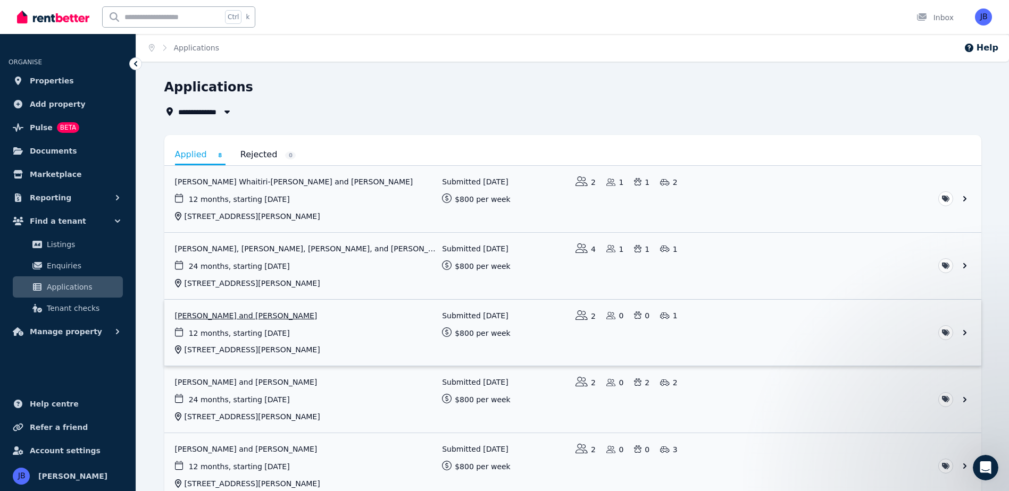
click at [212, 319] on link "View application: Christie Horner and Daryl Day" at bounding box center [572, 333] width 817 height 66
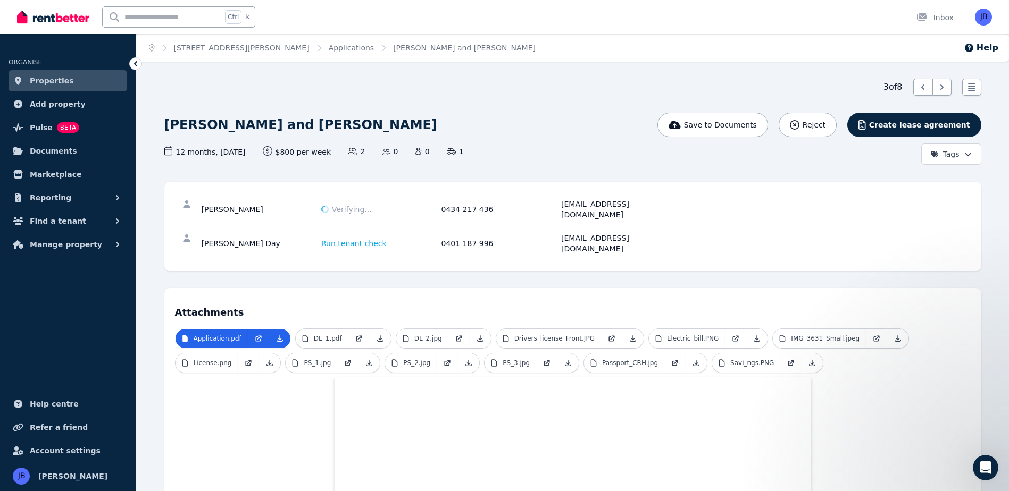
click at [632, 138] on div "Christie Horner and Daryl Day Save to Documents Reject Create lease agreement T…" at bounding box center [572, 139] width 817 height 52
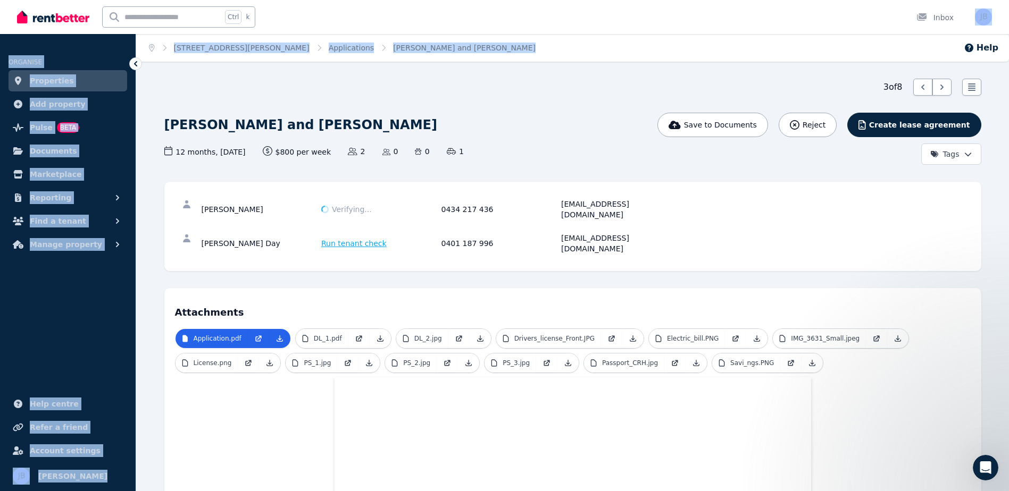
drag, startPoint x: 1007, startPoint y: 17, endPoint x: 1012, endPoint y: 20, distance: 6.2
click at [1008, 20] on html "Open main menu Ctrl k Inbox Open user menu ORGANISE Properties Add property Pul…" at bounding box center [504, 245] width 1009 height 491
click at [91, 298] on ul "ORGANISE Properties Add property Pulse BETA Documents Marketplace Reporting Fin…" at bounding box center [68, 268] width 136 height 447
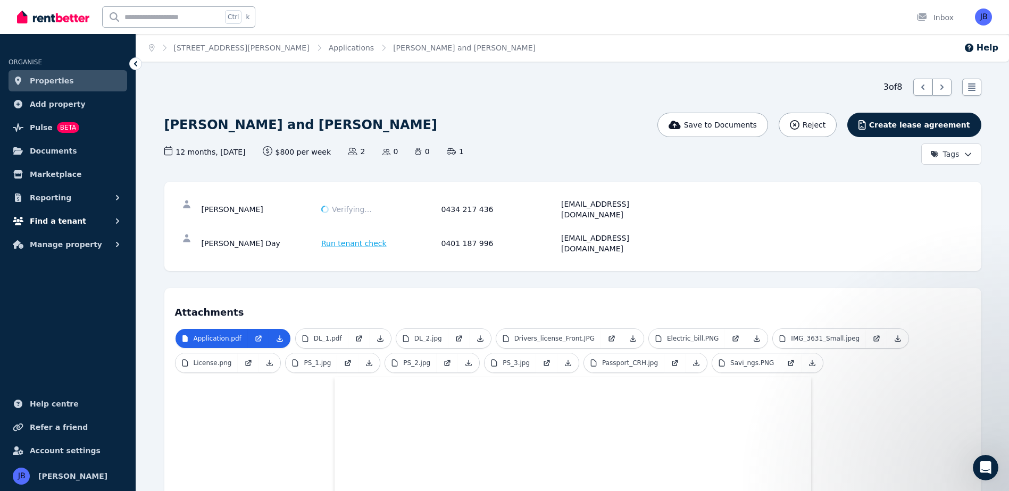
click at [53, 220] on span "Find a tenant" at bounding box center [58, 221] width 56 height 13
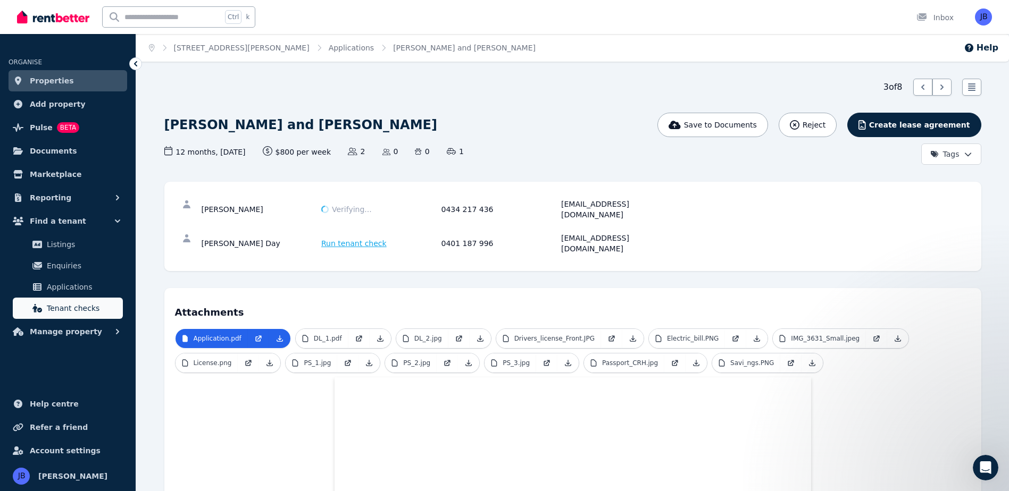
click at [68, 311] on span "Tenant checks" at bounding box center [83, 308] width 72 height 13
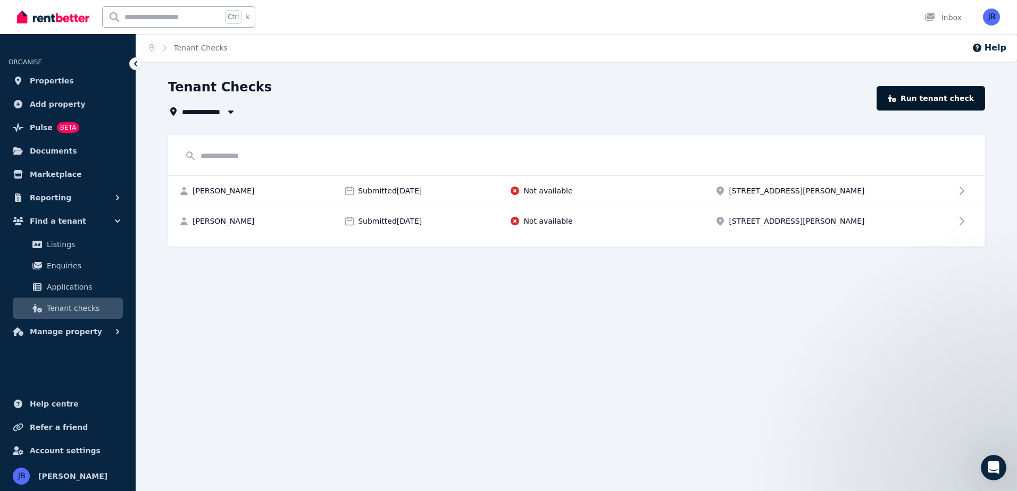
click at [920, 103] on link "Run tenant check" at bounding box center [930, 98] width 108 height 24
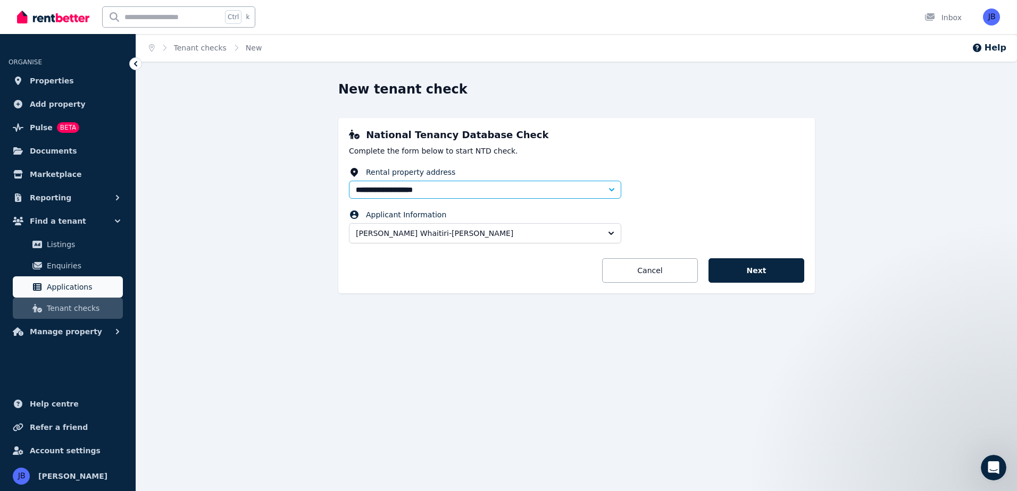
click at [76, 285] on span "Applications" at bounding box center [83, 287] width 72 height 13
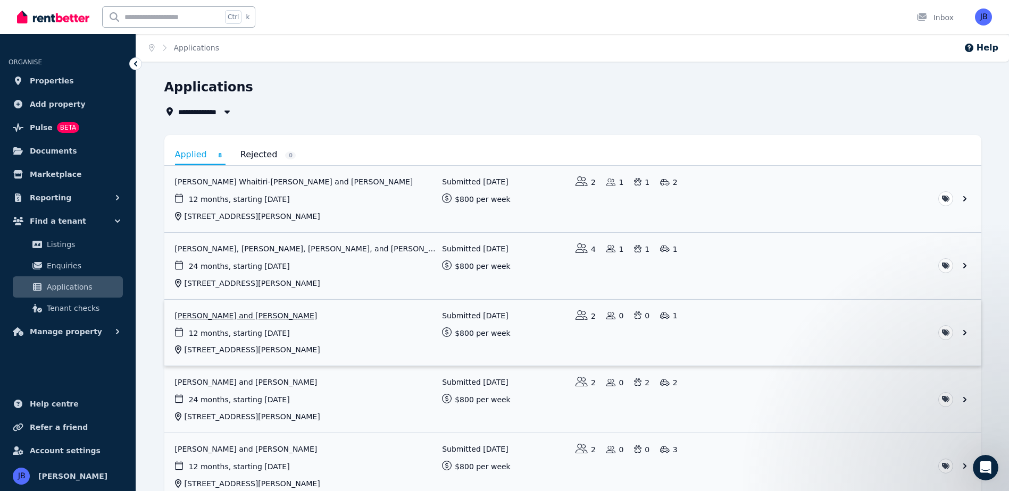
click at [212, 319] on link "View application: Christie Horner and Daryl Day" at bounding box center [572, 333] width 817 height 66
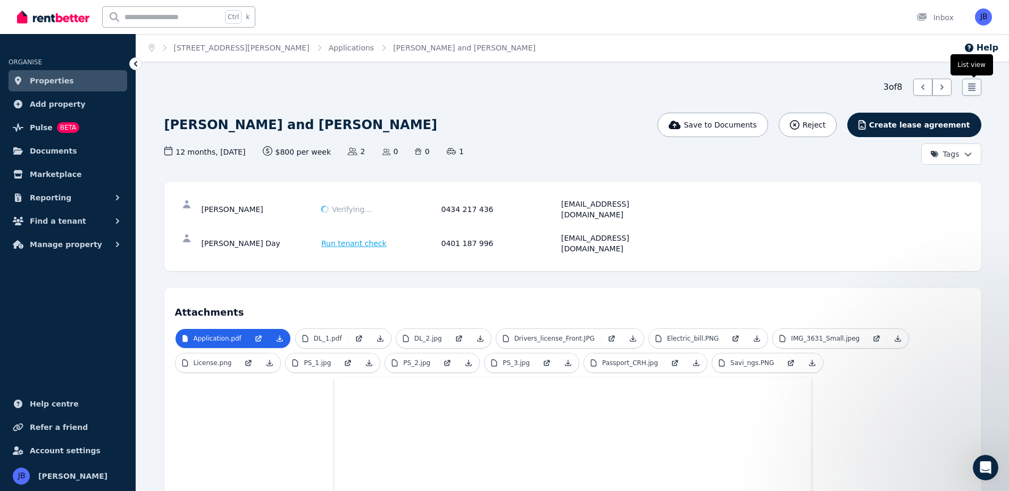
click at [972, 88] on icon at bounding box center [971, 86] width 7 height 7
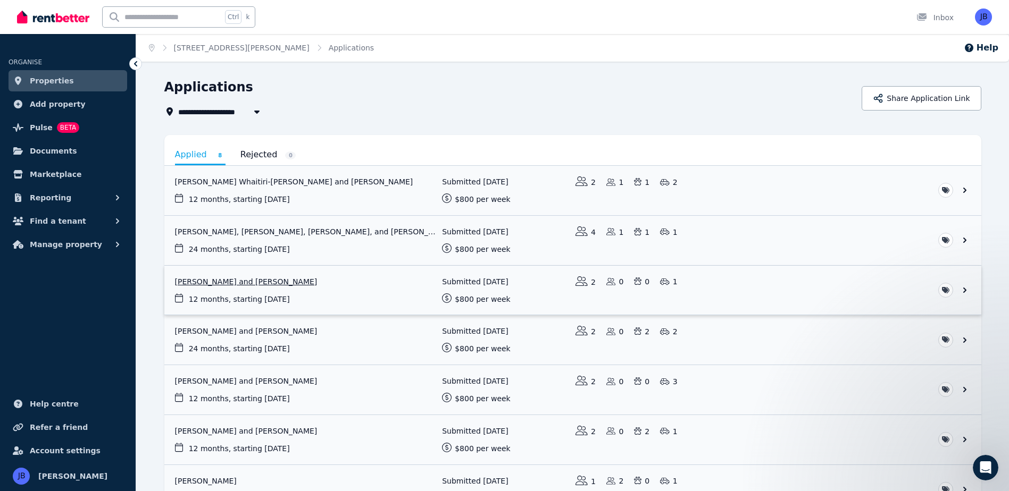
click at [964, 291] on link "View application: Christie Horner and Daryl Day" at bounding box center [572, 290] width 817 height 49
click at [179, 281] on link "View application: Christie Horner and Daryl Day" at bounding box center [572, 290] width 817 height 49
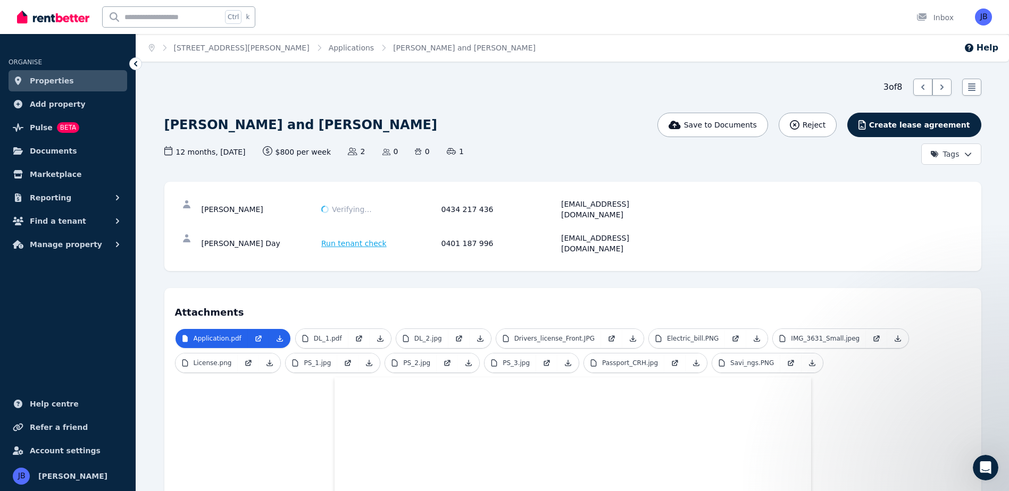
click at [165, 91] on div "3 of 8 List view" at bounding box center [572, 87] width 817 height 17
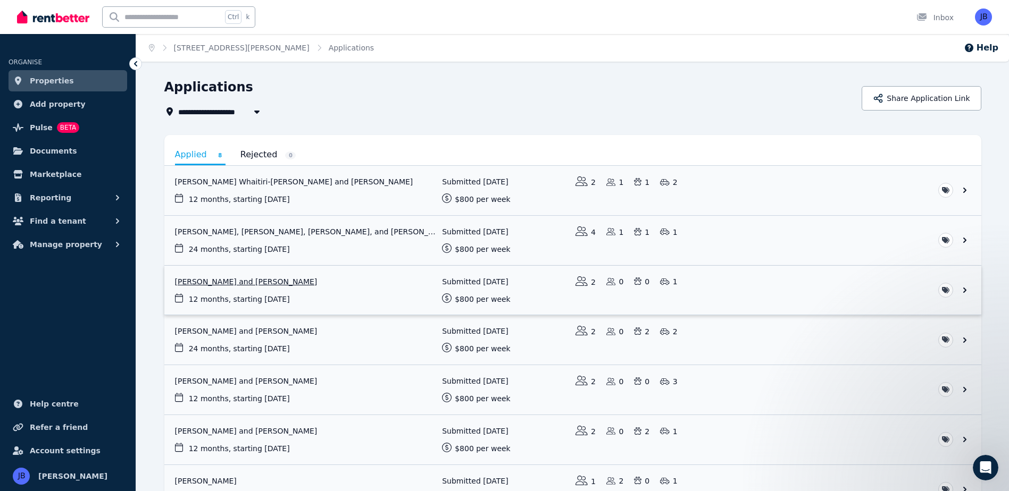
click at [211, 285] on link "View application: Christie Horner and Daryl Day" at bounding box center [572, 290] width 817 height 49
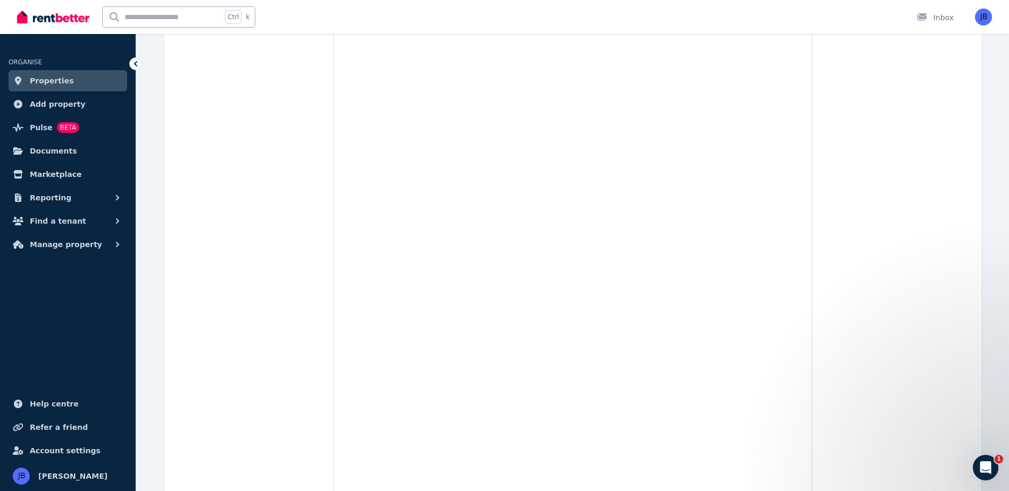
scroll to position [11327, 0]
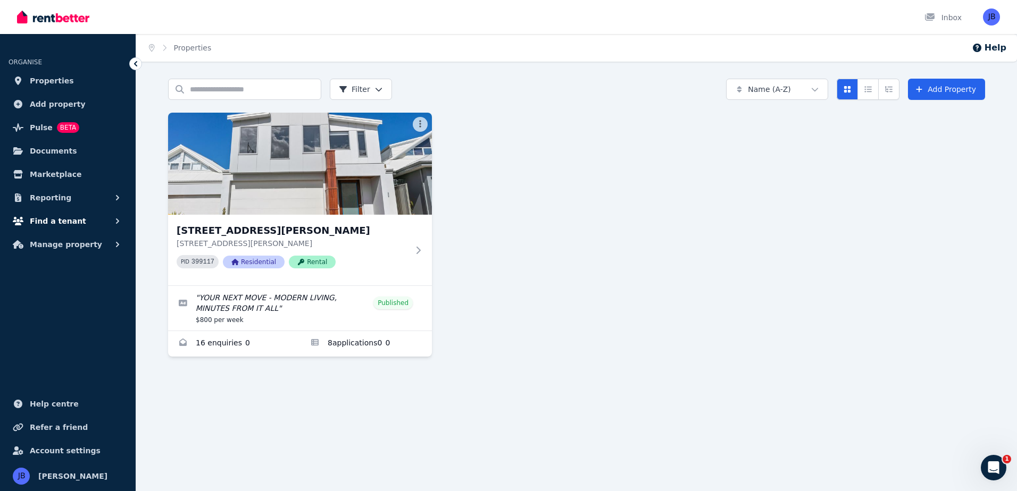
click at [61, 225] on span "Find a tenant" at bounding box center [58, 221] width 56 height 13
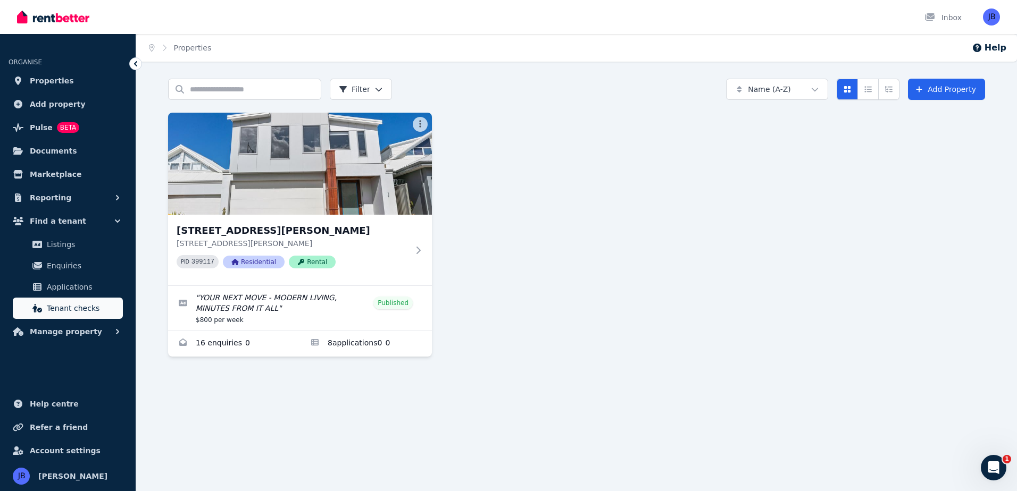
click at [53, 315] on link "Tenant checks" at bounding box center [68, 308] width 110 height 21
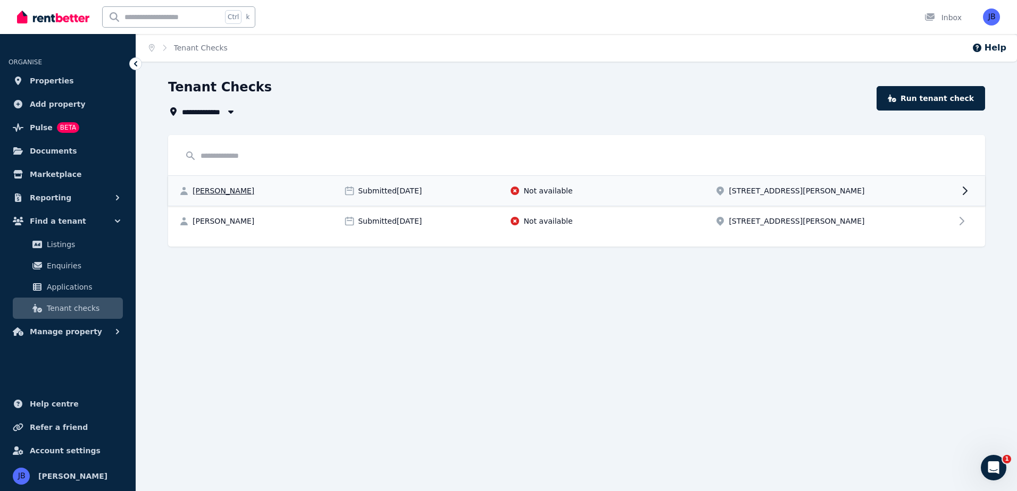
click at [523, 197] on div "Christie Horner Submitted 07/09/2025 Not available 7 Laddon Rd, Clarkson" at bounding box center [576, 191] width 817 height 30
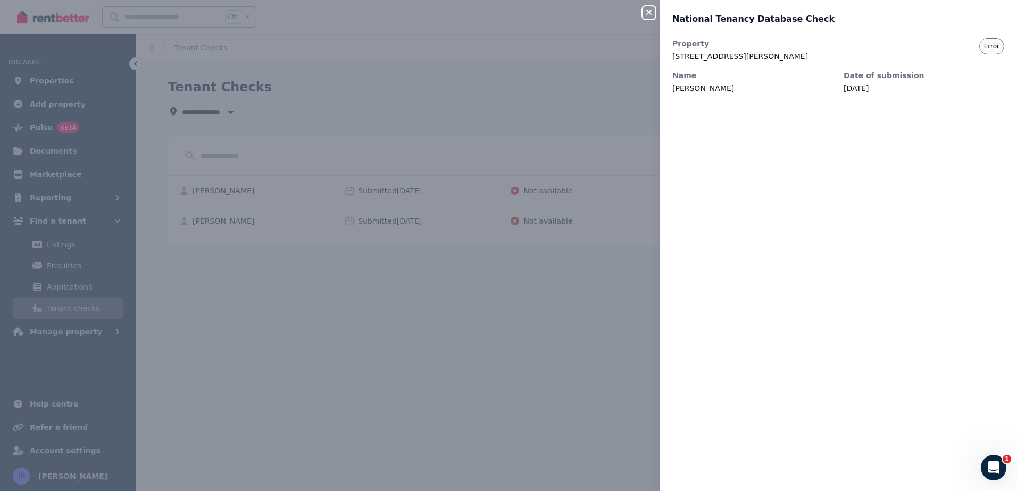
click at [984, 44] on span "Error" at bounding box center [991, 46] width 15 height 9
click at [592, 265] on div "Close panel National Tenancy Database Check Property 7 Laddon Rd, Clarkson Name…" at bounding box center [508, 245] width 1017 height 491
